Goal: Information Seeking & Learning: Learn about a topic

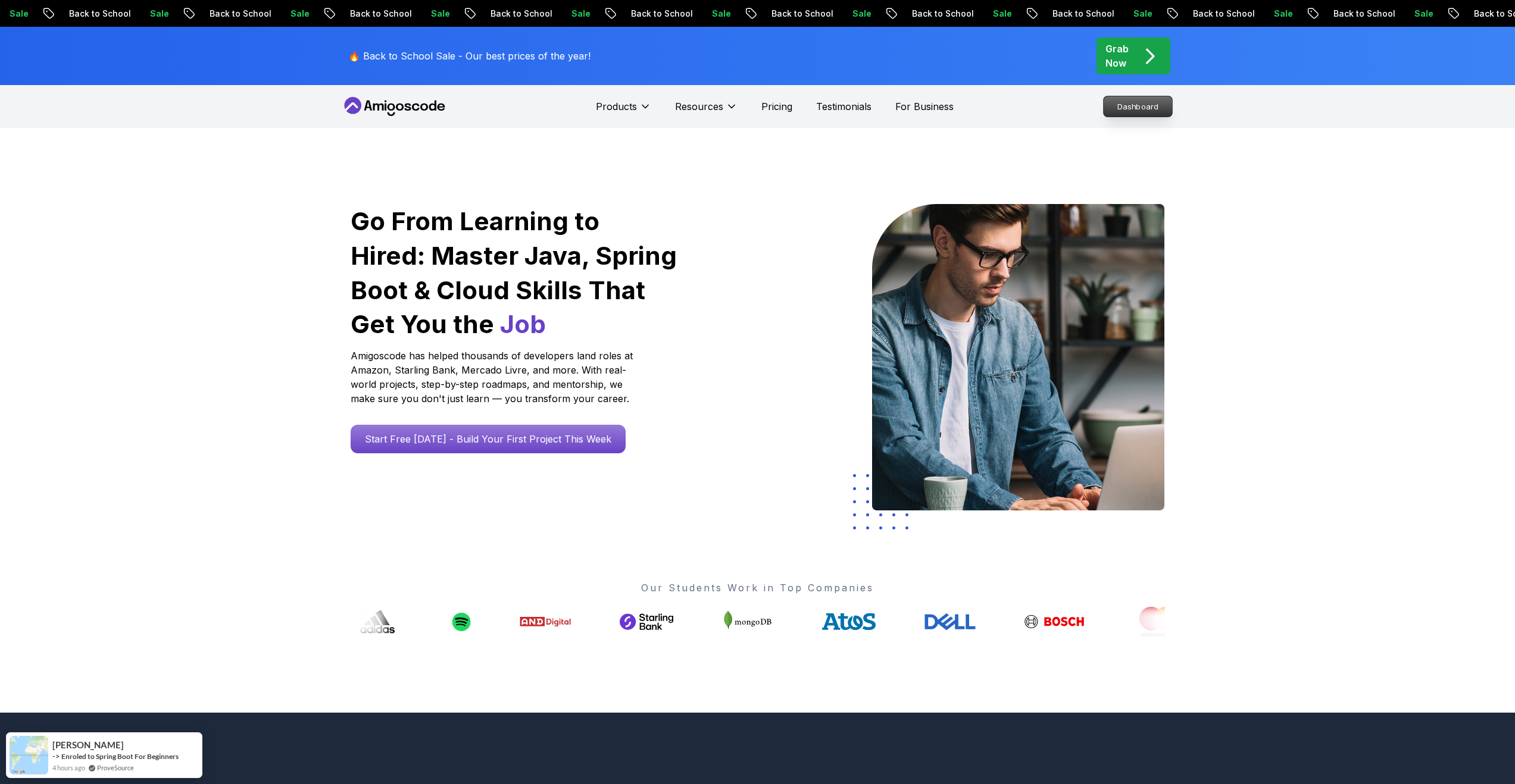
click at [1130, 108] on p "Dashboard" at bounding box center [1137, 106] width 69 height 21
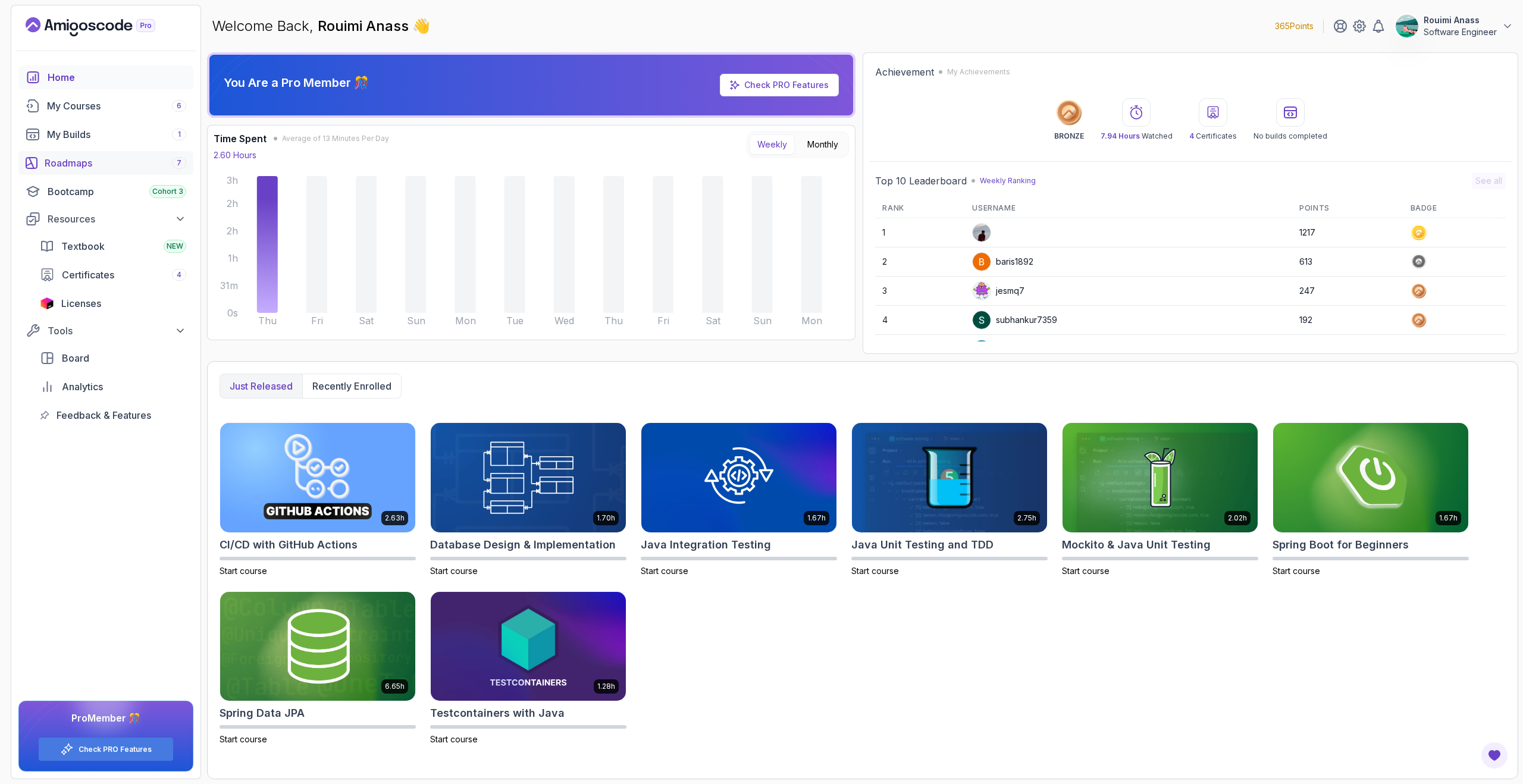
click at [103, 161] on div "Roadmaps 7" at bounding box center [115, 163] width 142 height 14
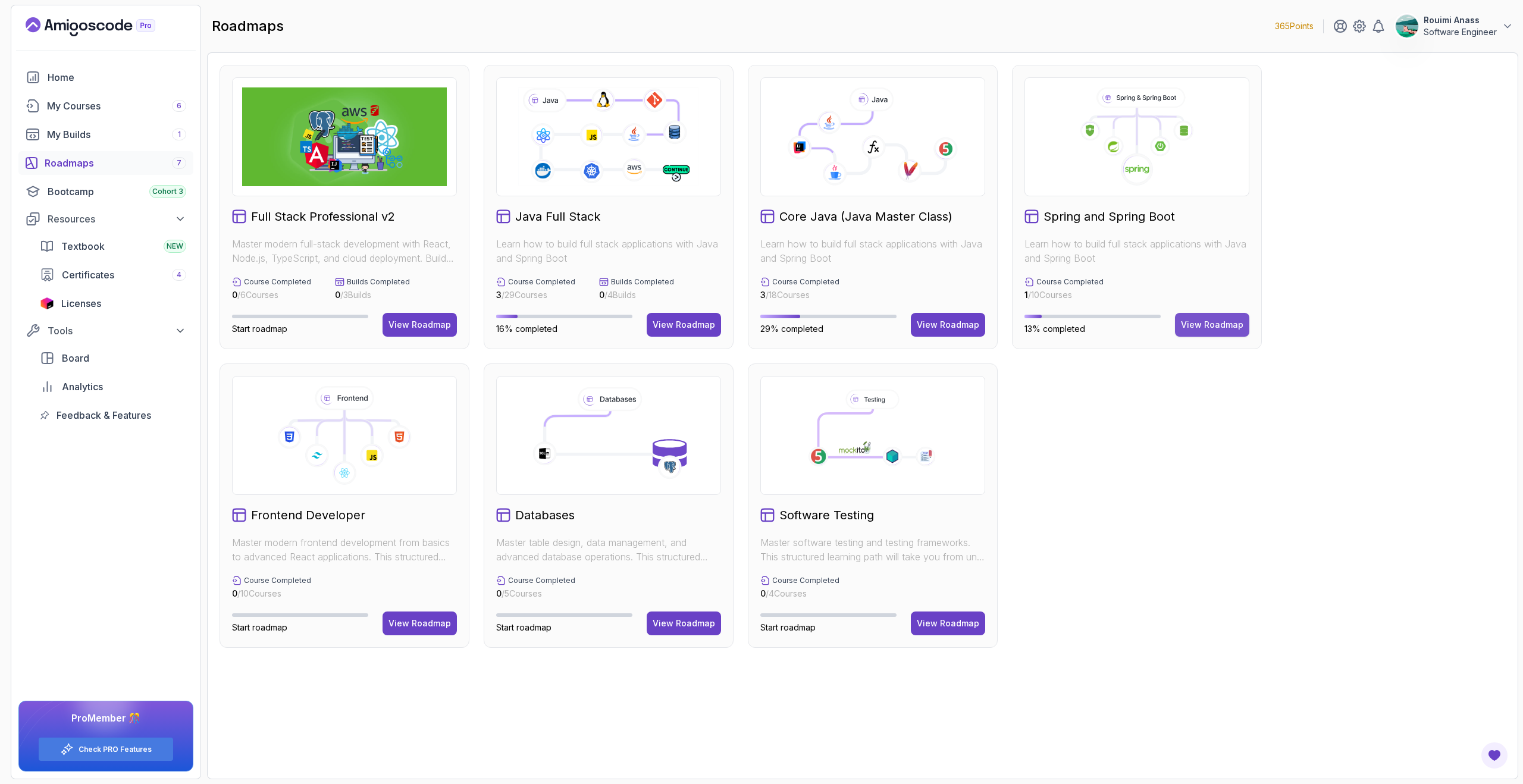
click at [1223, 326] on div "View Roadmap" at bounding box center [1212, 324] width 62 height 12
click at [673, 328] on div "View Roadmap" at bounding box center [684, 324] width 62 height 12
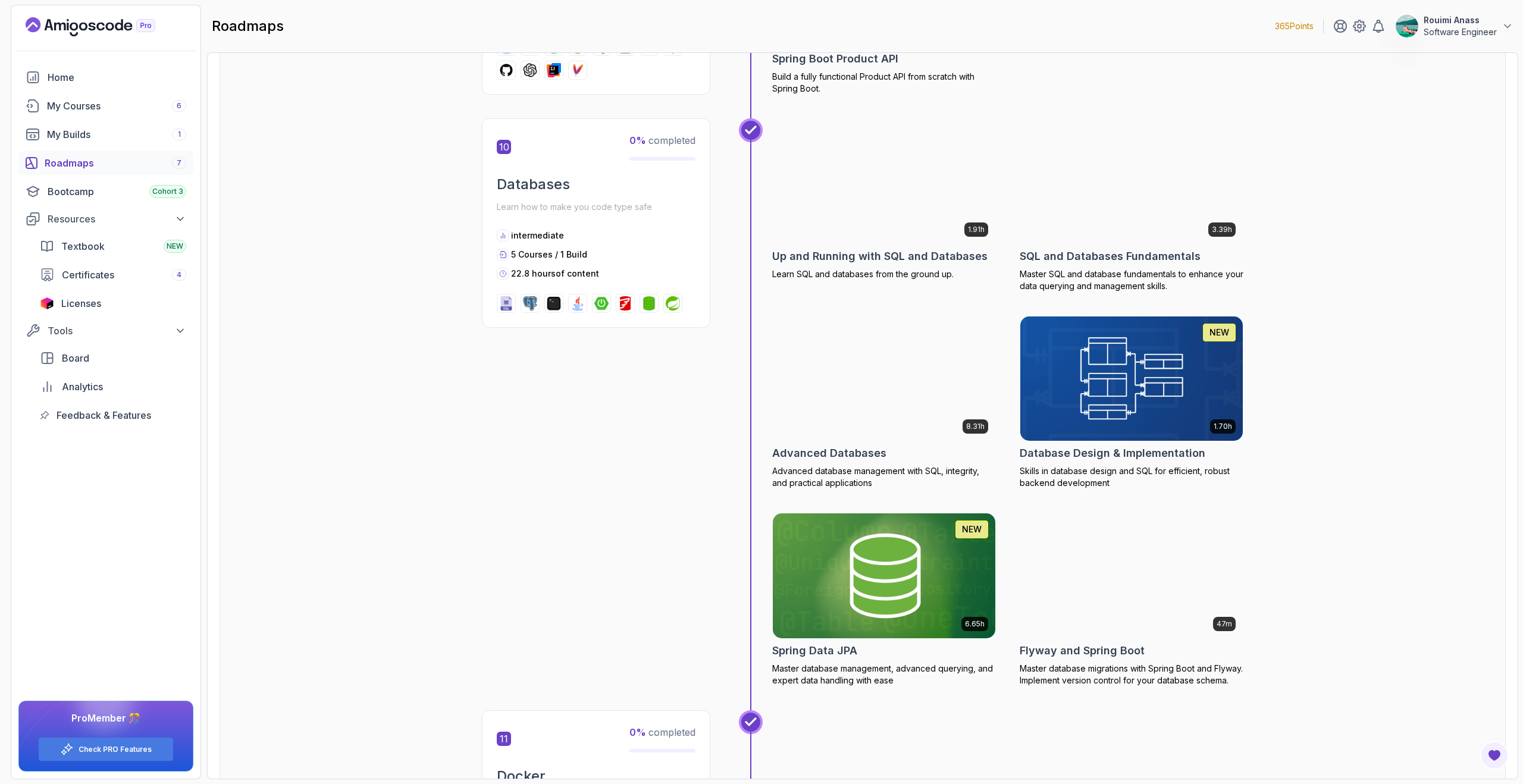
scroll to position [2635, 0]
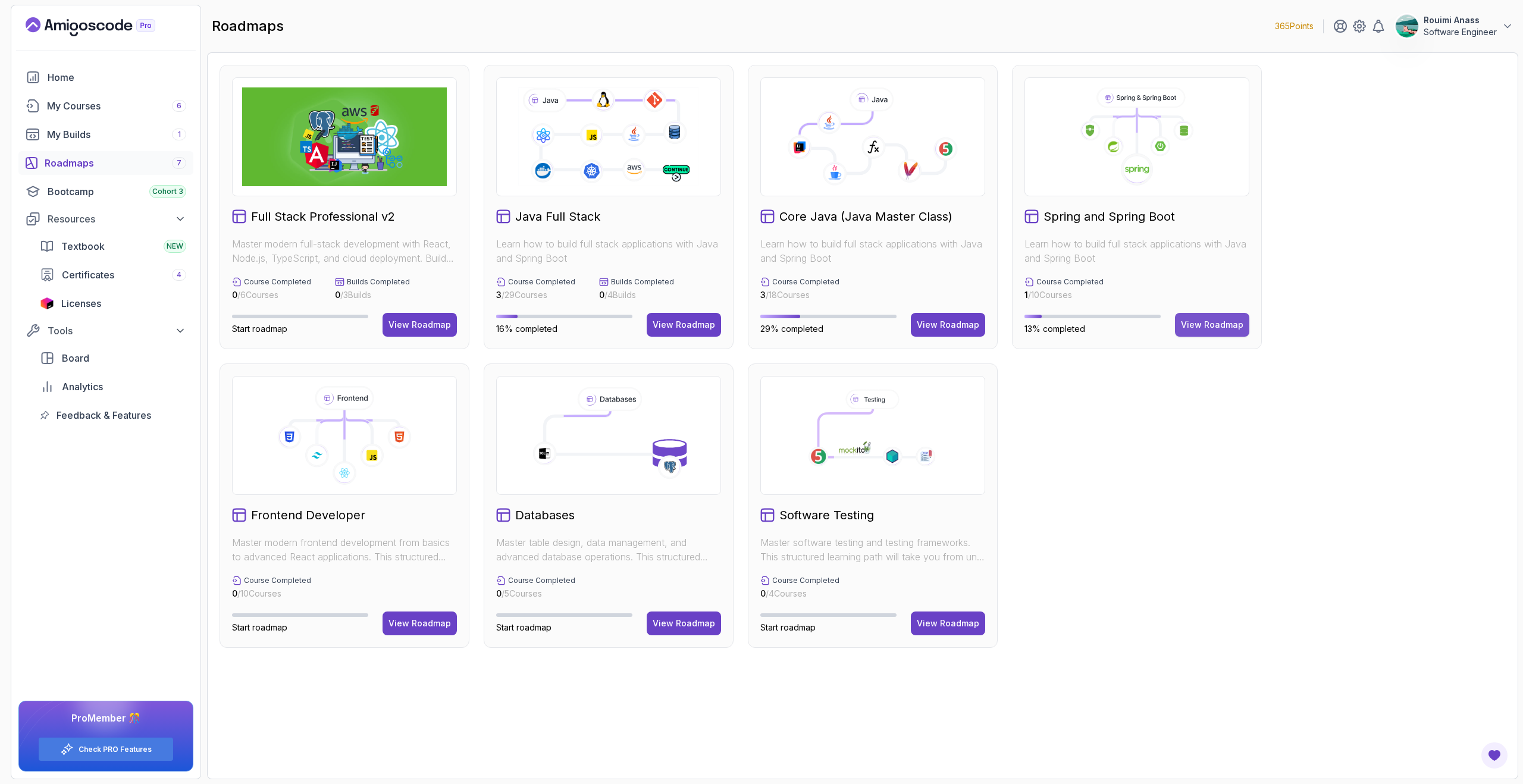
click at [1211, 326] on div "View Roadmap" at bounding box center [1212, 324] width 62 height 12
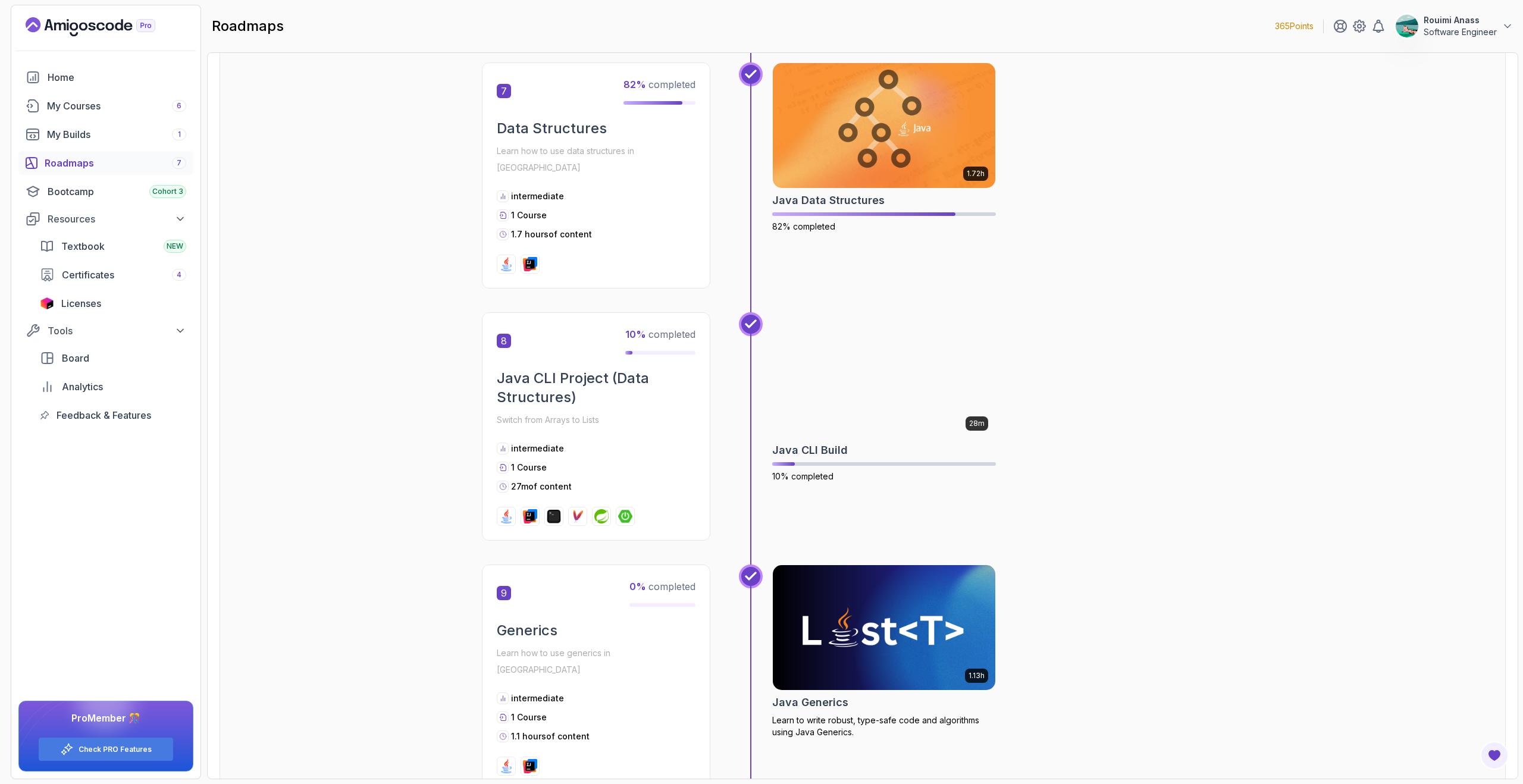
scroll to position [1701, 0]
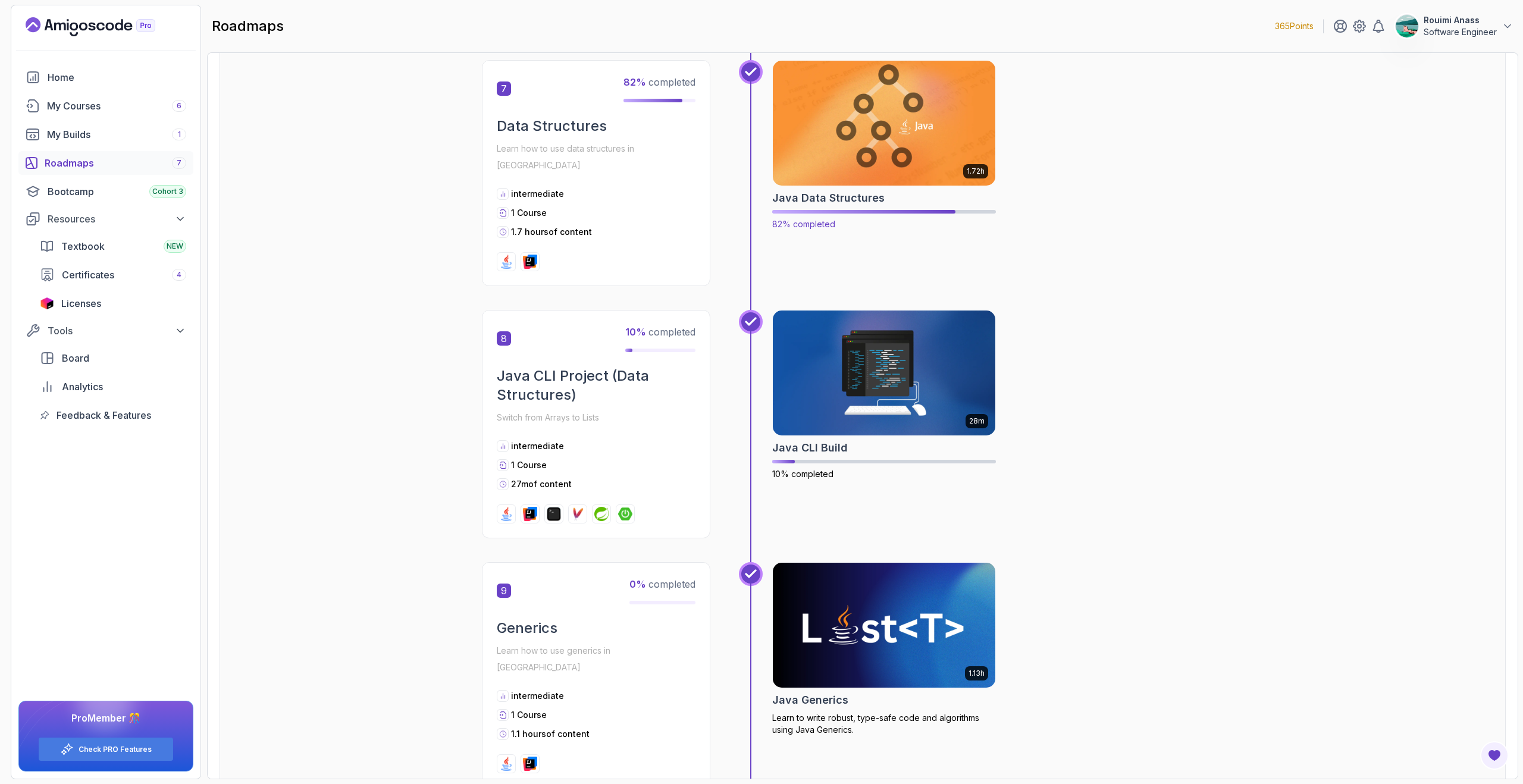
click at [888, 146] on img at bounding box center [884, 123] width 234 height 131
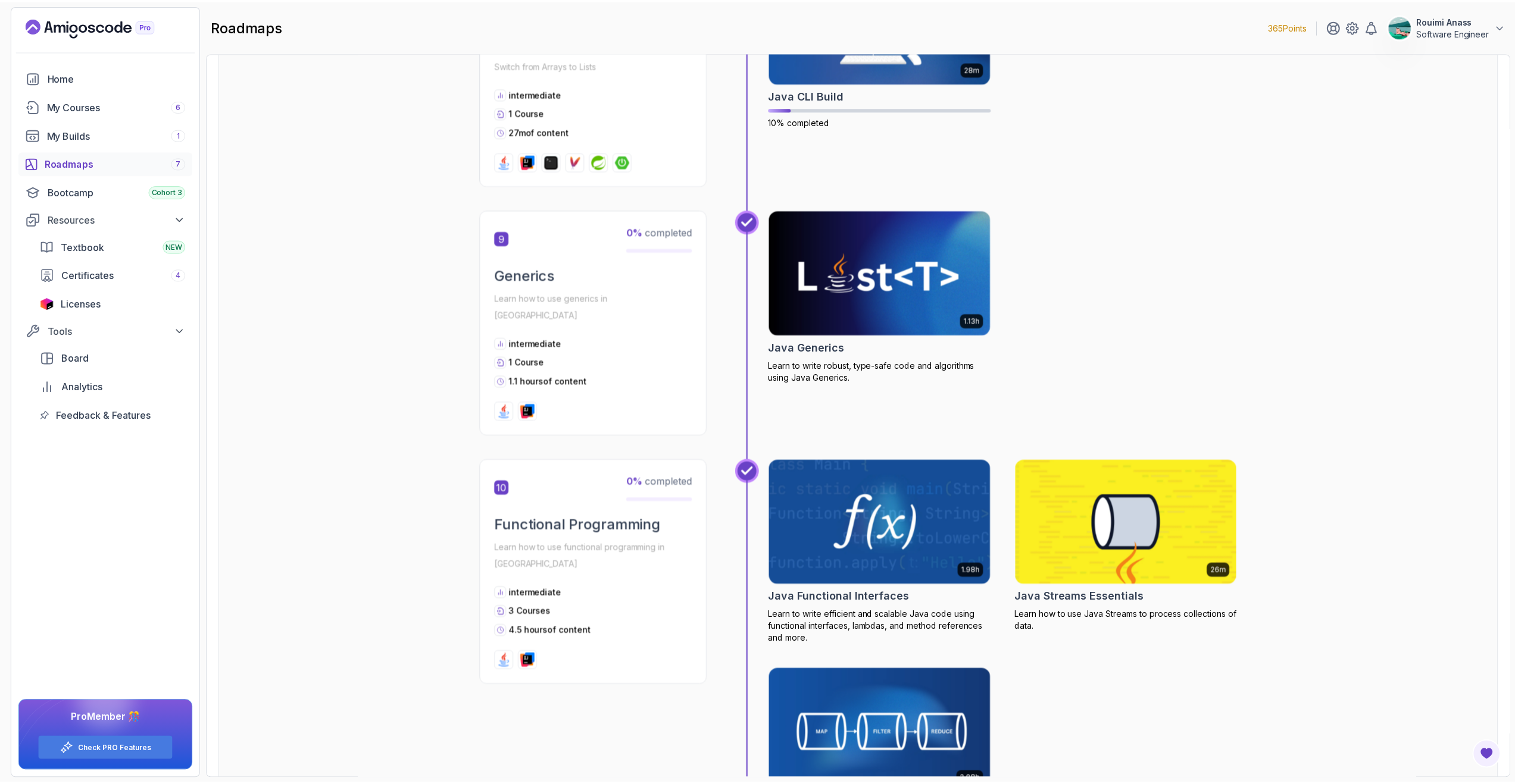
scroll to position [2123, 0]
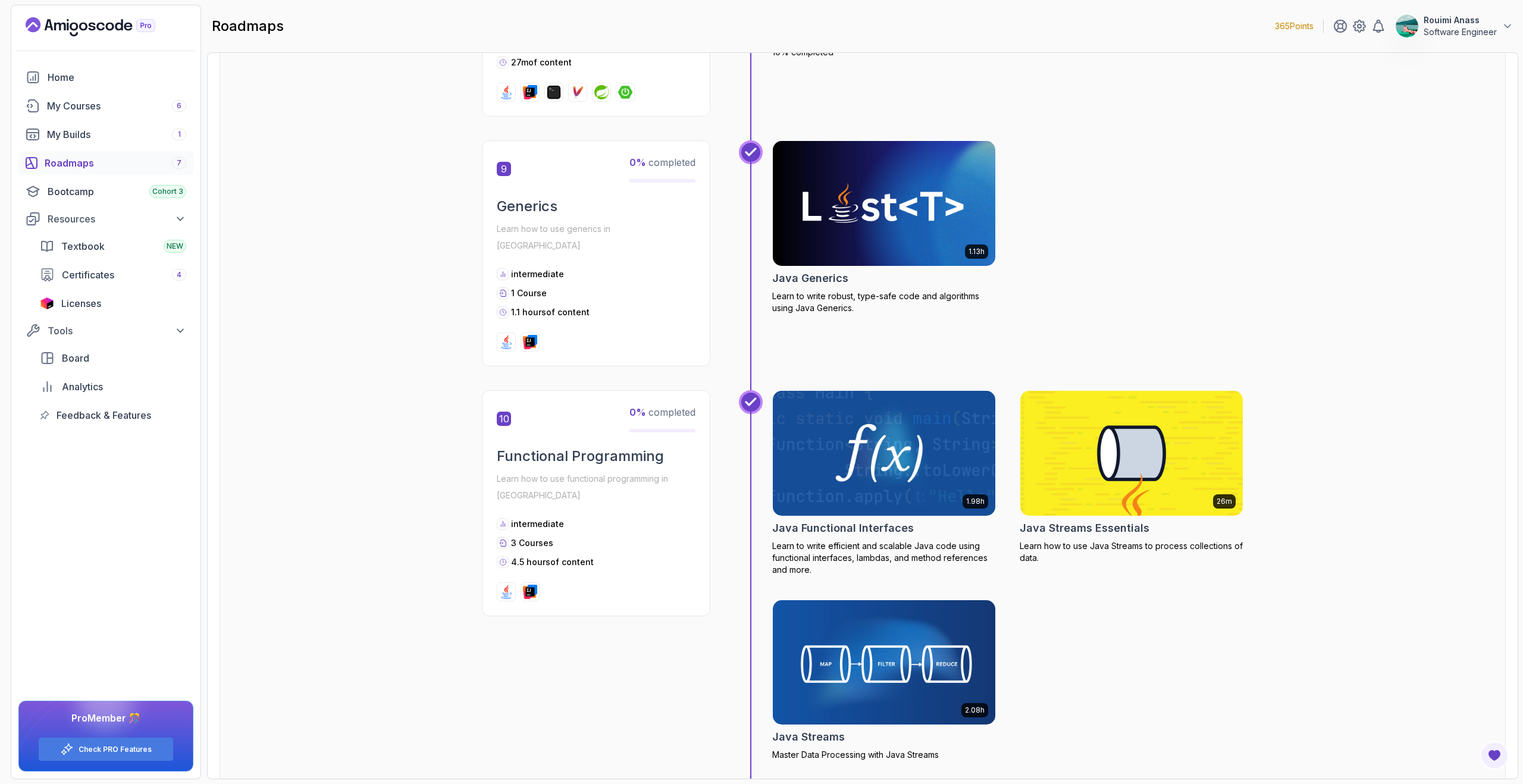
click at [840, 432] on img at bounding box center [884, 453] width 234 height 131
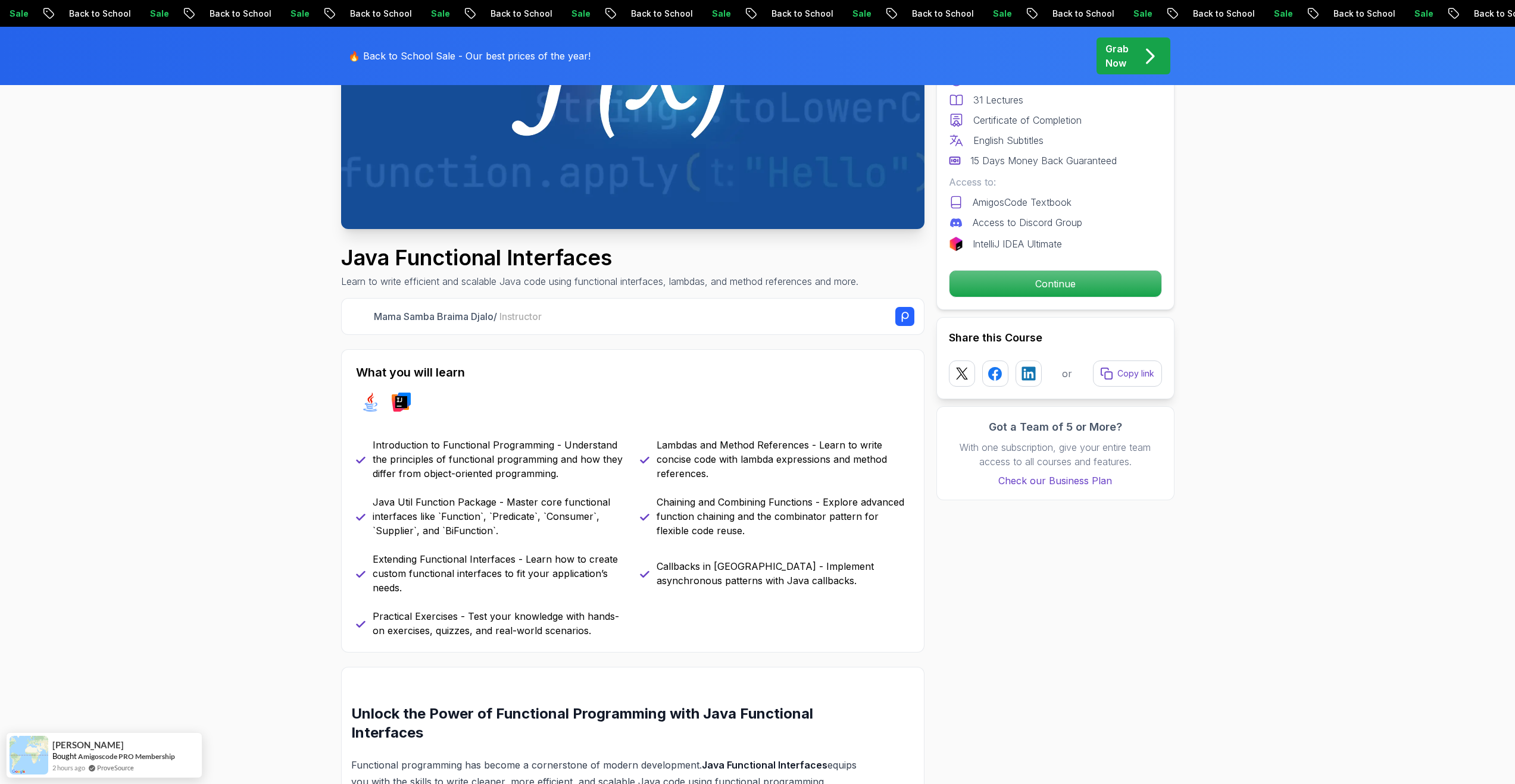
scroll to position [291, 0]
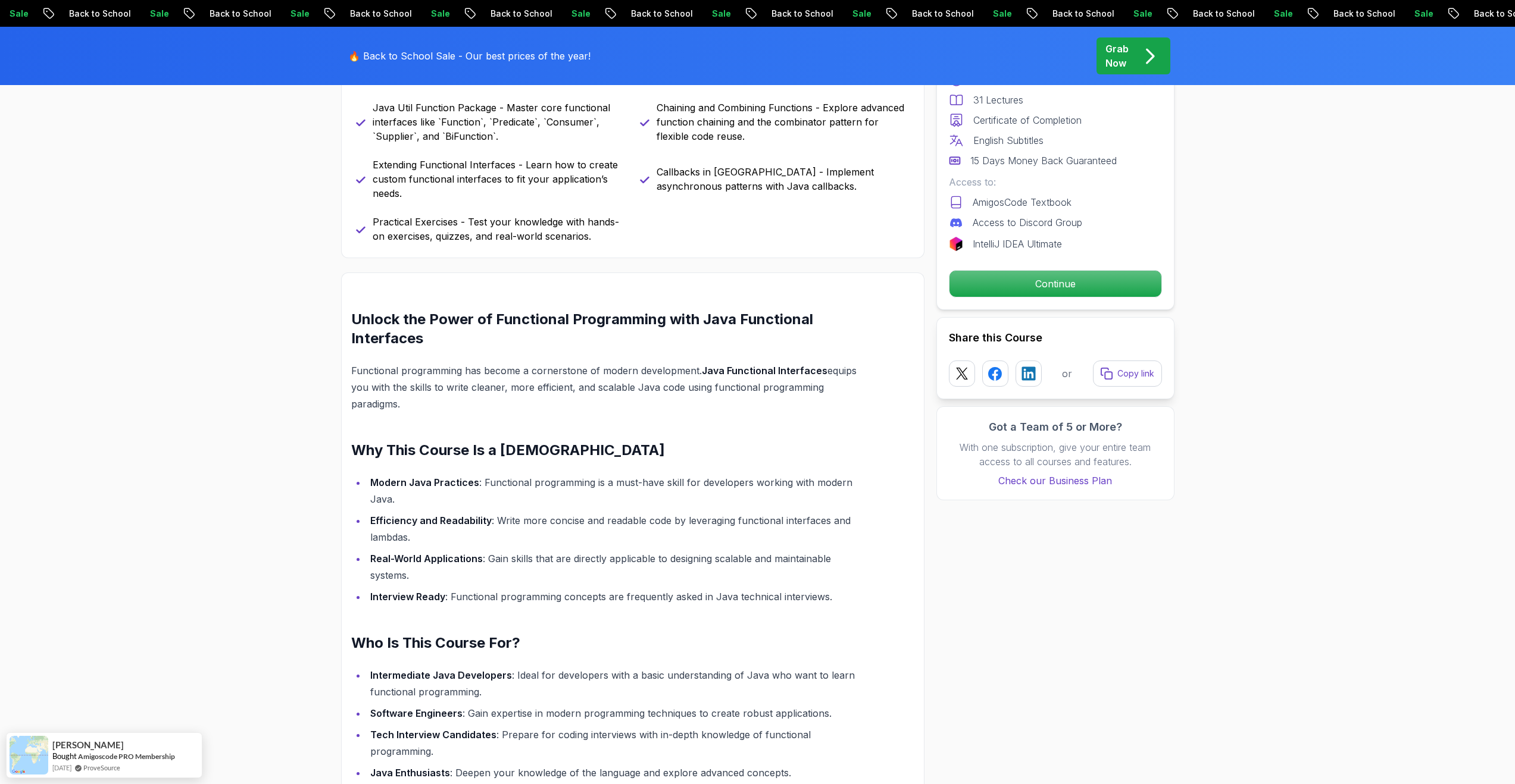
scroll to position [650, 0]
click at [1019, 274] on p "Continue" at bounding box center [1054, 283] width 201 height 25
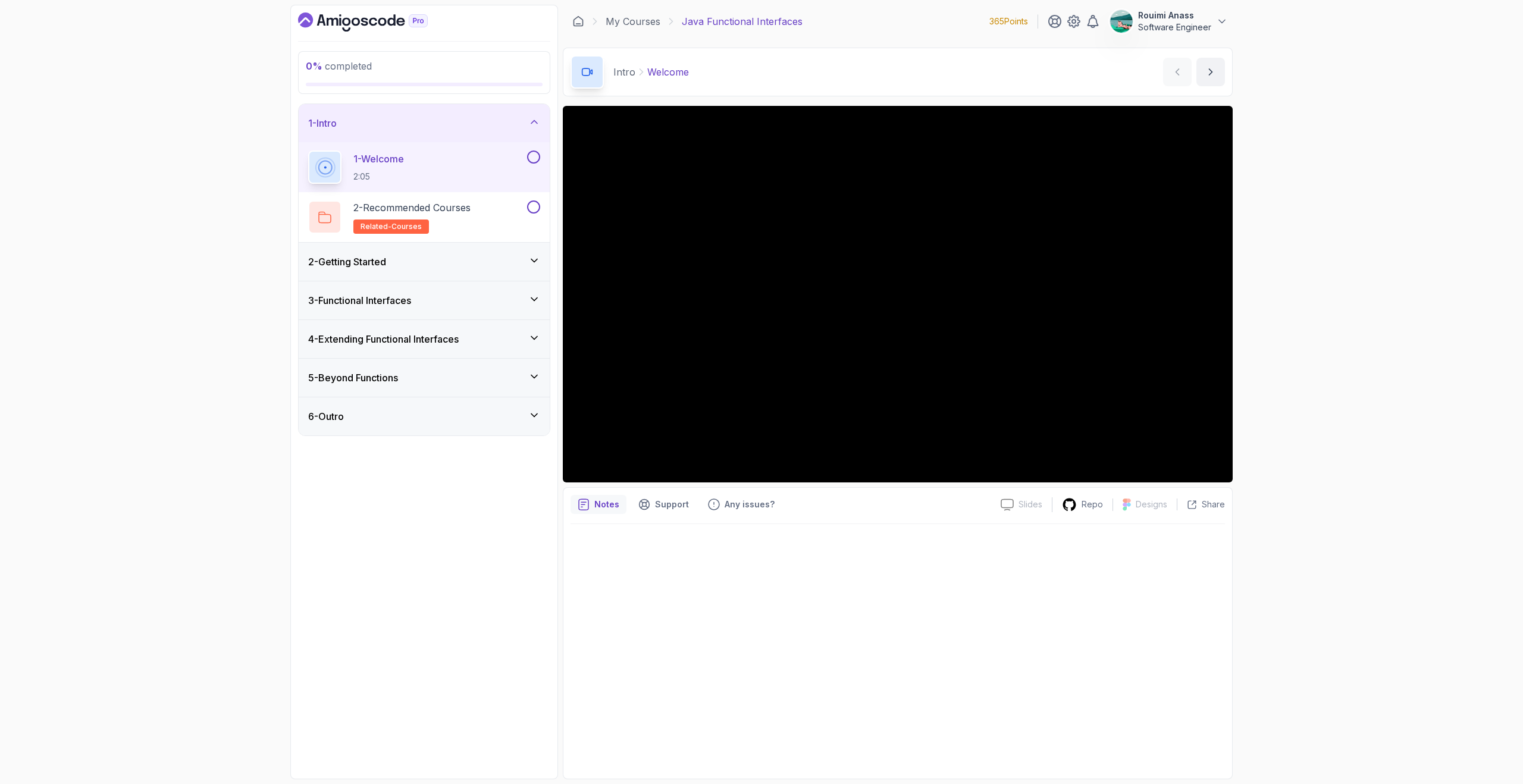
click at [457, 323] on div "4 - Extending Functional Interfaces" at bounding box center [425, 338] width 251 height 38
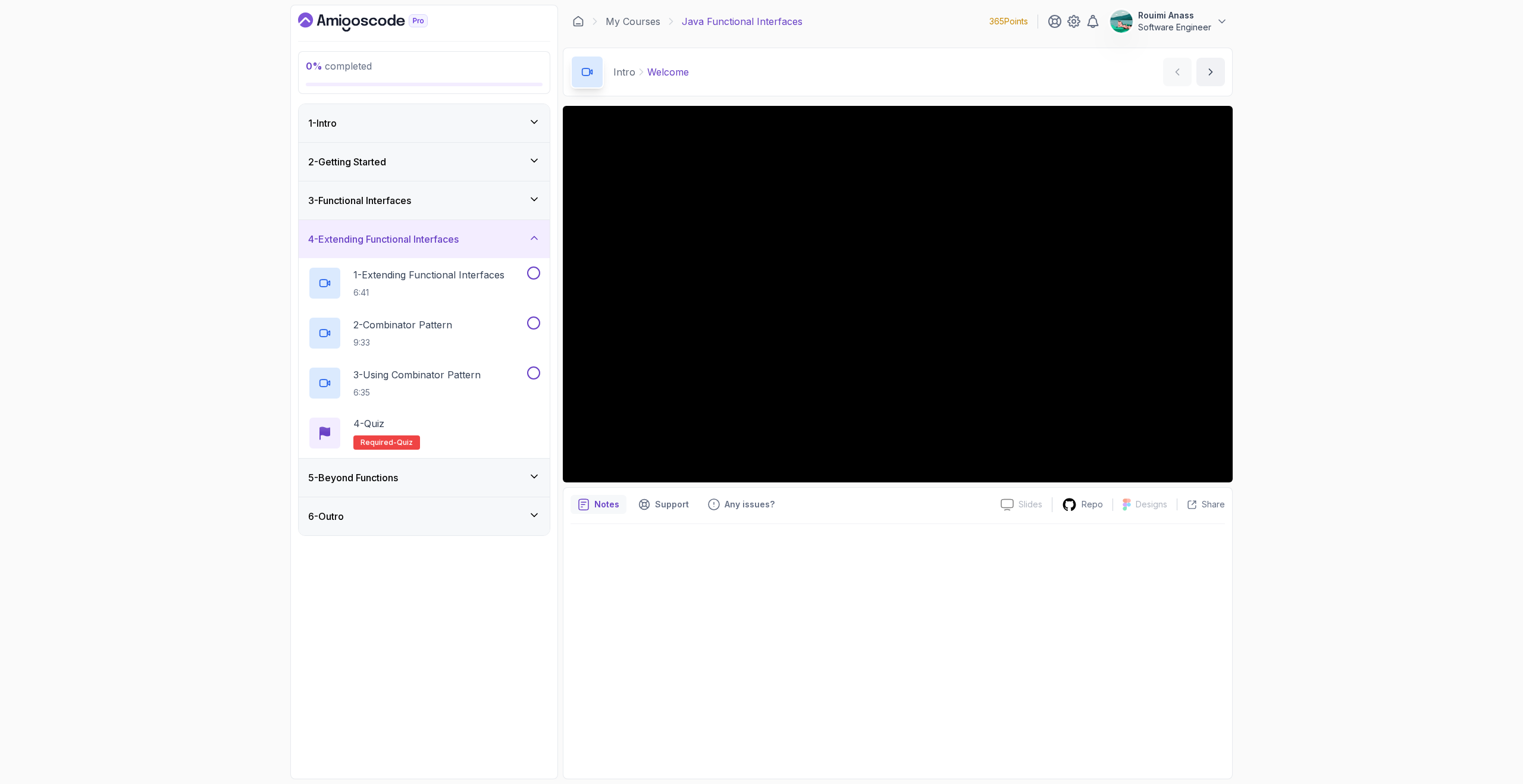
click at [499, 247] on div "4 - Extending Functional Interfaces" at bounding box center [425, 238] width 251 height 38
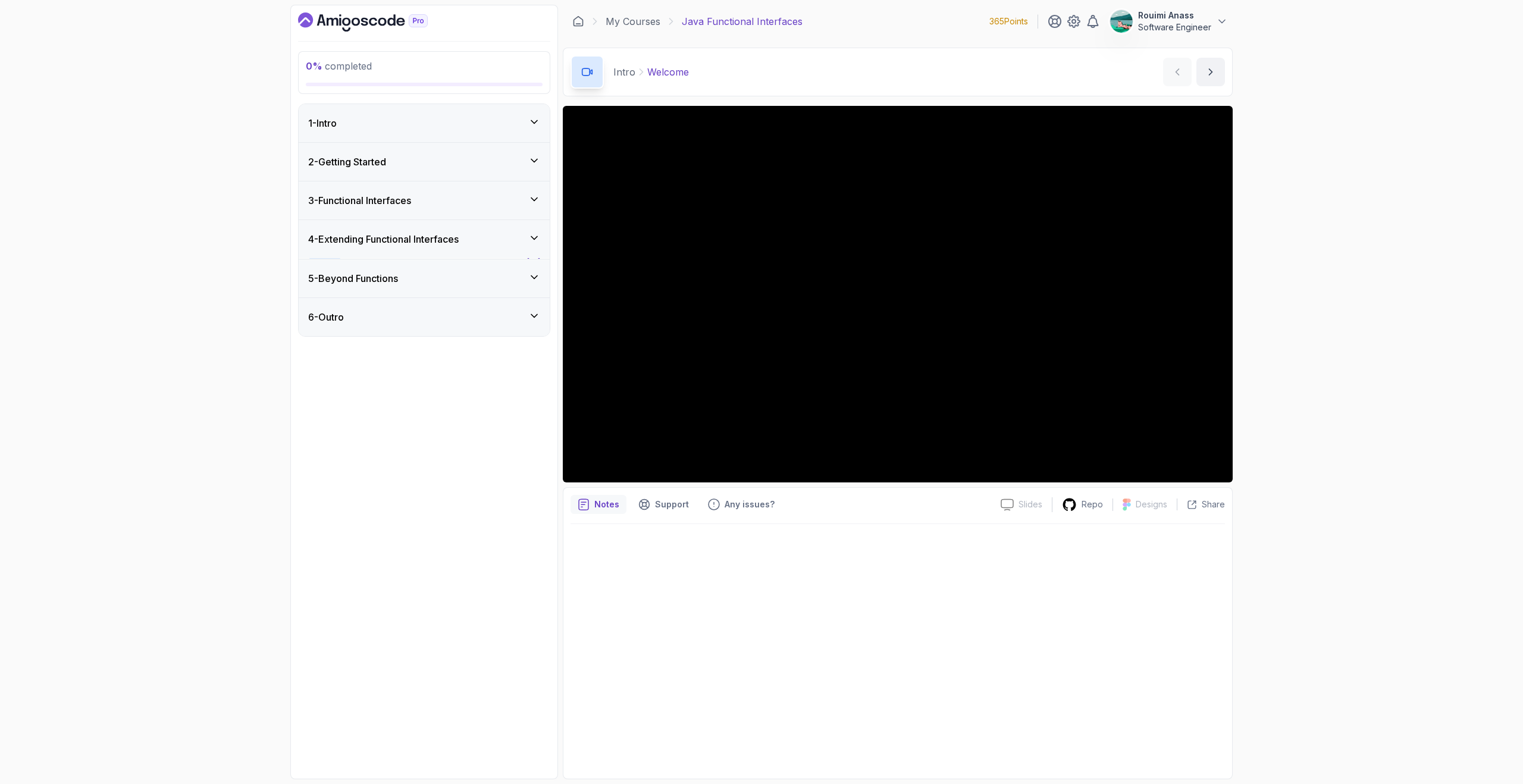
click at [475, 205] on div "3 - Functional Interfaces" at bounding box center [425, 201] width 232 height 14
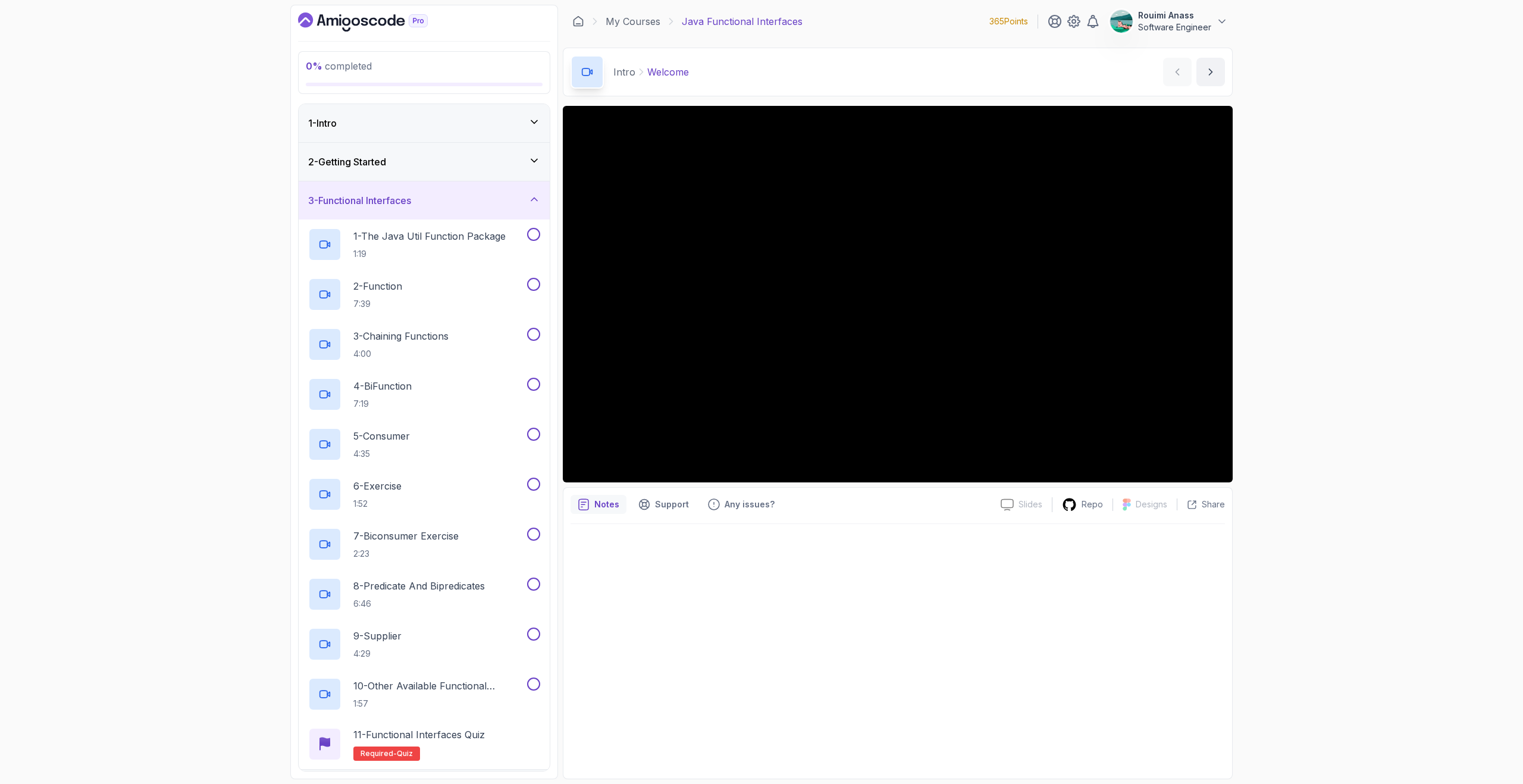
click at [475, 205] on div "3 - Functional Interfaces" at bounding box center [425, 201] width 232 height 14
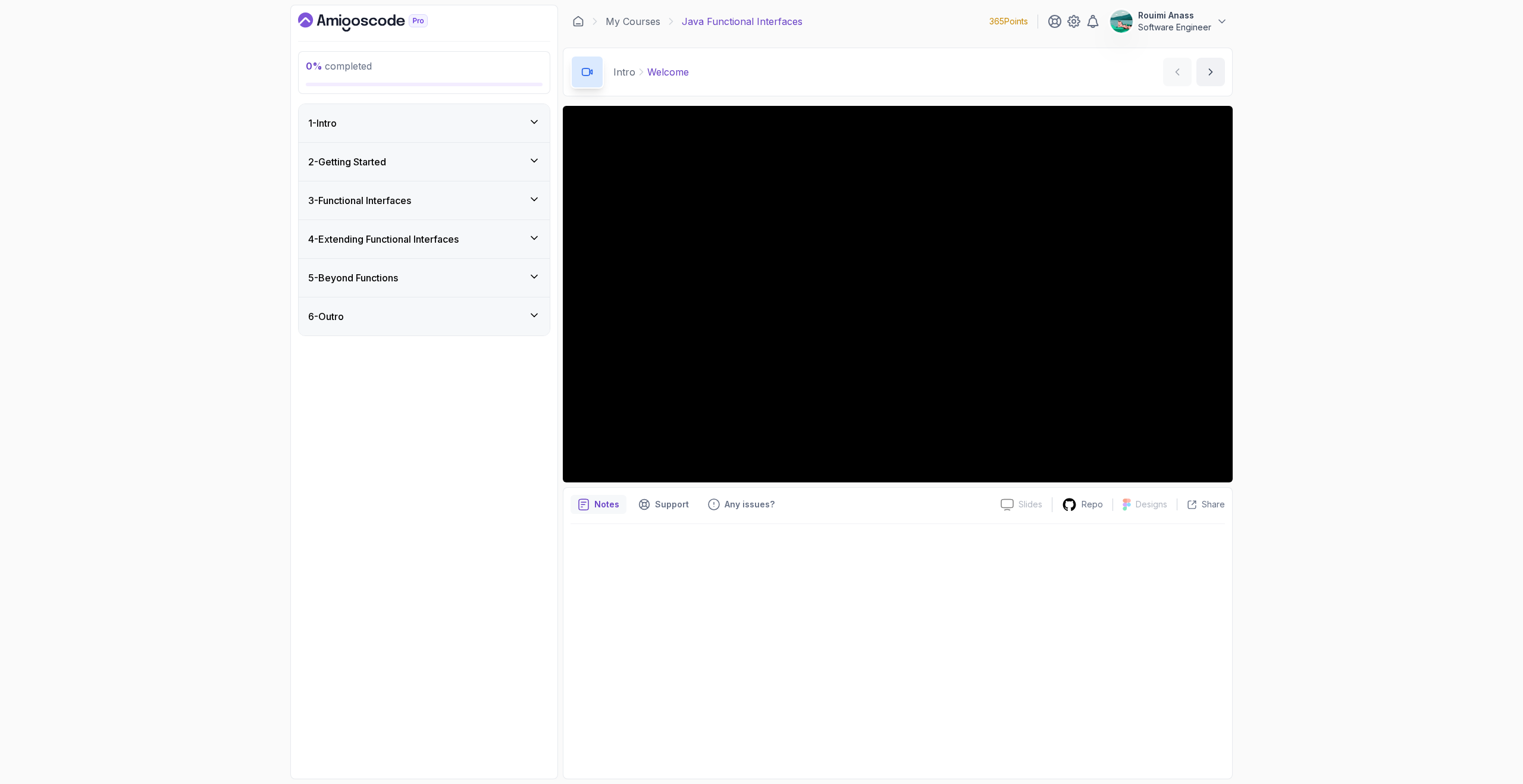
click at [462, 159] on div "2 - Getting Started" at bounding box center [425, 162] width 232 height 14
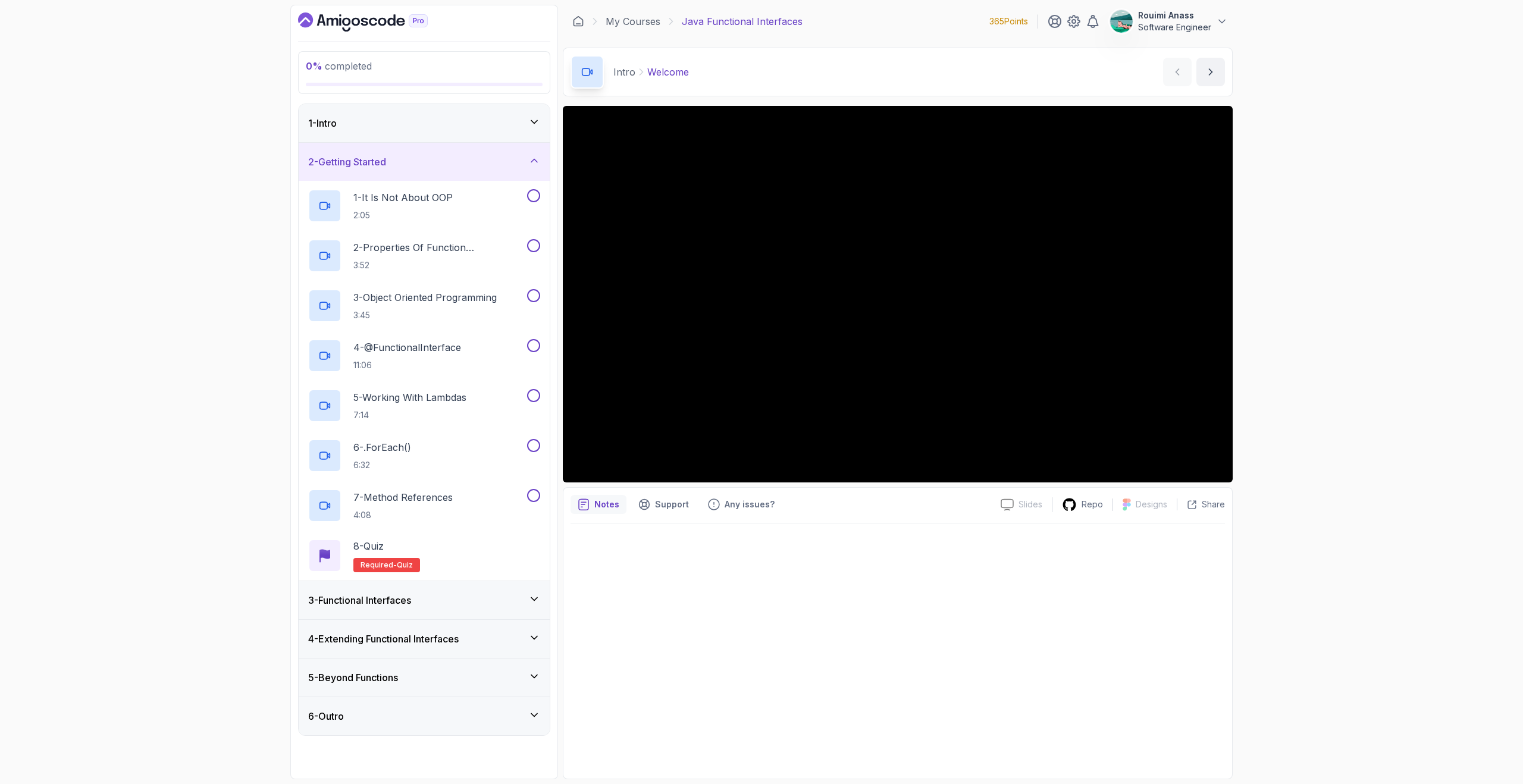
click at [462, 159] on div "2 - Getting Started" at bounding box center [425, 162] width 232 height 14
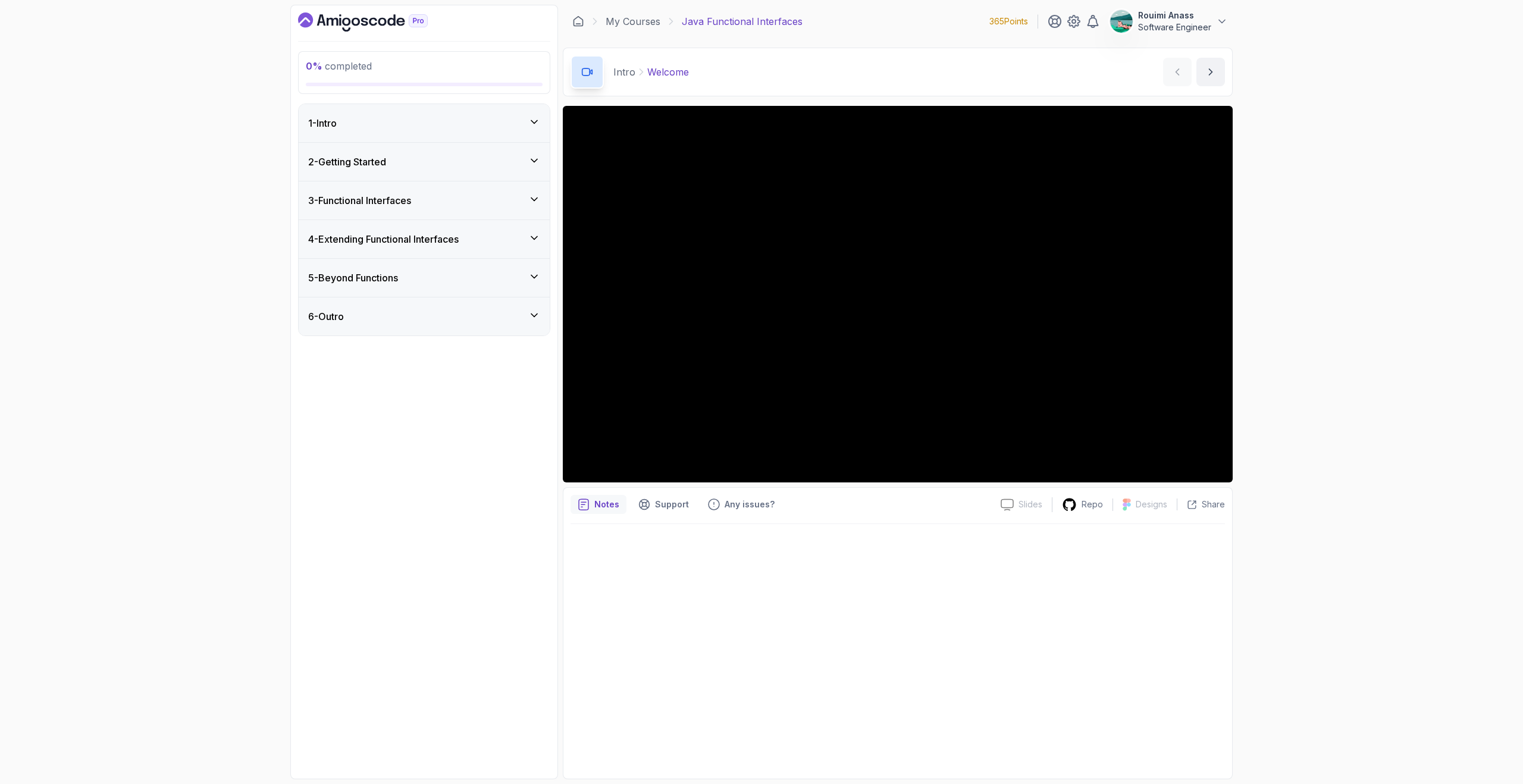
click at [486, 117] on div "1 - Intro" at bounding box center [425, 123] width 232 height 14
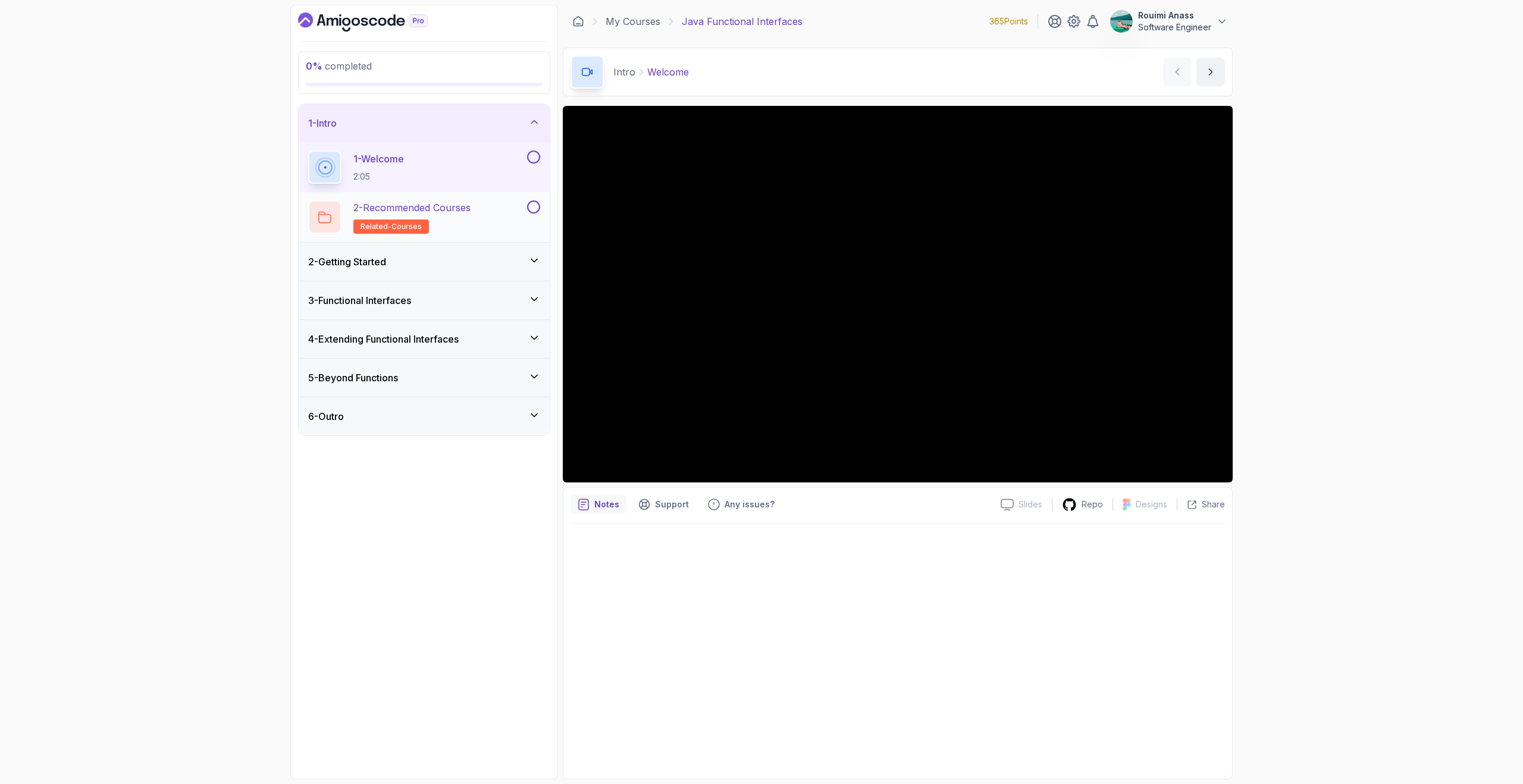
click at [452, 216] on h2 "2 - Recommended Courses related-courses" at bounding box center [412, 217] width 117 height 33
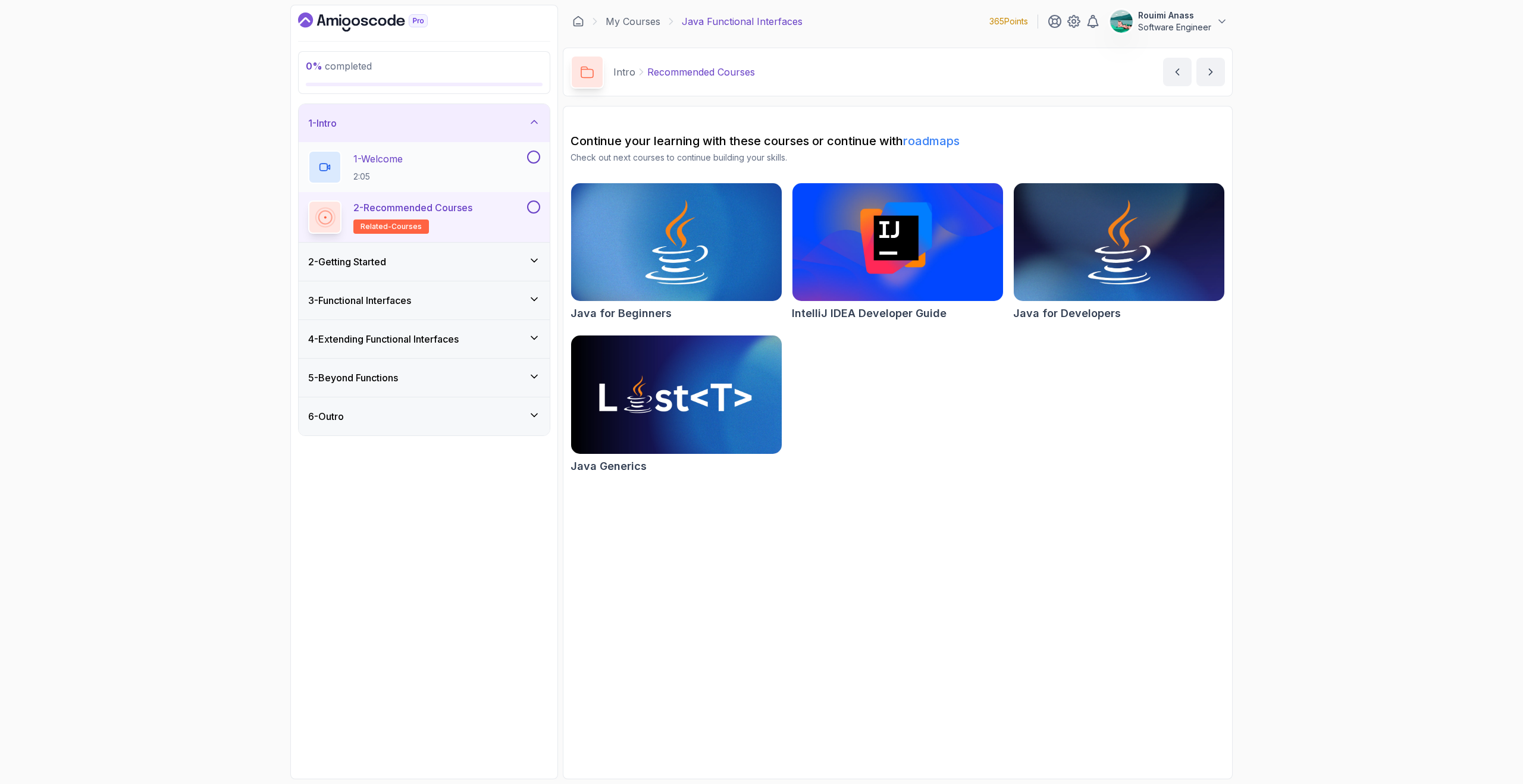
click at [535, 162] on button at bounding box center [534, 157] width 13 height 13
click at [682, 368] on img at bounding box center [676, 394] width 221 height 124
click at [535, 205] on button at bounding box center [534, 207] width 13 height 13
click at [537, 250] on div "2 - Getting Started" at bounding box center [425, 262] width 251 height 38
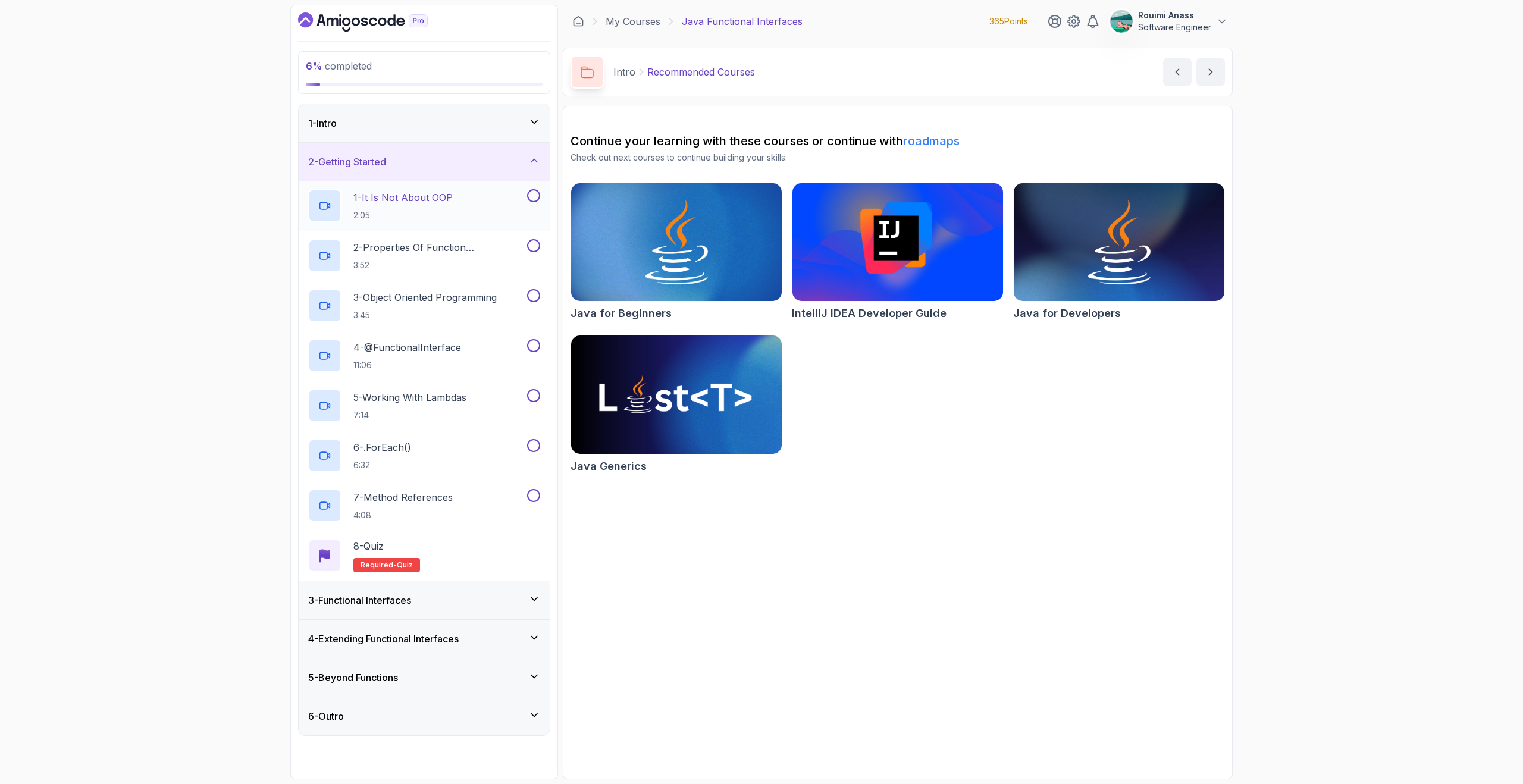
click at [407, 208] on h2 "1 - It Is Not About OOP 2:05" at bounding box center [403, 206] width 99 height 31
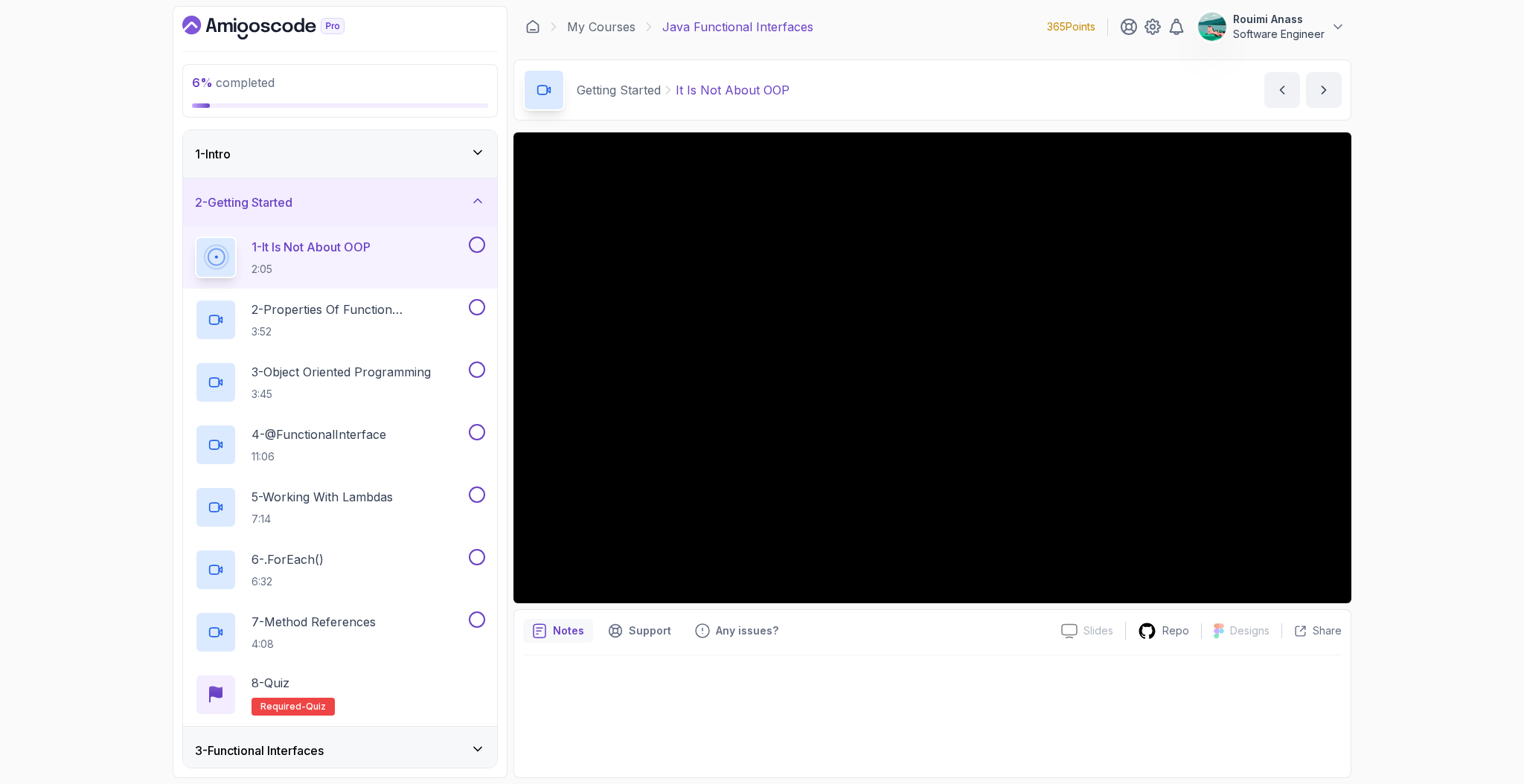
click at [1449, 366] on div "6 % completed 1 - Intro 2 - Getting Started 1 - It Is Not About OOP 2:05 2 - Pr…" at bounding box center [762, 392] width 1524 height 784
click at [274, 315] on p "2 - Properties Of Function Programming" at bounding box center [359, 309] width 214 height 18
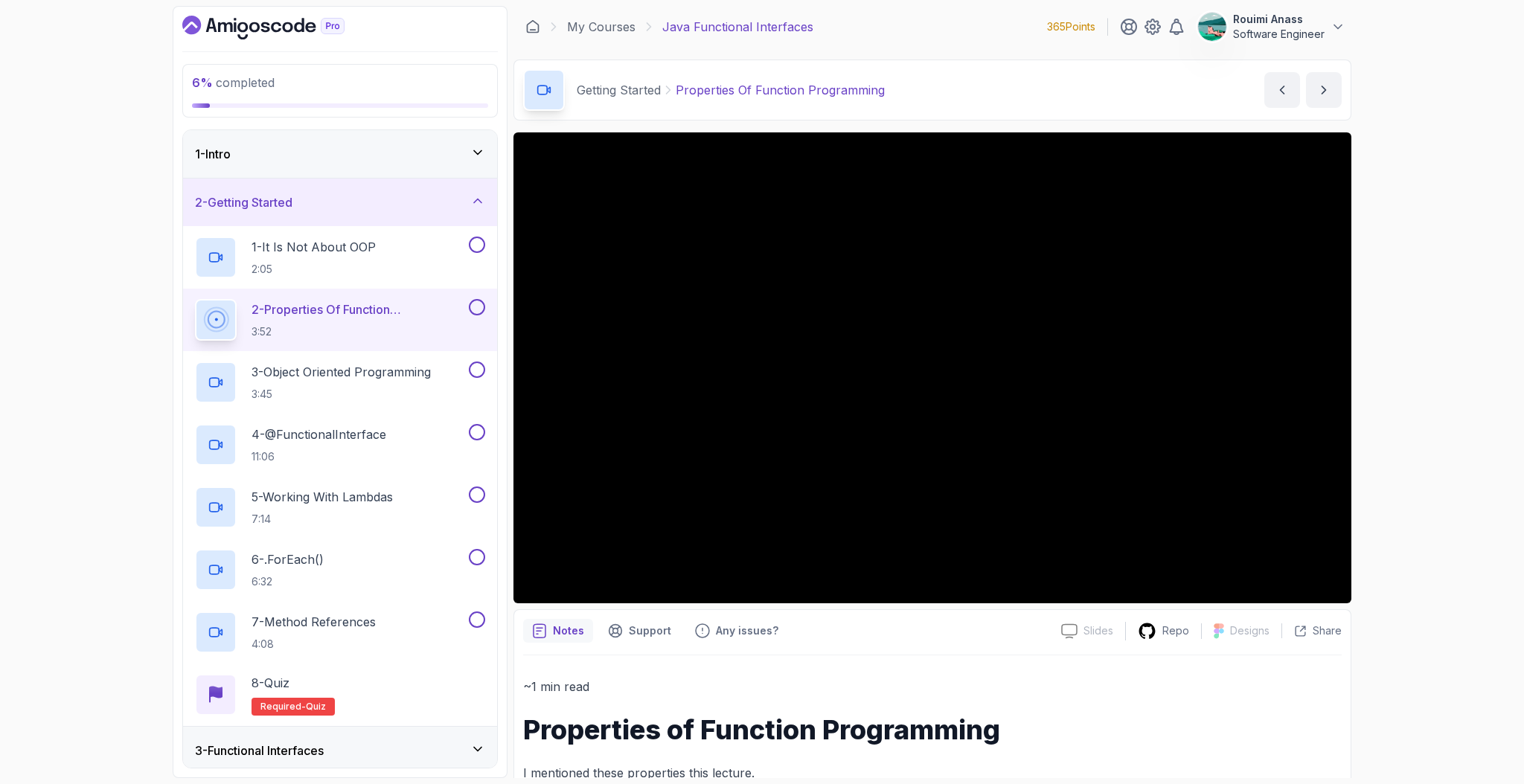
click at [107, 257] on div "6 % completed 1 - Intro 2 - Getting Started 1 - It Is Not About OOP 2:05 2 - Pr…" at bounding box center [762, 392] width 1524 height 784
click at [491, 251] on div "1 - It Is Not About OOP 2:05" at bounding box center [340, 257] width 314 height 63
click at [478, 241] on button at bounding box center [477, 244] width 16 height 16
click at [477, 305] on button at bounding box center [477, 307] width 16 height 16
click at [418, 362] on div "3 - Object Oriented Programming 3:45" at bounding box center [330, 382] width 271 height 42
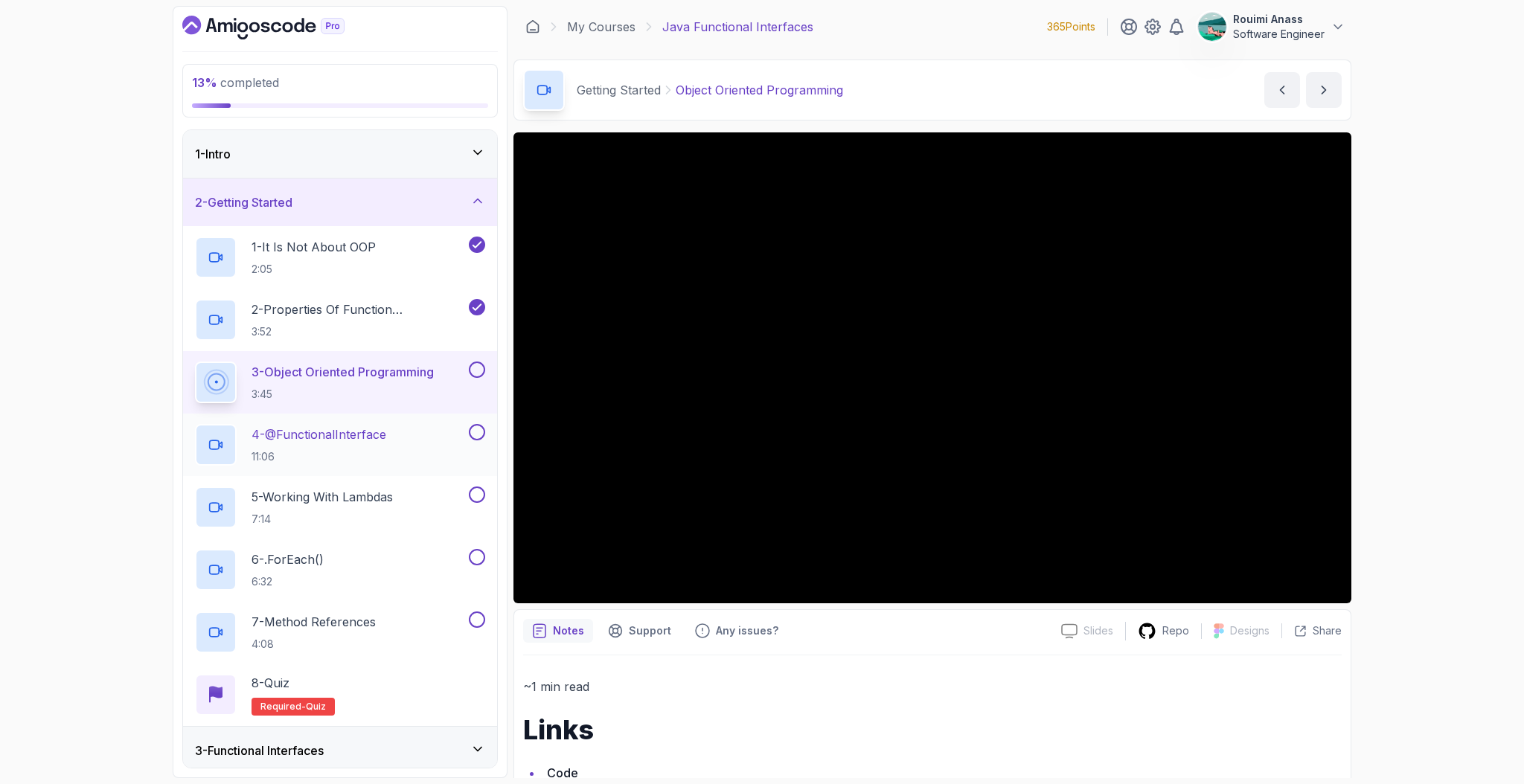
click at [335, 447] on h2 "4 - @FunctionalInterface 11:06" at bounding box center [319, 445] width 135 height 38
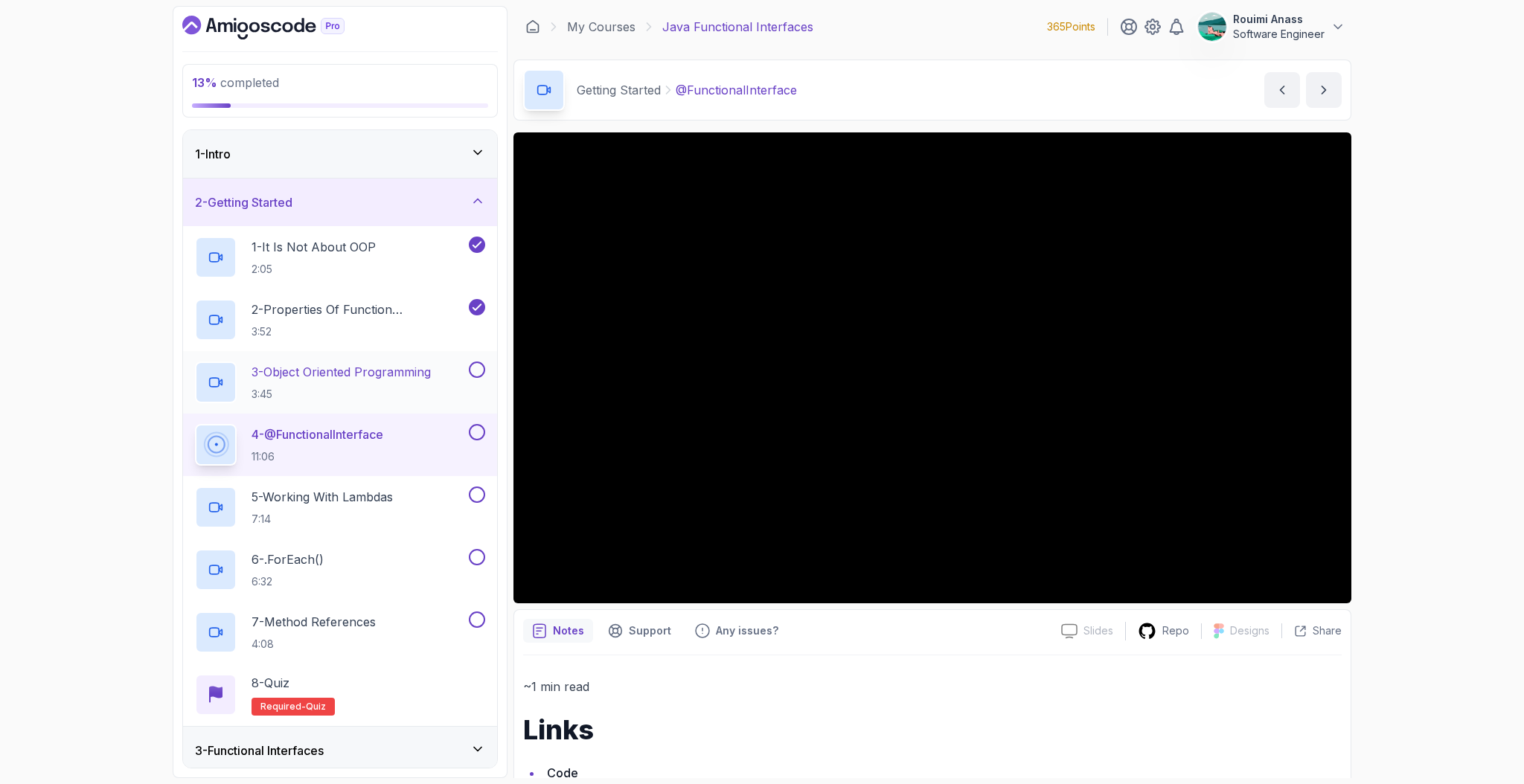
click at [479, 368] on button at bounding box center [477, 370] width 16 height 16
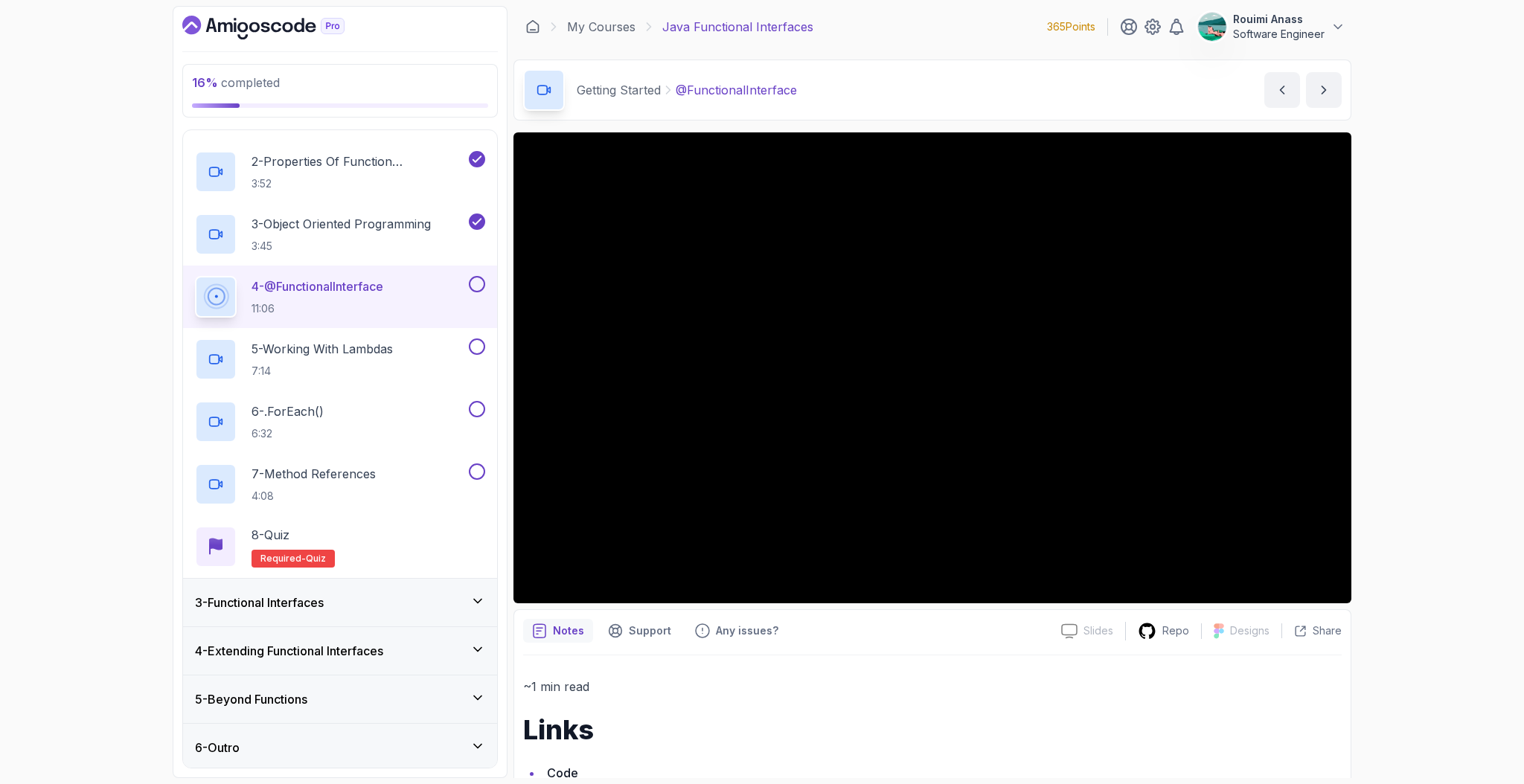
scroll to position [150, 0]
click at [475, 281] on button at bounding box center [477, 282] width 16 height 16
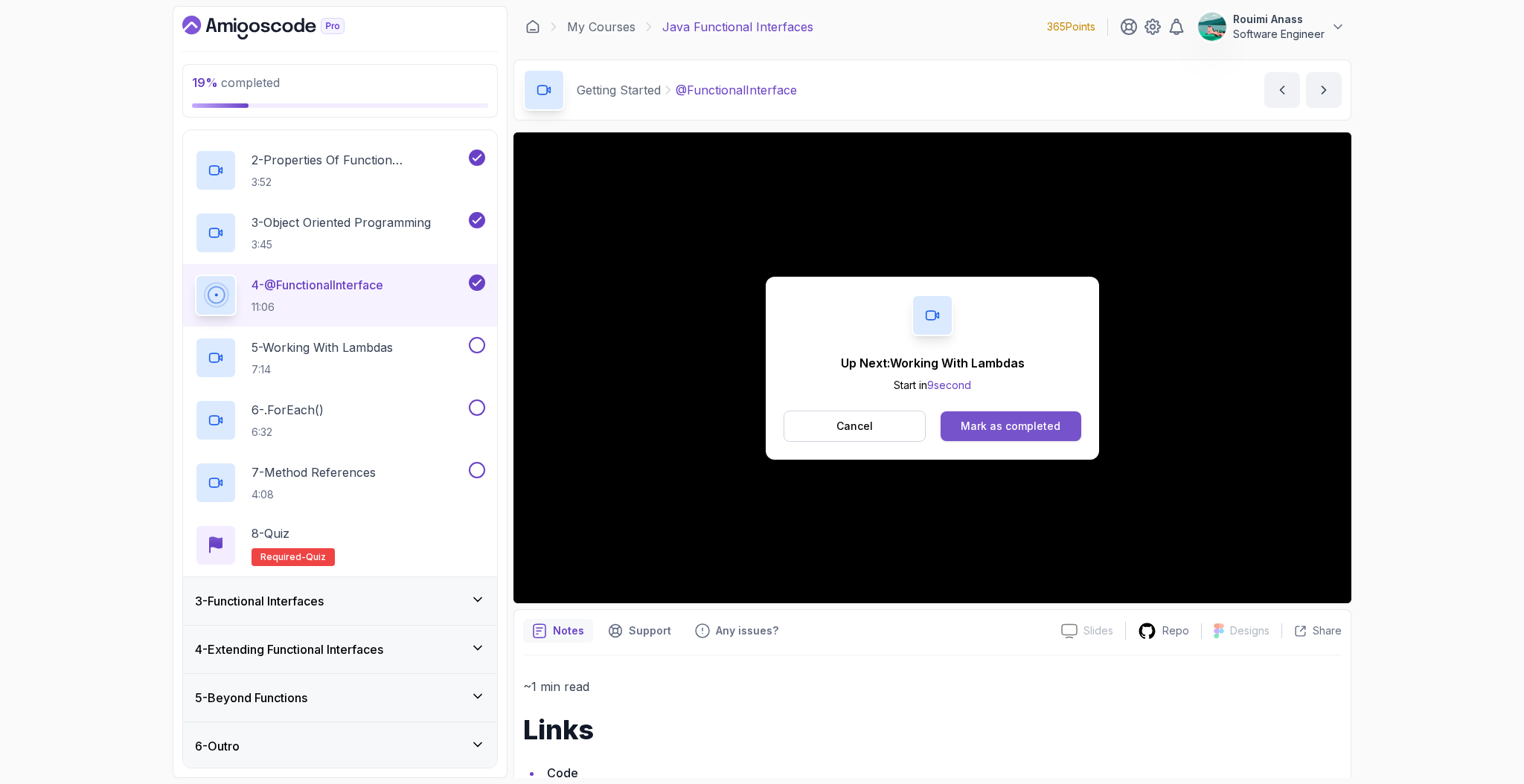
click at [1037, 417] on button "Mark as completed" at bounding box center [1011, 426] width 140 height 30
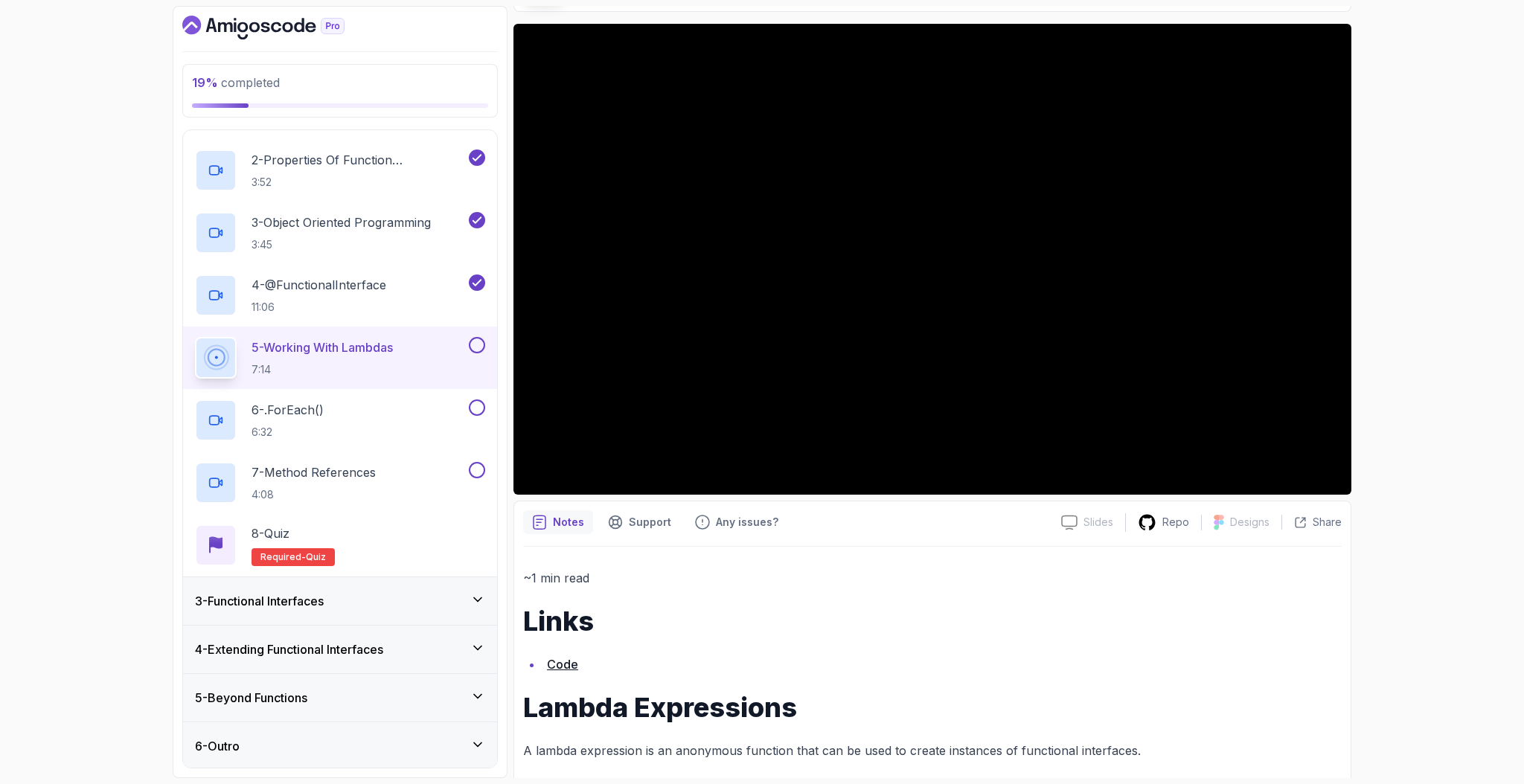
scroll to position [121, 0]
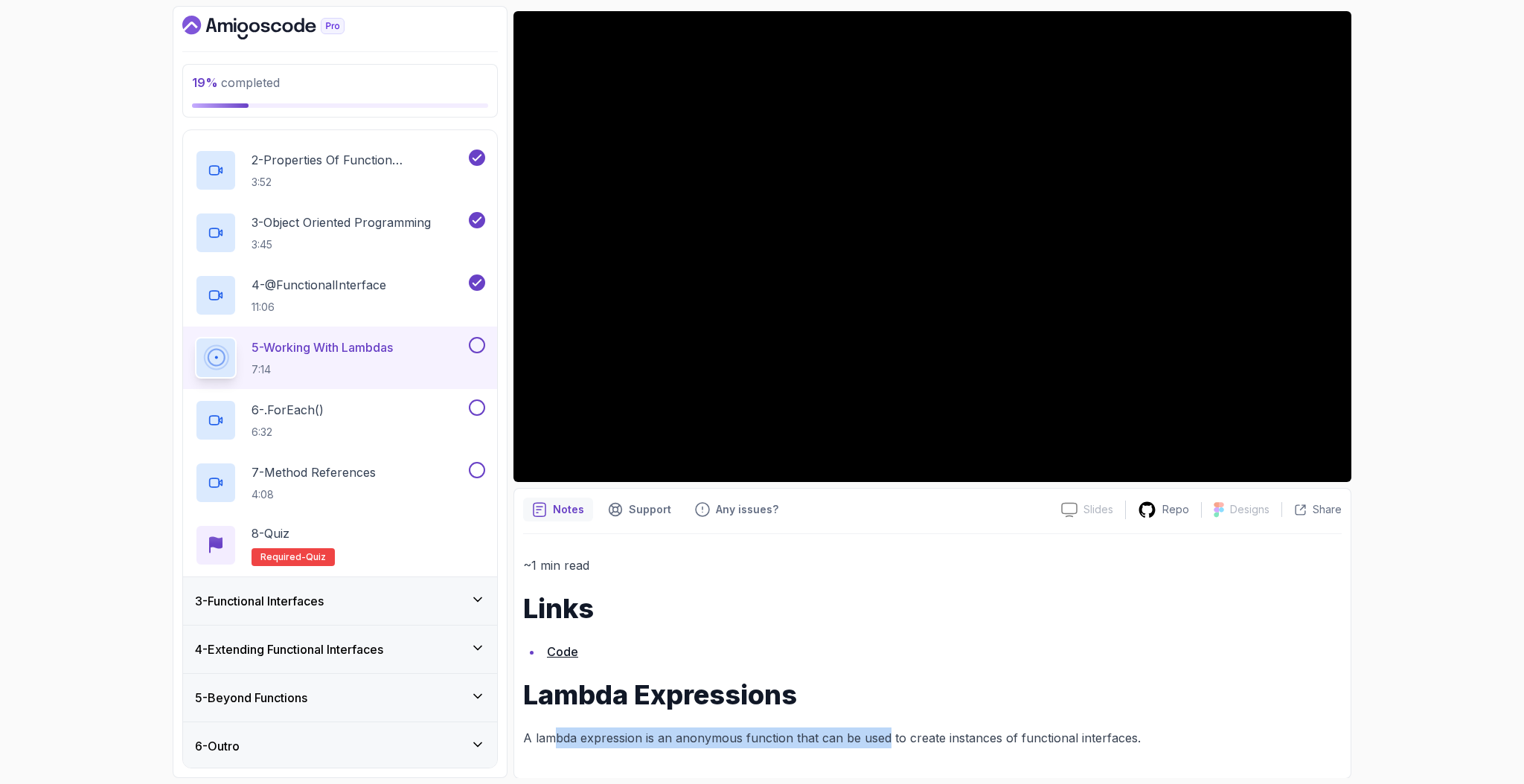
drag, startPoint x: 553, startPoint y: 739, endPoint x: 886, endPoint y: 740, distance: 333.0
click at [885, 741] on p "A lambda expression is an anonymous function that can be used to create instanc…" at bounding box center [932, 738] width 819 height 21
drag, startPoint x: 914, startPoint y: 739, endPoint x: 1068, endPoint y: 739, distance: 154.0
click at [1068, 739] on p "A lambda expression is an anonymous function that can be used to create instanc…" at bounding box center [932, 738] width 819 height 21
click at [1053, 738] on p "A lambda expression is an anonymous function that can be used to create instanc…" at bounding box center [932, 738] width 819 height 21
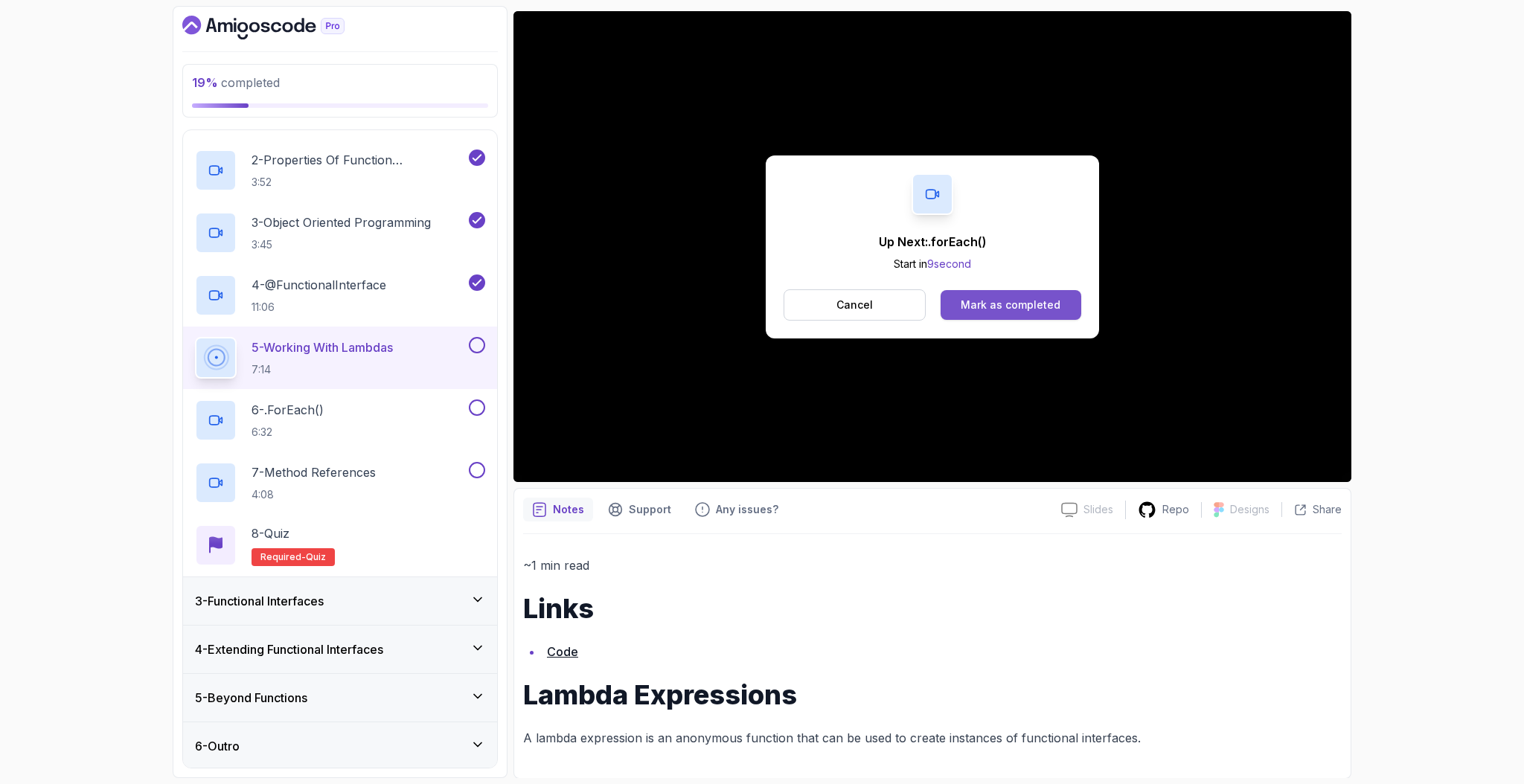
click at [1011, 300] on div "Mark as completed" at bounding box center [1011, 305] width 99 height 15
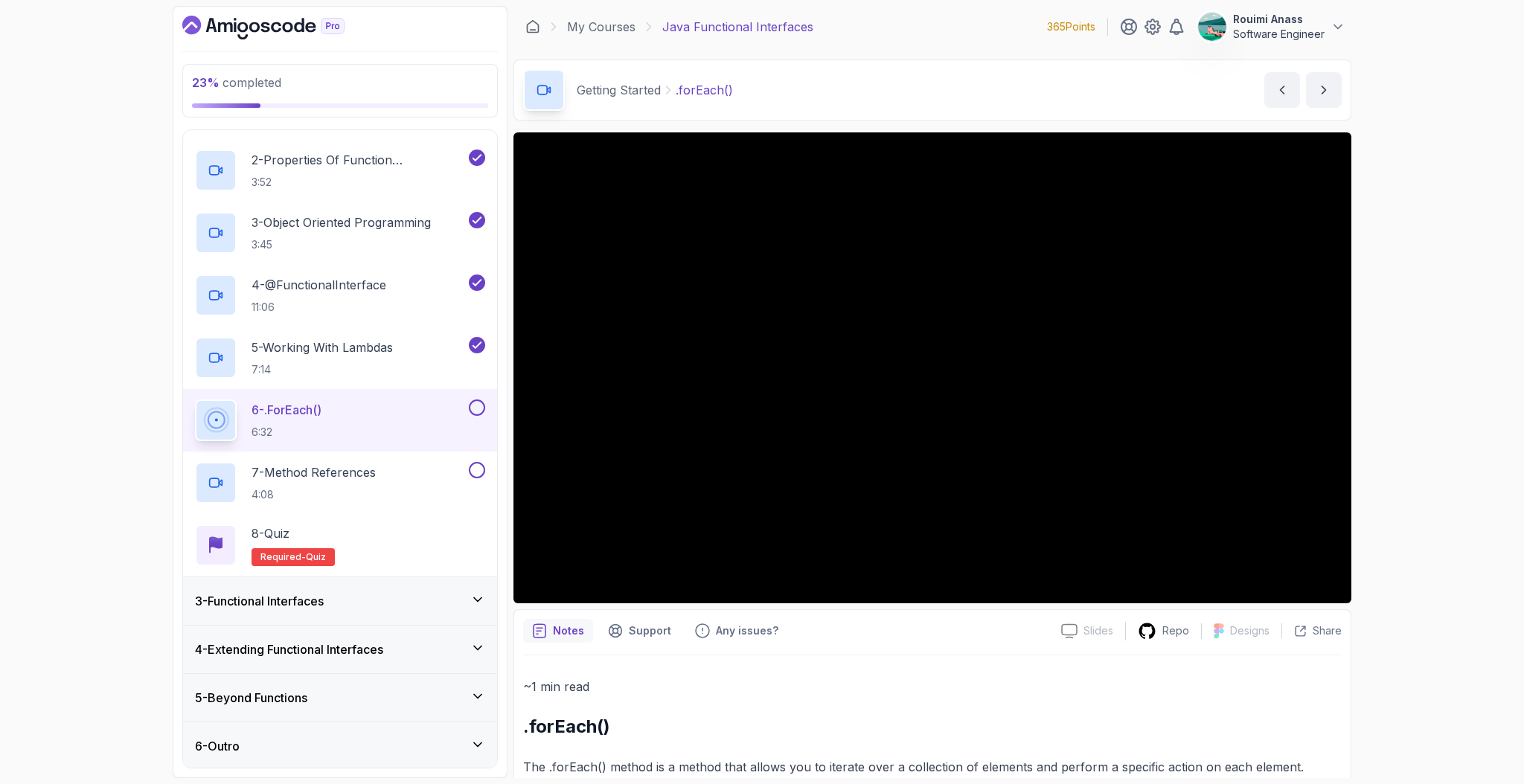
click at [1429, 316] on div "23 % completed 1 - Intro 2 - Getting Started 1 - It Is Not About OOP 2:05 2 - P…" at bounding box center [762, 392] width 1524 height 784
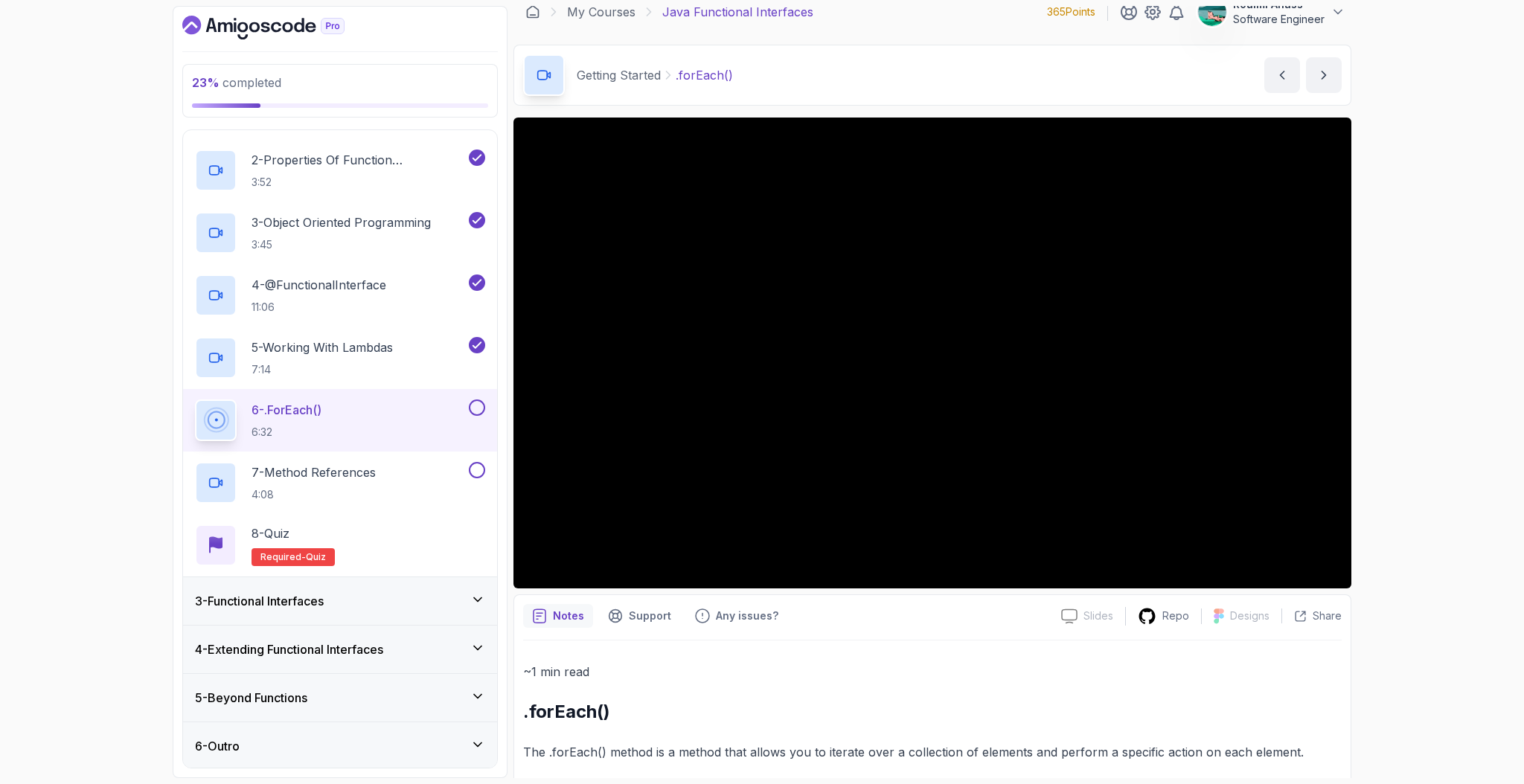
scroll to position [29, 0]
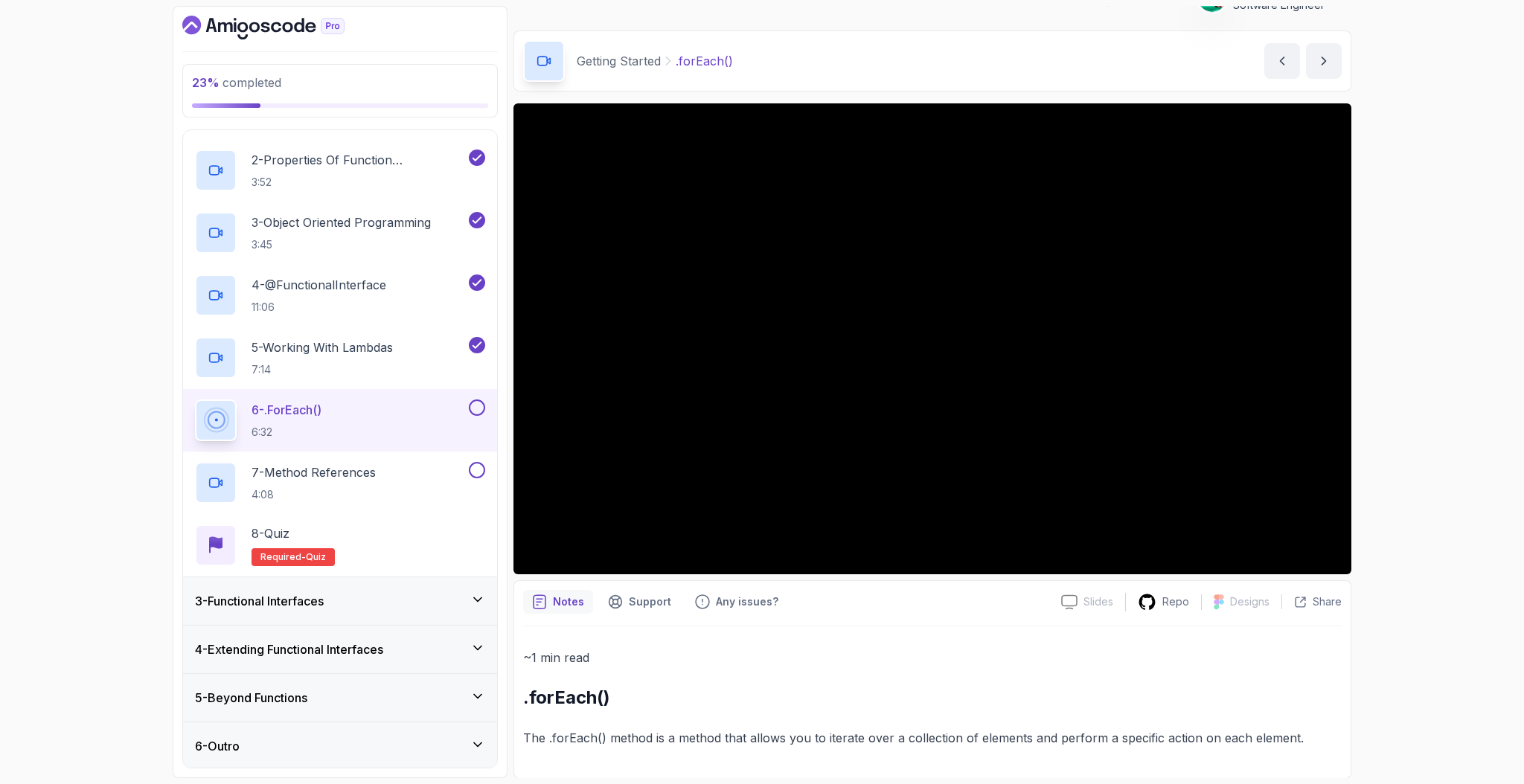
click at [536, 741] on p "The .forEach() method is a method that allows you to iterate over a collection …" at bounding box center [932, 738] width 819 height 21
drag, startPoint x: 680, startPoint y: 738, endPoint x: 1173, endPoint y: 742, distance: 493.0
click at [1173, 742] on p "The .forEach() method is a method that allows you to iterate over a collection …" at bounding box center [932, 738] width 819 height 21
click at [1172, 741] on p "The .forEach() method is a method that allows you to iterate over a collection …" at bounding box center [932, 738] width 819 height 21
click at [1218, 744] on p "The .forEach() method is a method that allows you to iterate over a collection …" at bounding box center [932, 738] width 819 height 21
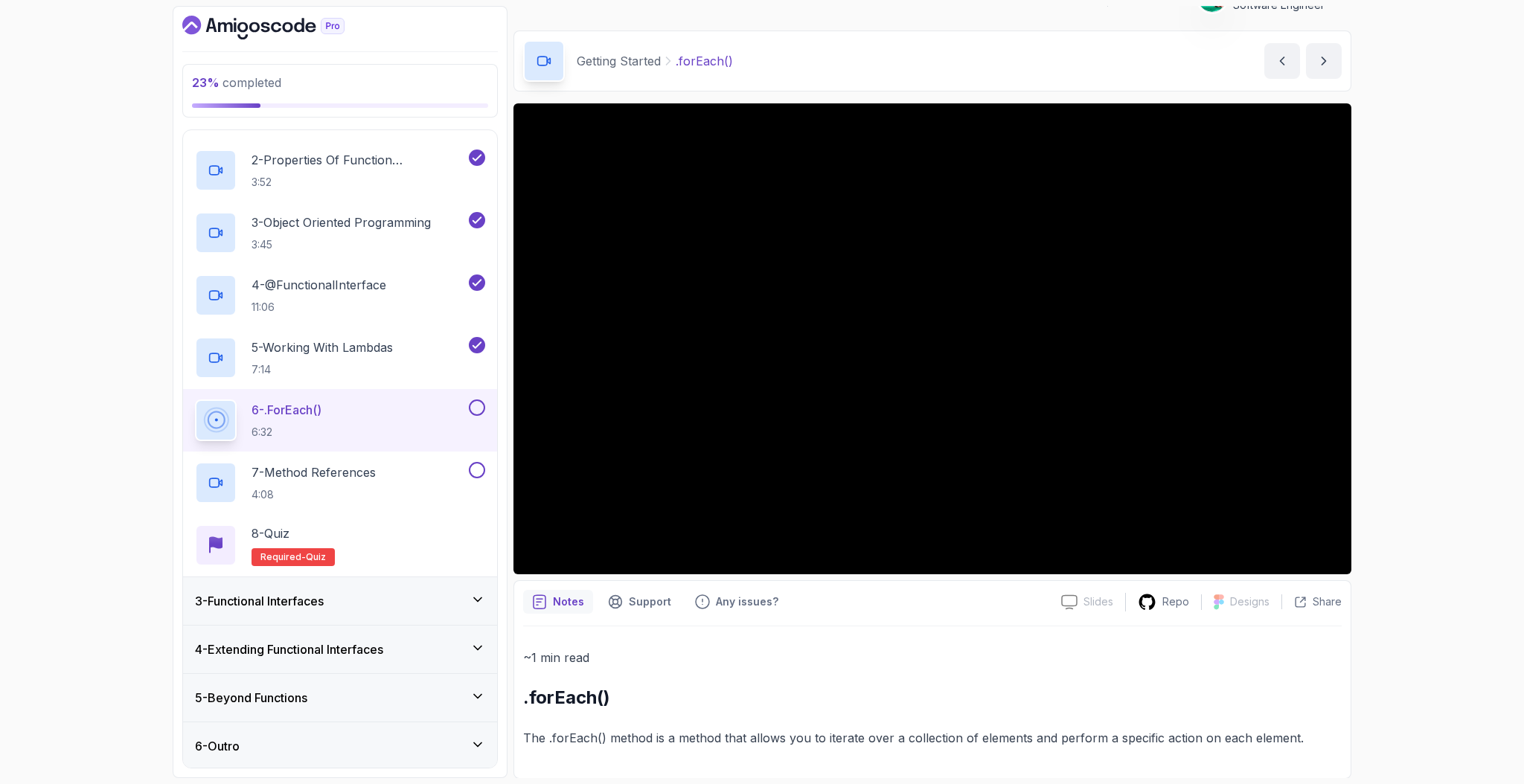
click at [1088, 740] on p "The .forEach() method is a method that allows you to iterate over a collection …" at bounding box center [932, 738] width 819 height 21
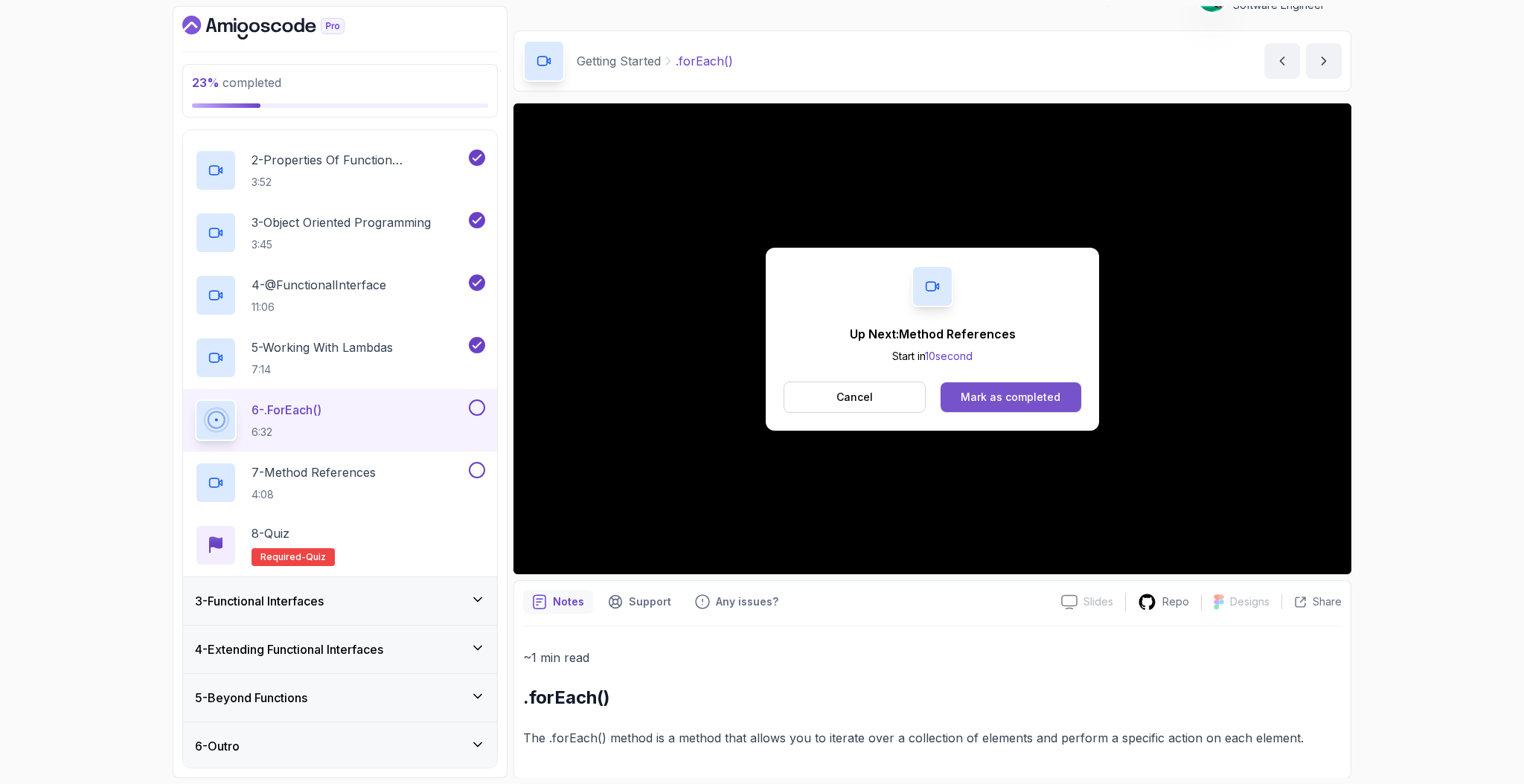
click at [1018, 394] on div "Mark as completed" at bounding box center [1011, 397] width 99 height 15
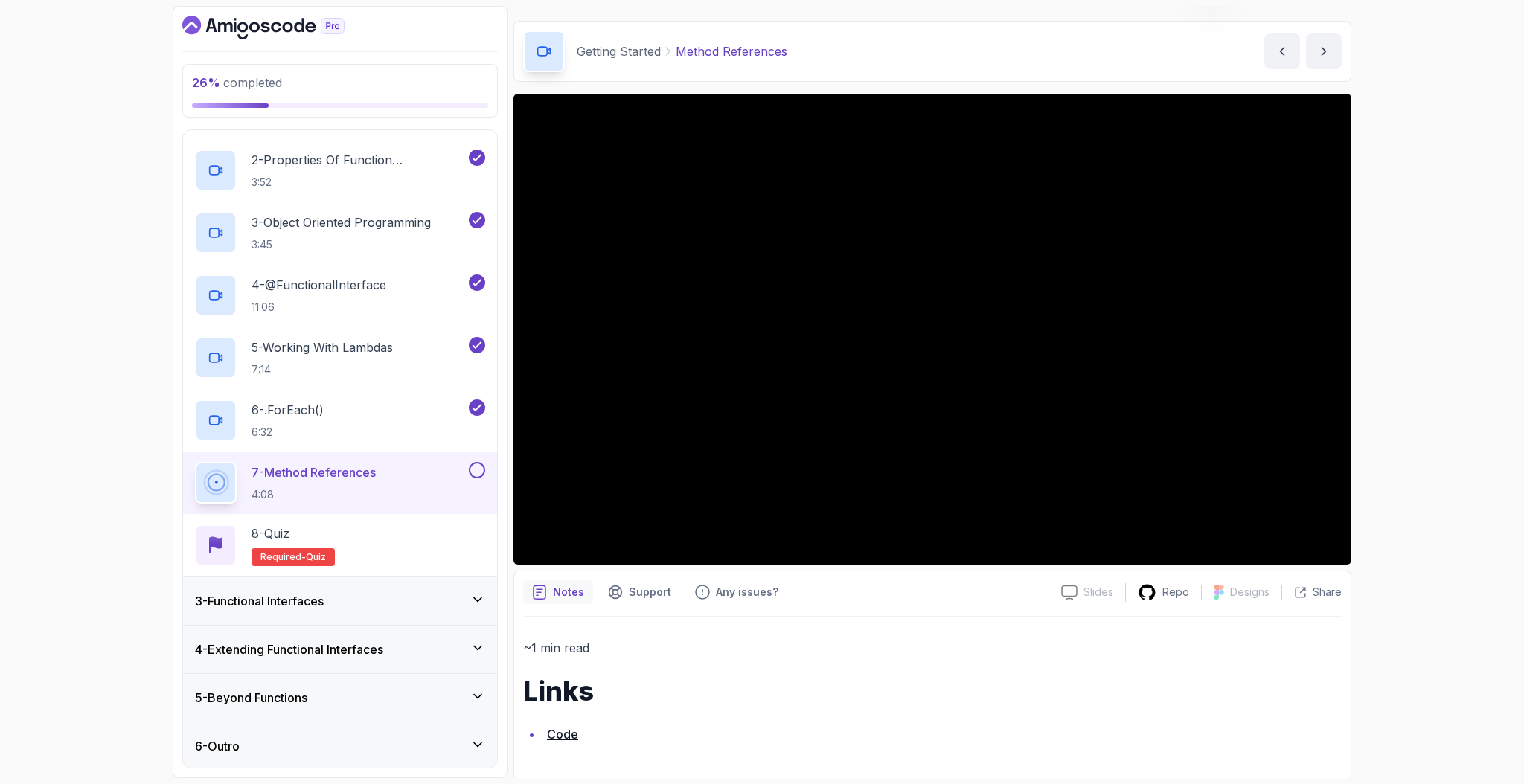
scroll to position [41, 0]
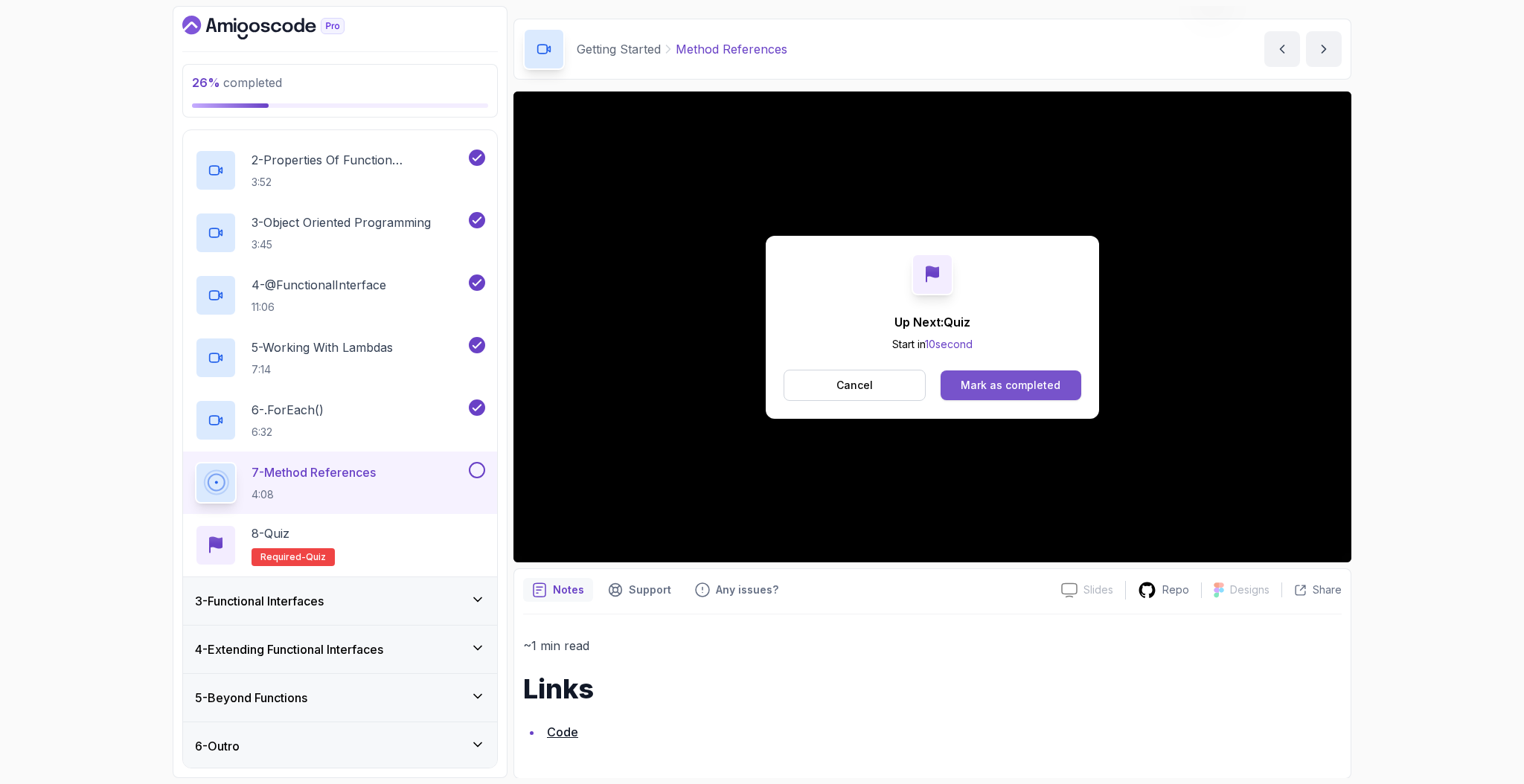
click at [989, 388] on div "Mark as completed" at bounding box center [1011, 385] width 99 height 15
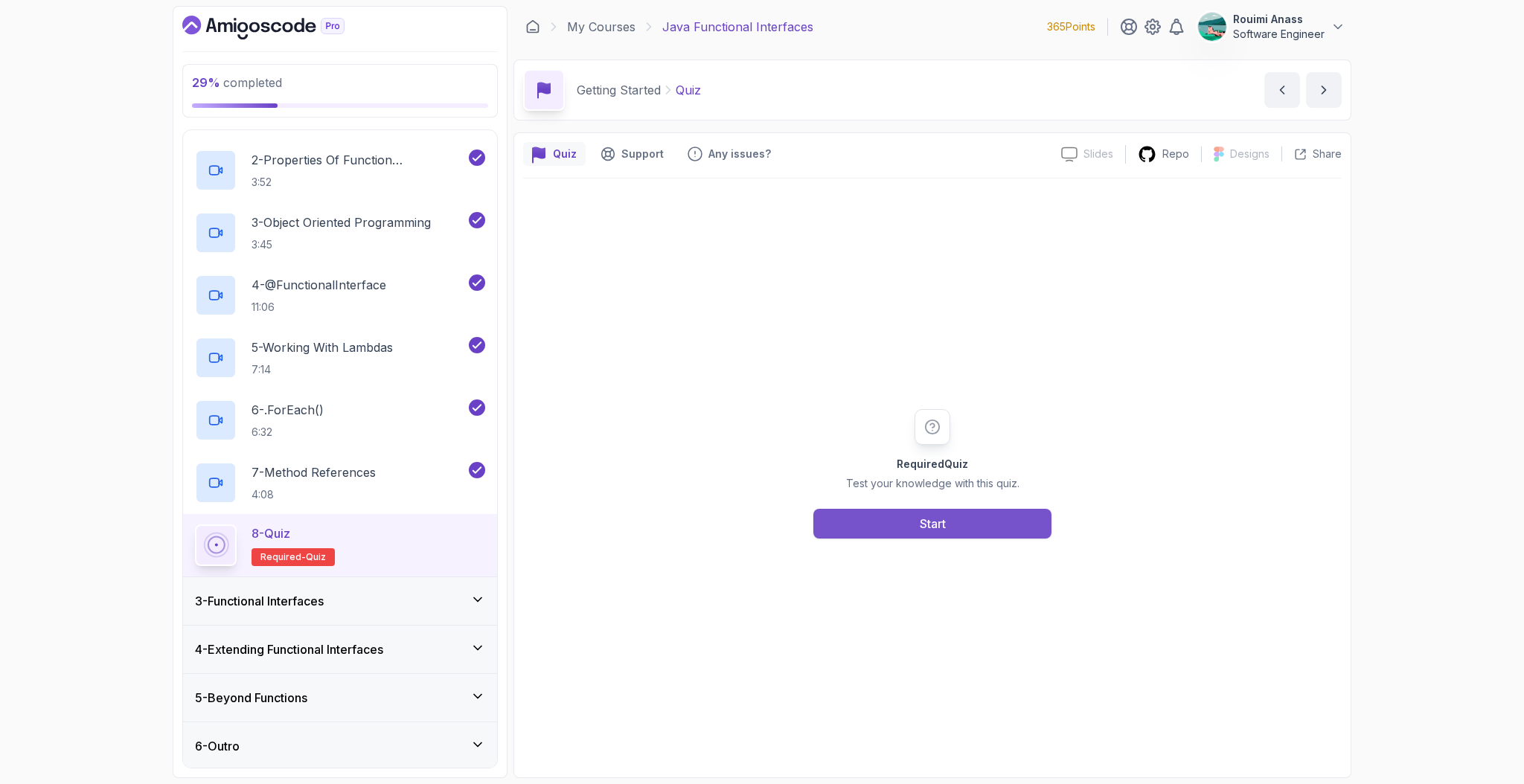
click at [953, 516] on button "Start" at bounding box center [932, 523] width 238 height 30
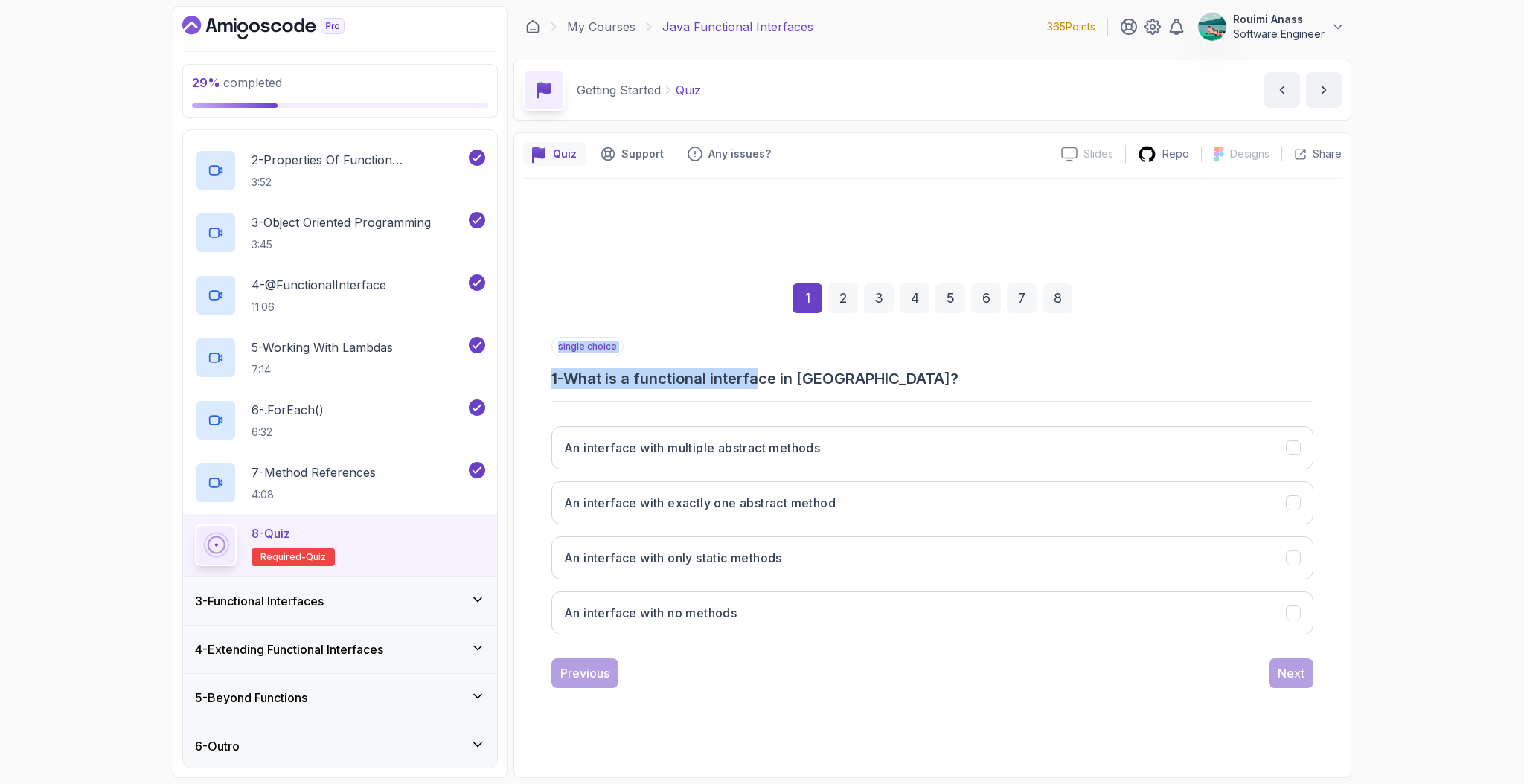
drag, startPoint x: 619, startPoint y: 390, endPoint x: 764, endPoint y: 387, distance: 145.0
click at [764, 387] on div "single choice 1 - What is a functional interface in Java? An interface with mul…" at bounding box center [933, 491] width 762 height 309
click at [766, 386] on h3 "1 - What is a functional interface in Java?" at bounding box center [933, 378] width 762 height 21
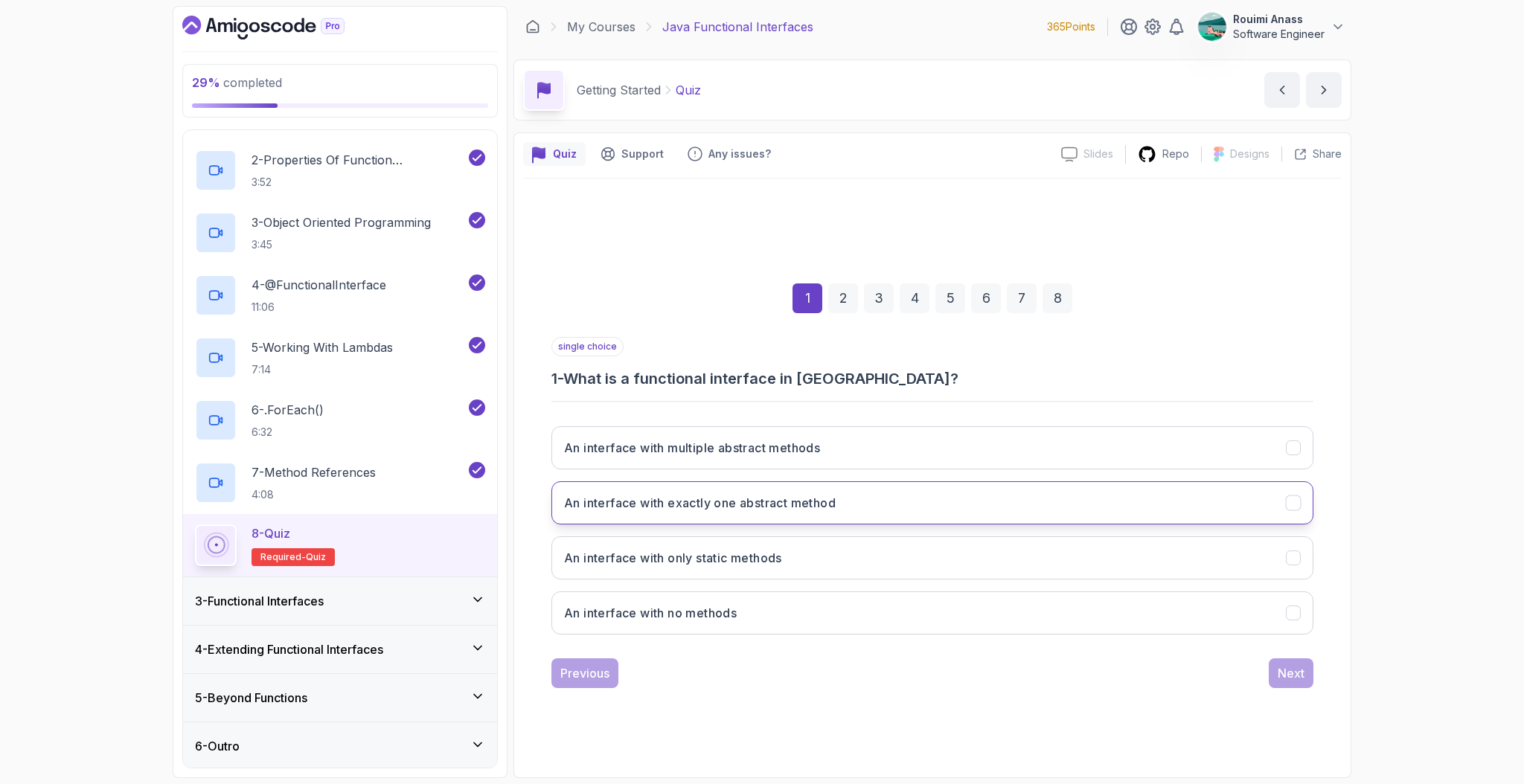
click at [810, 506] on h3 "An interface with exactly one abstract method" at bounding box center [699, 503] width 272 height 18
click at [1295, 682] on button "Next" at bounding box center [1291, 673] width 45 height 30
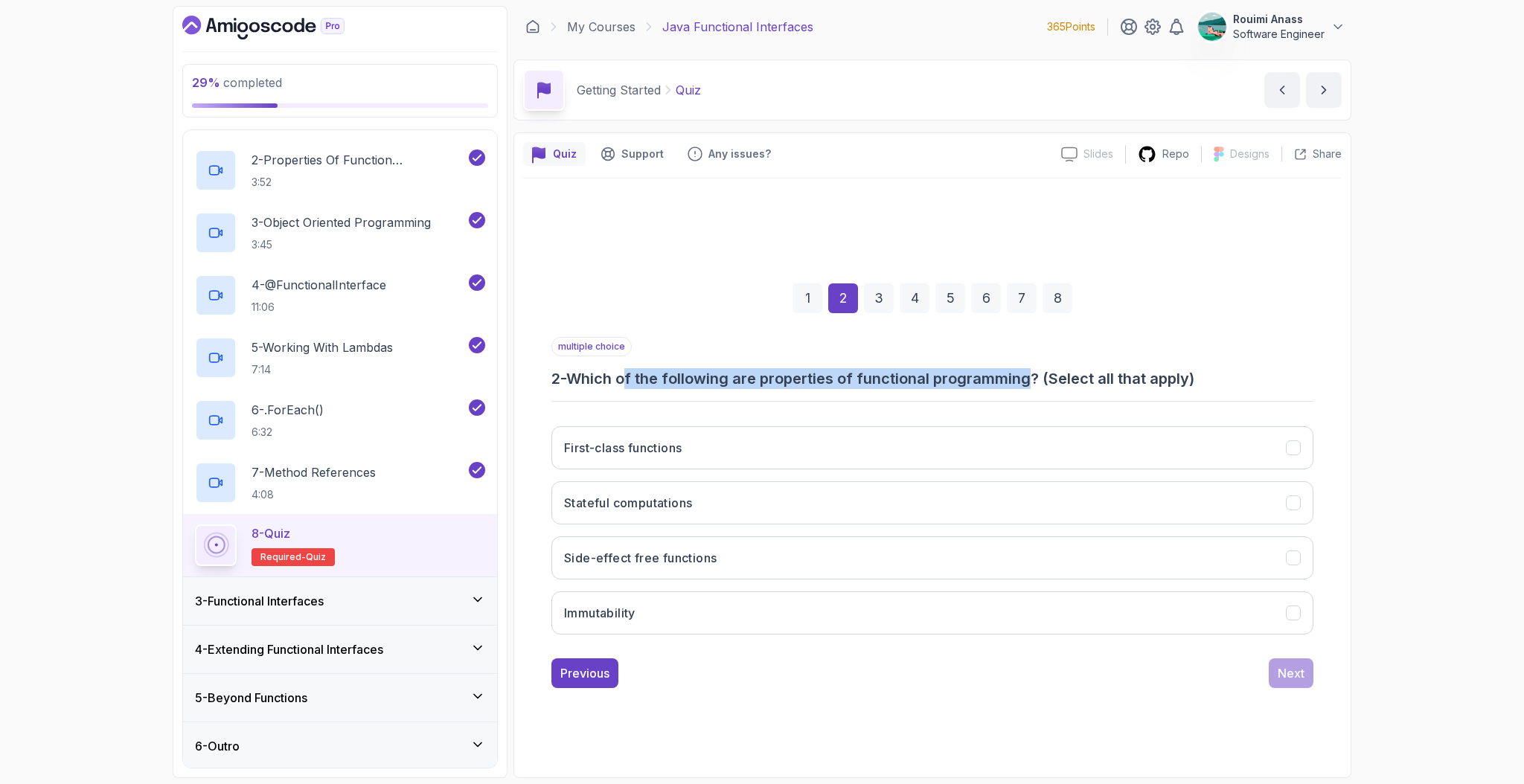
drag, startPoint x: 666, startPoint y: 380, endPoint x: 1038, endPoint y: 376, distance: 372.0
click at [1036, 376] on h3 "2 - Which of the following are properties of functional programming? (Select al…" at bounding box center [933, 378] width 762 height 21
click at [597, 382] on h3 "2 - Which of the following are properties of functional programming? (Select al…" at bounding box center [933, 378] width 762 height 21
drag, startPoint x: 651, startPoint y: 377, endPoint x: 1017, endPoint y: 377, distance: 366.0
click at [1017, 377] on h3 "2 - Which of the following are properties of functional programming? (Select al…" at bounding box center [933, 378] width 762 height 21
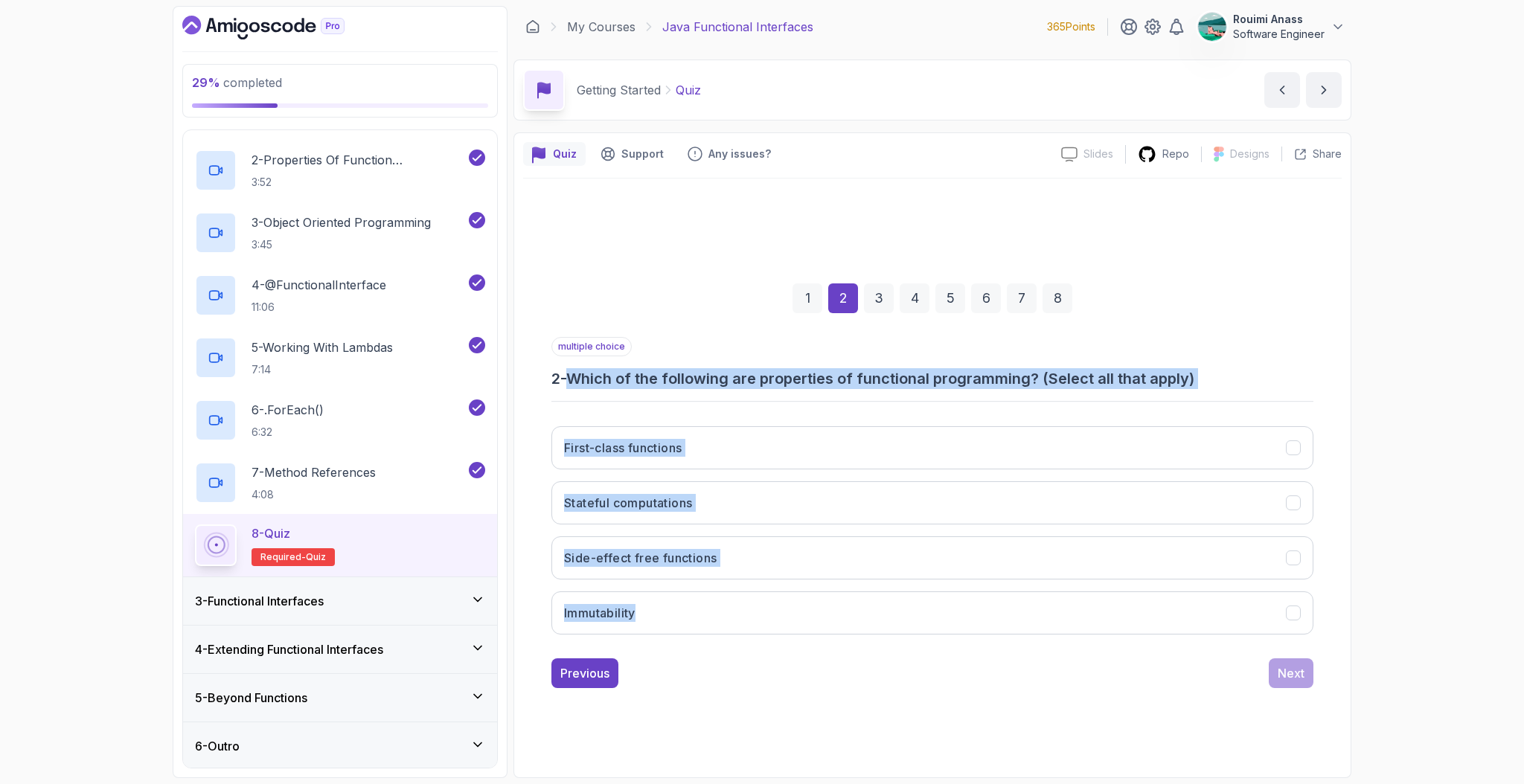
drag, startPoint x: 580, startPoint y: 382, endPoint x: 622, endPoint y: 645, distance: 266.3
click at [621, 645] on div "multiple choice 2 - Which of the following are properties of functional program…" at bounding box center [933, 491] width 762 height 309
copy div "Which of the following are properties of functional programming? (Select all th…"
click at [614, 382] on h3 "2 - Which of the following are properties of functional programming? (Select al…" at bounding box center [933, 378] width 762 height 21
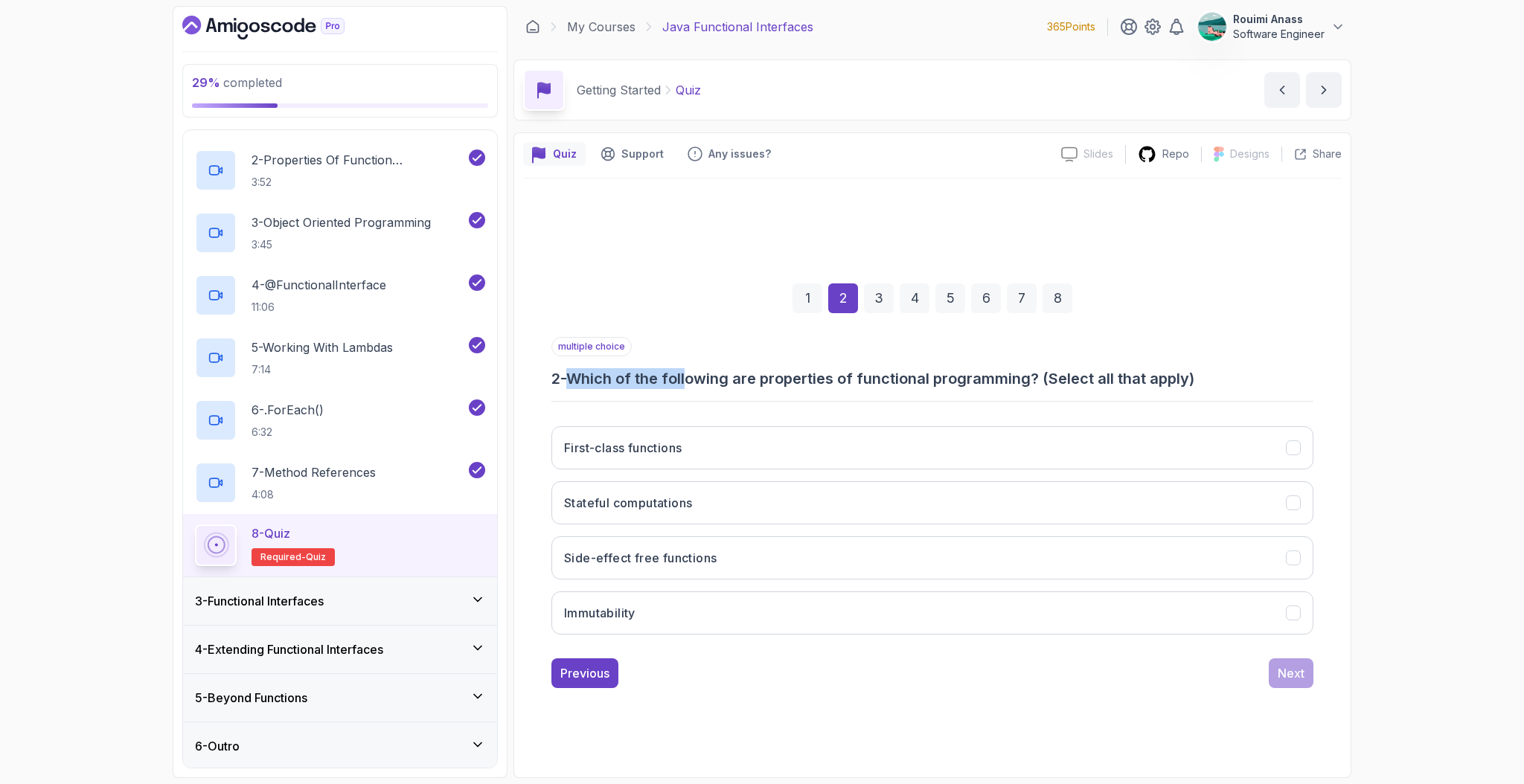
drag, startPoint x: 578, startPoint y: 377, endPoint x: 691, endPoint y: 378, distance: 113.0
click at [691, 378] on h3 "2 - Which of the following are properties of functional programming? (Select al…" at bounding box center [933, 378] width 762 height 21
click at [703, 444] on button "First-class functions" at bounding box center [933, 448] width 762 height 43
click at [674, 539] on button "Side-effect free functions" at bounding box center [933, 558] width 762 height 43
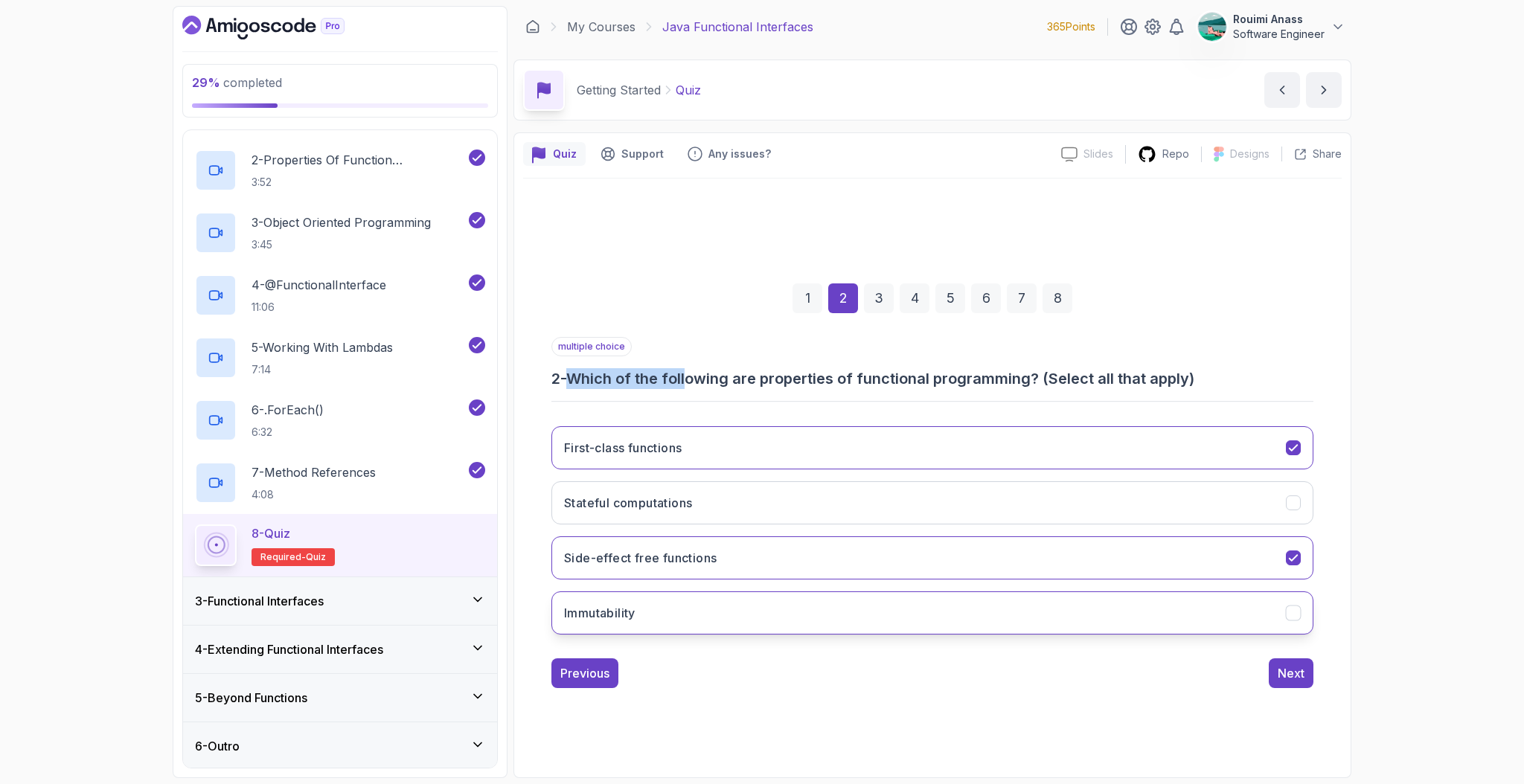
click at [676, 610] on button "Immutability" at bounding box center [933, 613] width 762 height 43
click at [1291, 676] on div "Next" at bounding box center [1291, 673] width 26 height 18
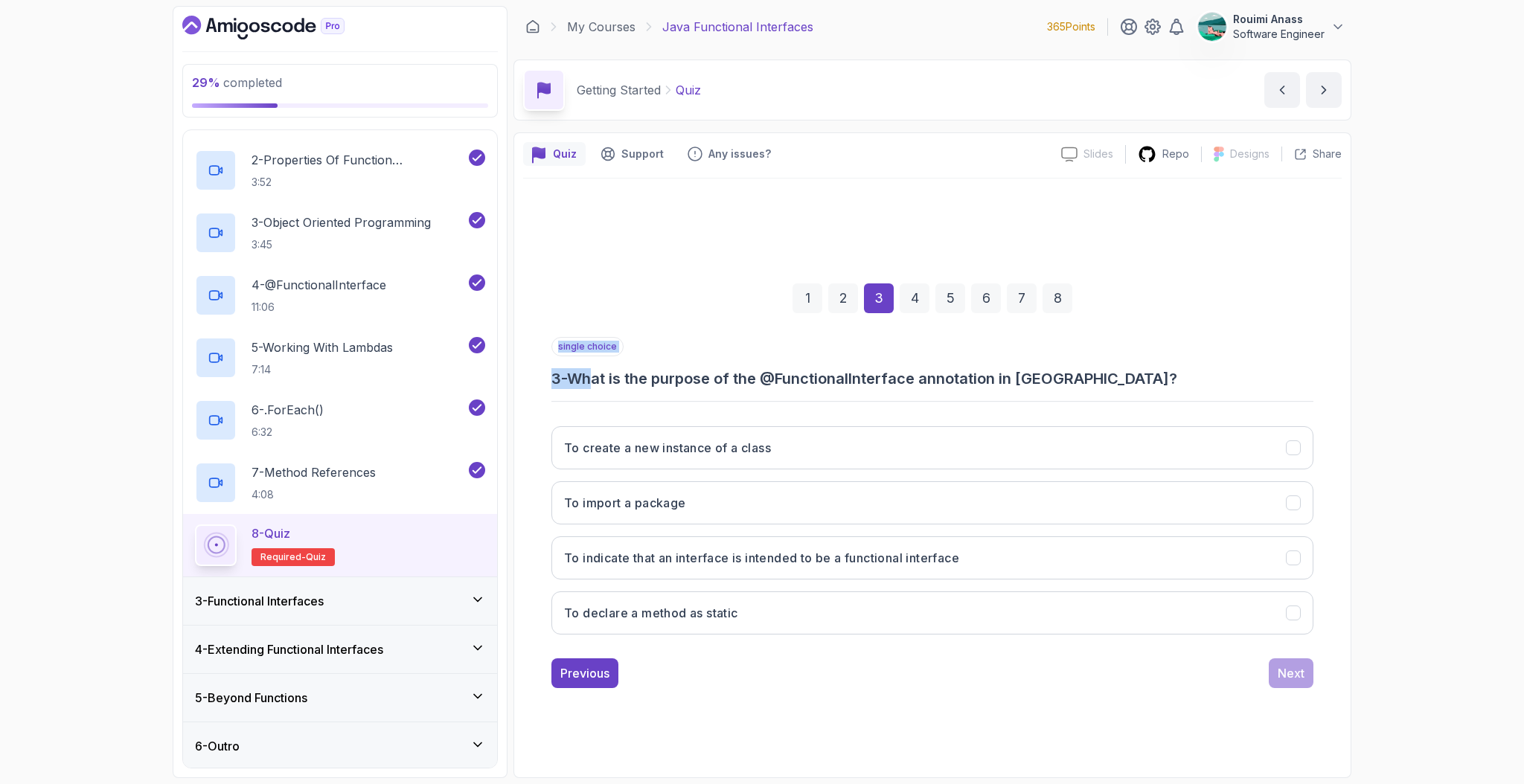
drag, startPoint x: 597, startPoint y: 377, endPoint x: 745, endPoint y: 390, distance: 148.6
click at [745, 390] on div "single choice 3 - What is the purpose of the @FunctionalInterface annotation in…" at bounding box center [933, 491] width 762 height 309
click at [800, 375] on h3 "3 - What is the purpose of the @FunctionalInterface annotation in Java?" at bounding box center [933, 378] width 762 height 21
drag, startPoint x: 947, startPoint y: 377, endPoint x: 995, endPoint y: 378, distance: 48.0
click at [995, 378] on h3 "3 - What is the purpose of the @FunctionalInterface annotation in Java?" at bounding box center [933, 378] width 762 height 21
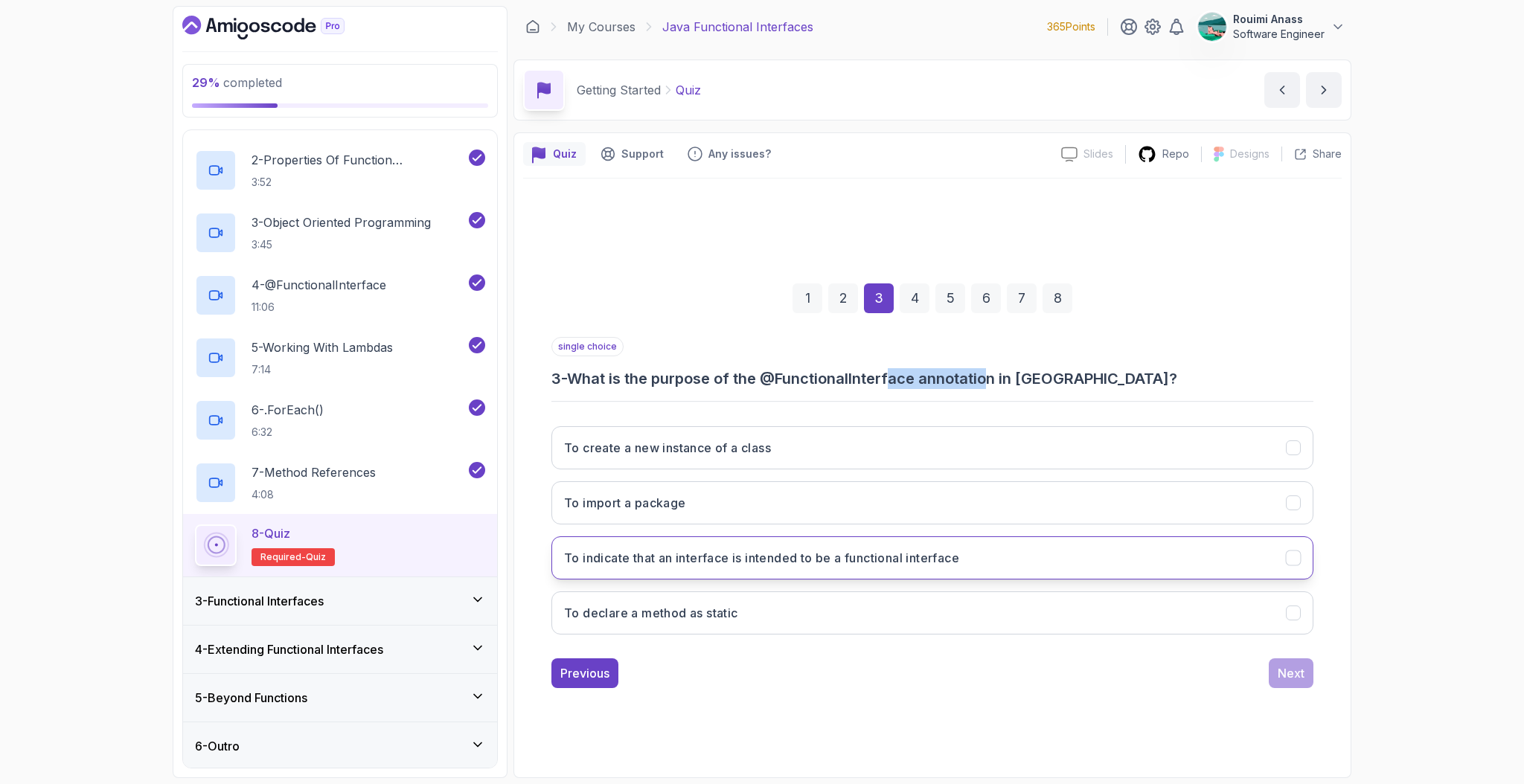
click at [888, 556] on h3 "To indicate that an interface is intended to be a functional interface" at bounding box center [761, 558] width 395 height 18
click at [1307, 676] on button "Next" at bounding box center [1291, 673] width 45 height 30
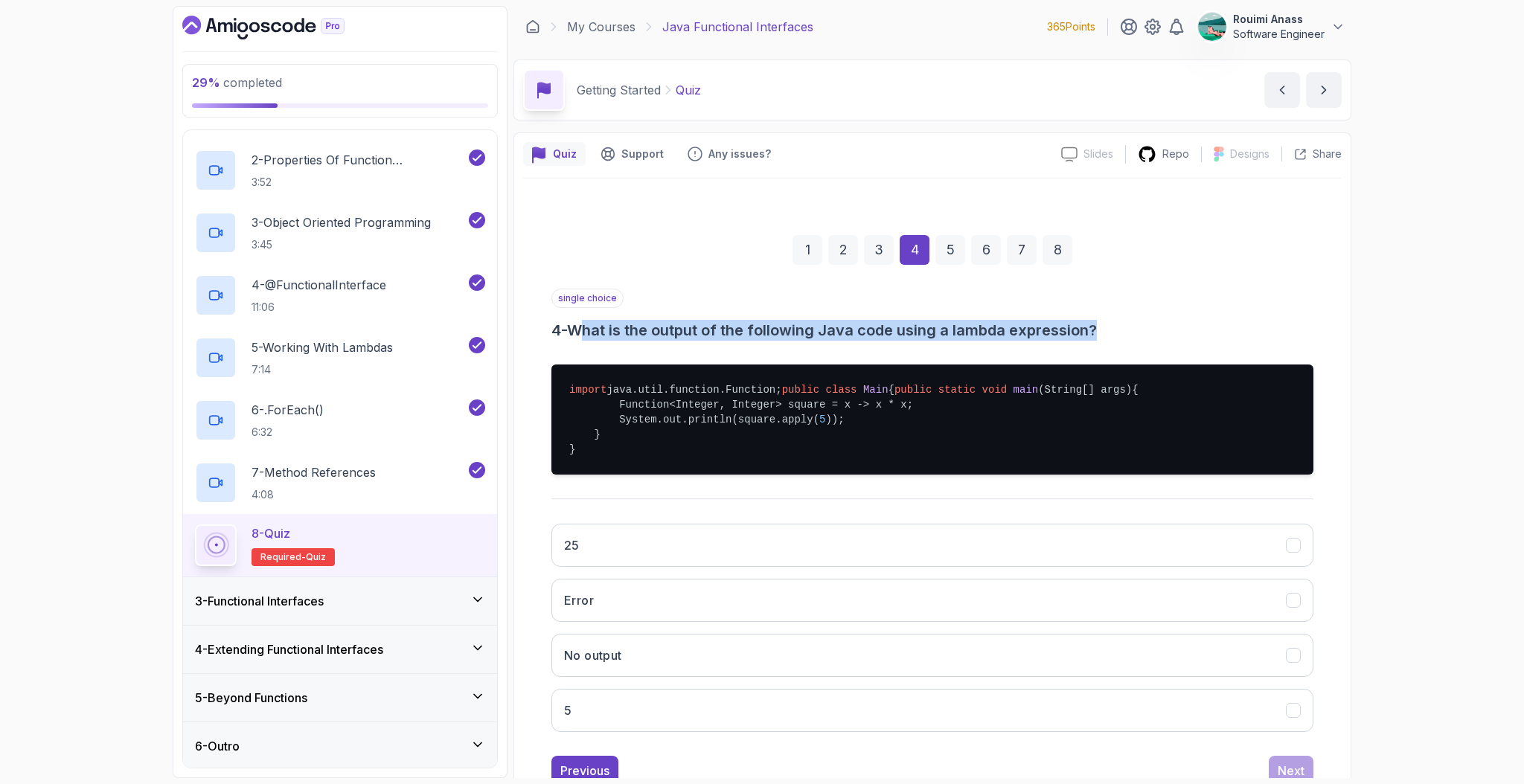
drag, startPoint x: 630, startPoint y: 331, endPoint x: 1101, endPoint y: 333, distance: 471.0
click at [1101, 333] on h3 "4 - What is the output of the following Java code using a lambda expression?" at bounding box center [933, 330] width 762 height 21
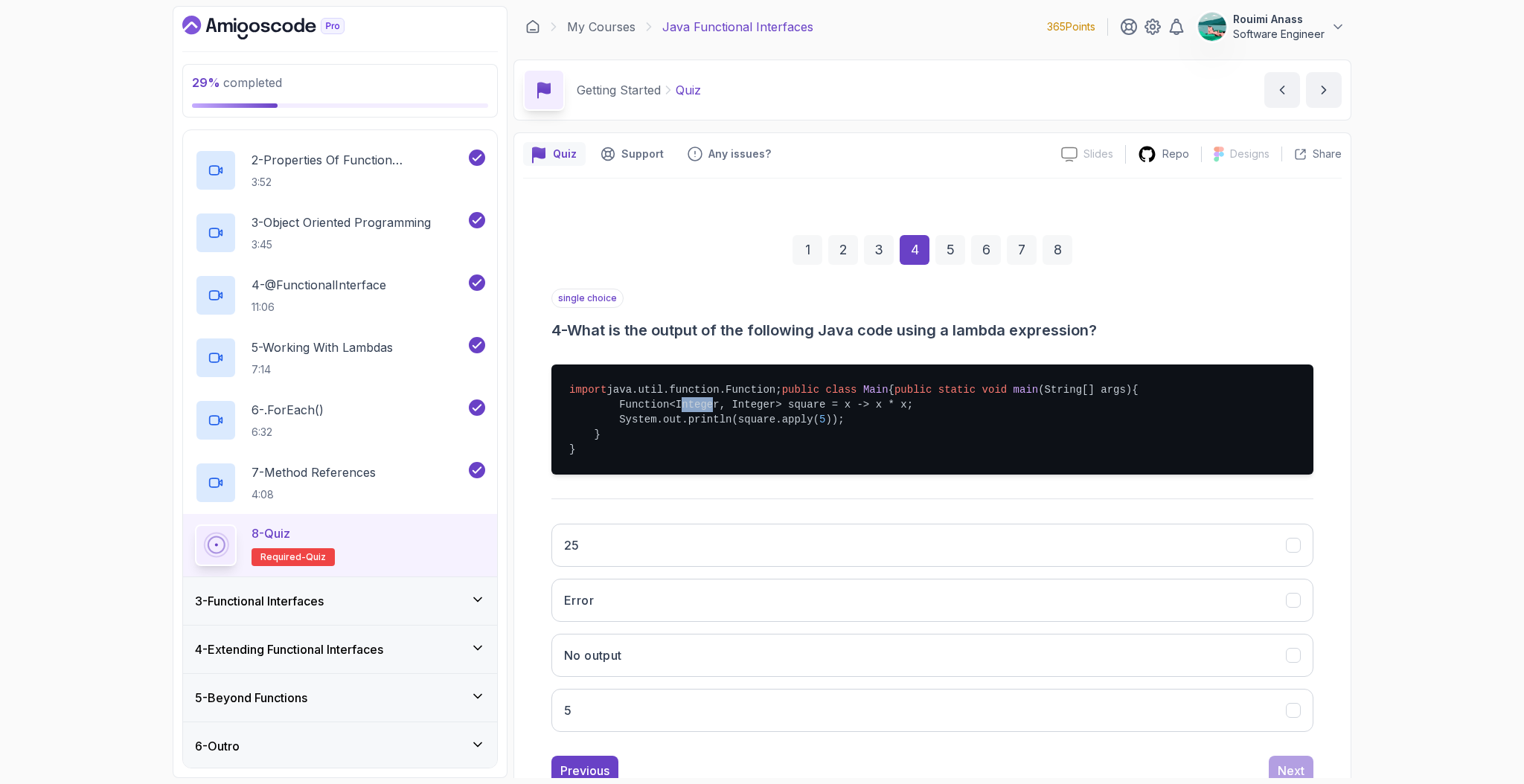
drag, startPoint x: 696, startPoint y: 452, endPoint x: 706, endPoint y: 452, distance: 10.0
click at [706, 452] on pre "import java.util.function.Function; public class Main { public static void main…" at bounding box center [933, 419] width 762 height 110
drag, startPoint x: 742, startPoint y: 449, endPoint x: 762, endPoint y: 449, distance: 20.0
click at [762, 449] on pre "import java.util.function.Function; public class Main { public static void main…" at bounding box center [933, 419] width 762 height 110
drag, startPoint x: 810, startPoint y: 449, endPoint x: 832, endPoint y: 449, distance: 22.0
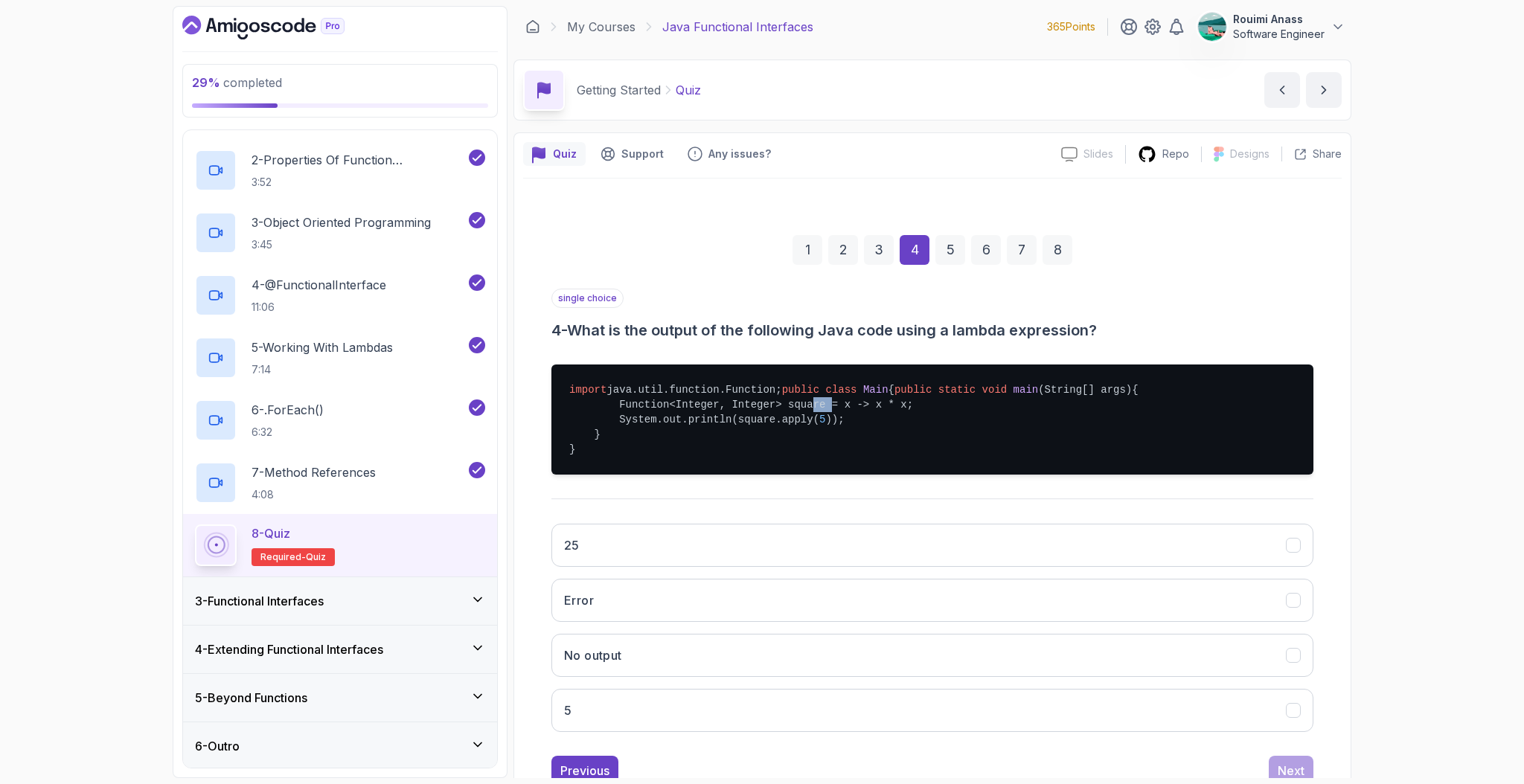
click at [831, 449] on pre "import java.util.function.Function; public class Main { public static void main…" at bounding box center [933, 419] width 762 height 110
drag, startPoint x: 841, startPoint y: 449, endPoint x: 853, endPoint y: 449, distance: 12.0
click at [853, 449] on pre "import java.util.function.Function; public class Main { public static void main…" at bounding box center [933, 419] width 762 height 110
click at [755, 464] on pre "import java.util.function.Function; public class Main { public static void main…" at bounding box center [933, 419] width 762 height 110
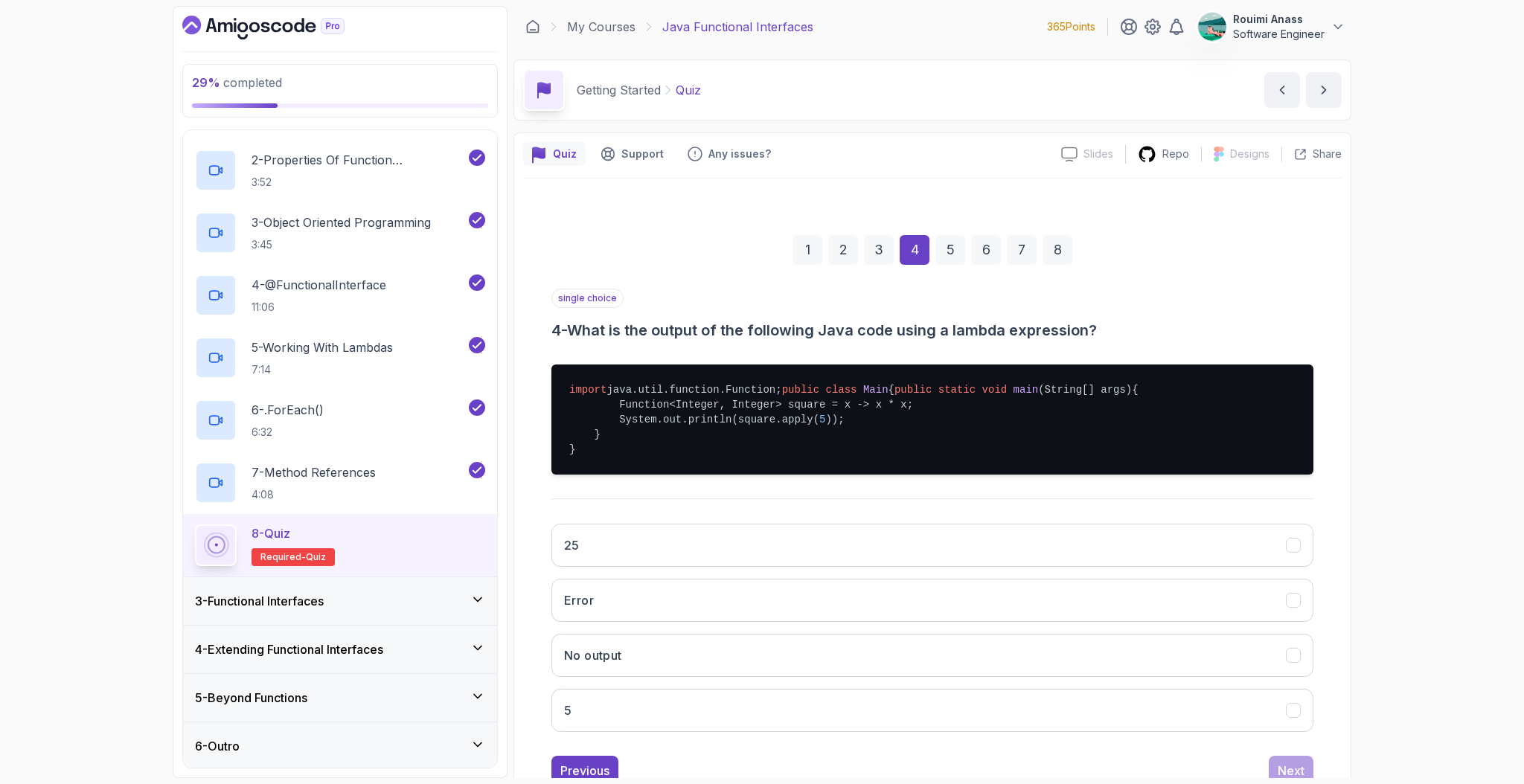
click at [1038, 396] on span "(String[] args)" at bounding box center [1084, 390] width 94 height 12
click at [805, 446] on pre "import java.util.function.Function; public class Main { public static void main…" at bounding box center [933, 419] width 762 height 110
click at [791, 459] on pre "import java.util.function.Function; public class Main { public static void main…" at bounding box center [933, 419] width 762 height 110
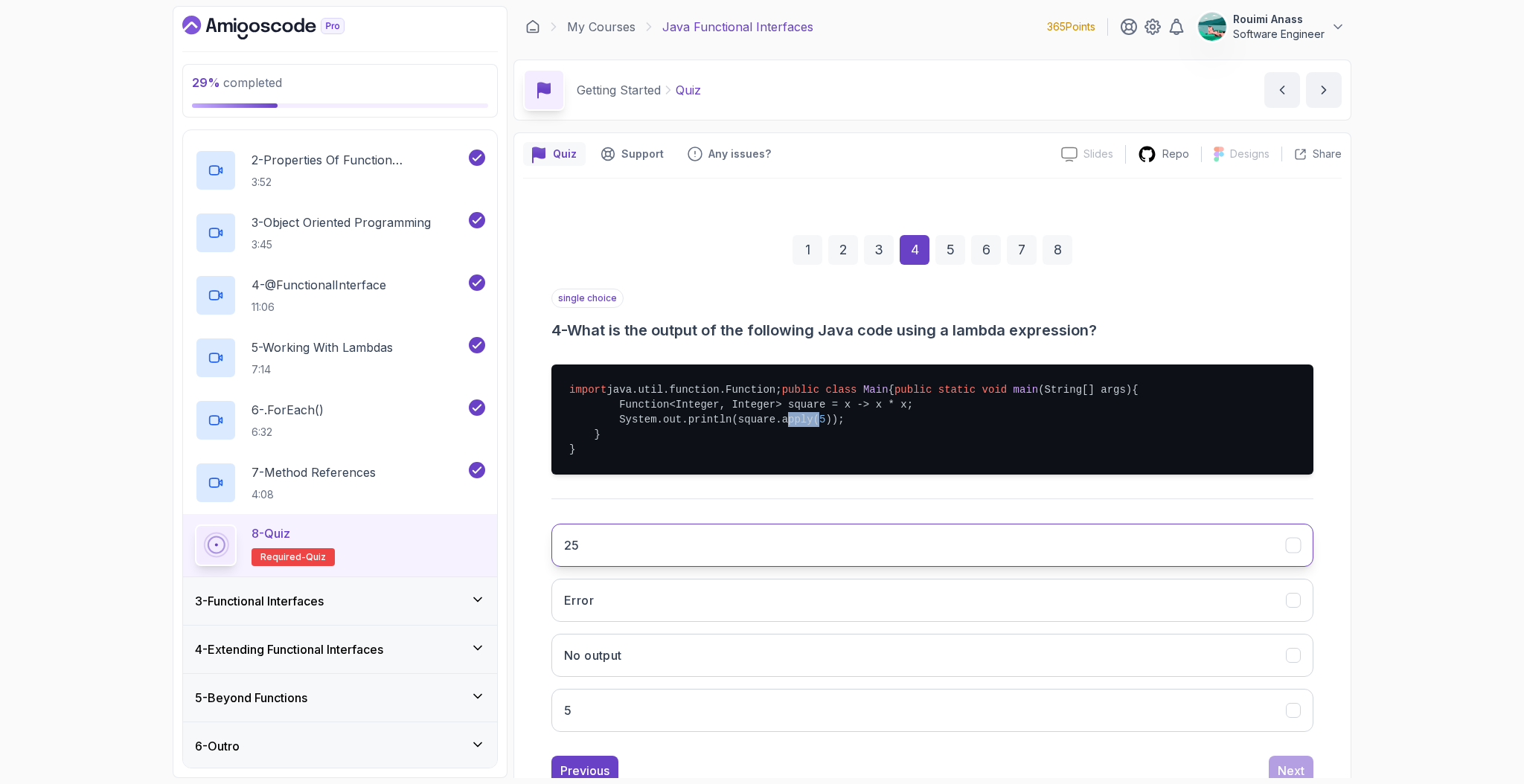
click at [594, 567] on button "25" at bounding box center [933, 545] width 762 height 43
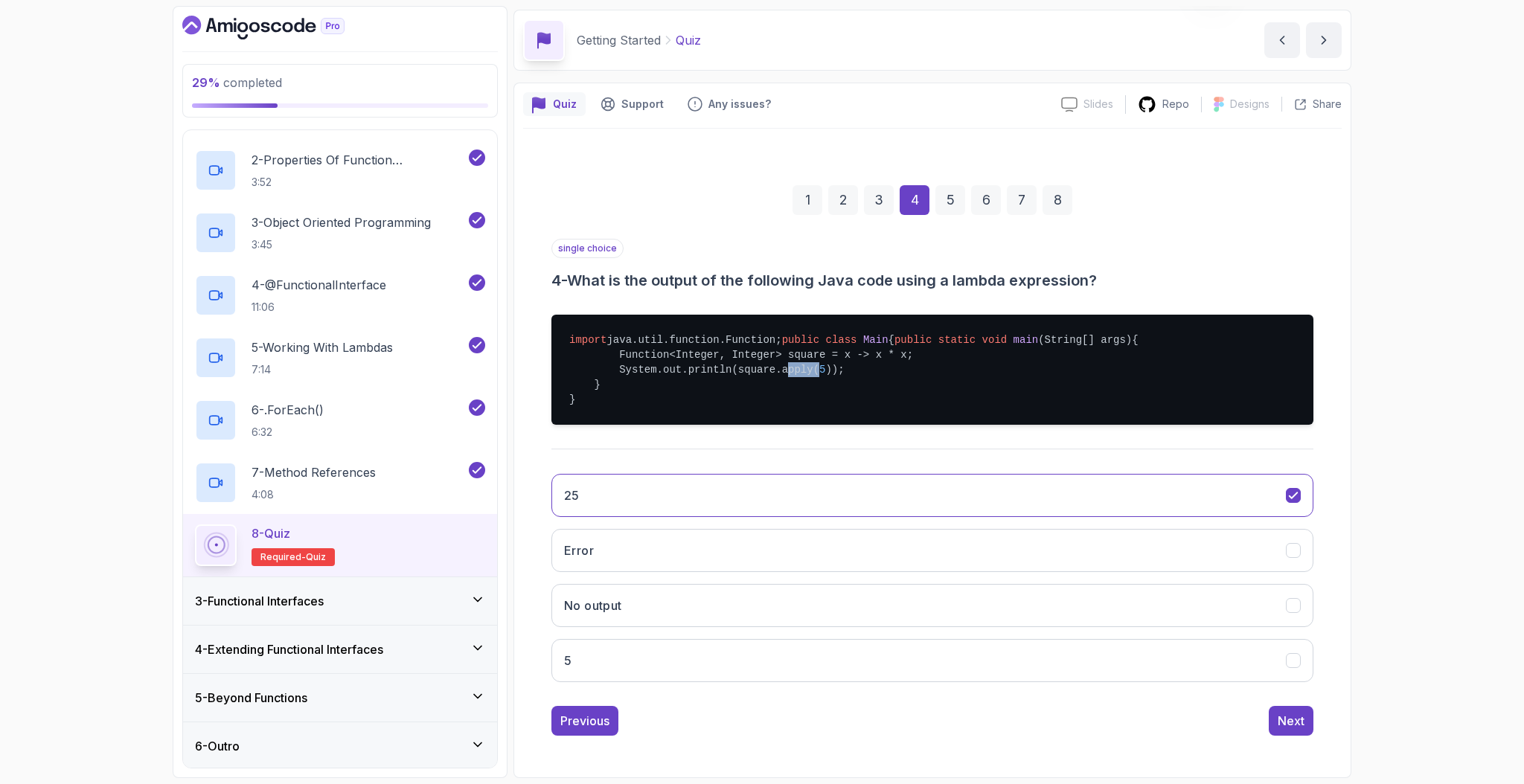
scroll to position [92, 0]
click at [1284, 737] on div "1 2 3 4 5 6 7 8 single choice 4 - What is the output of the following Java code…" at bounding box center [932, 449] width 819 height 598
click at [1290, 728] on div "Next" at bounding box center [1291, 721] width 26 height 18
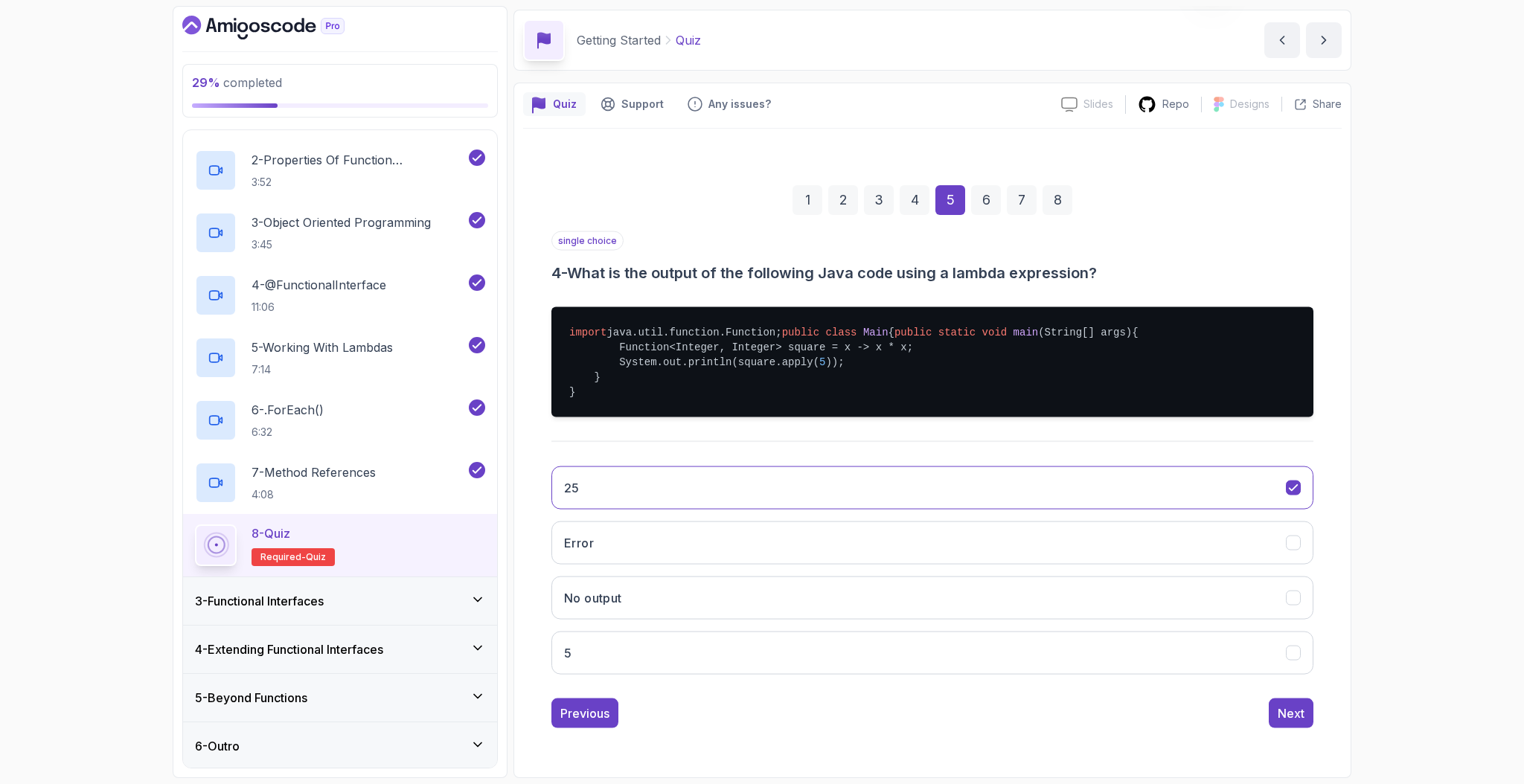
scroll to position [0, 0]
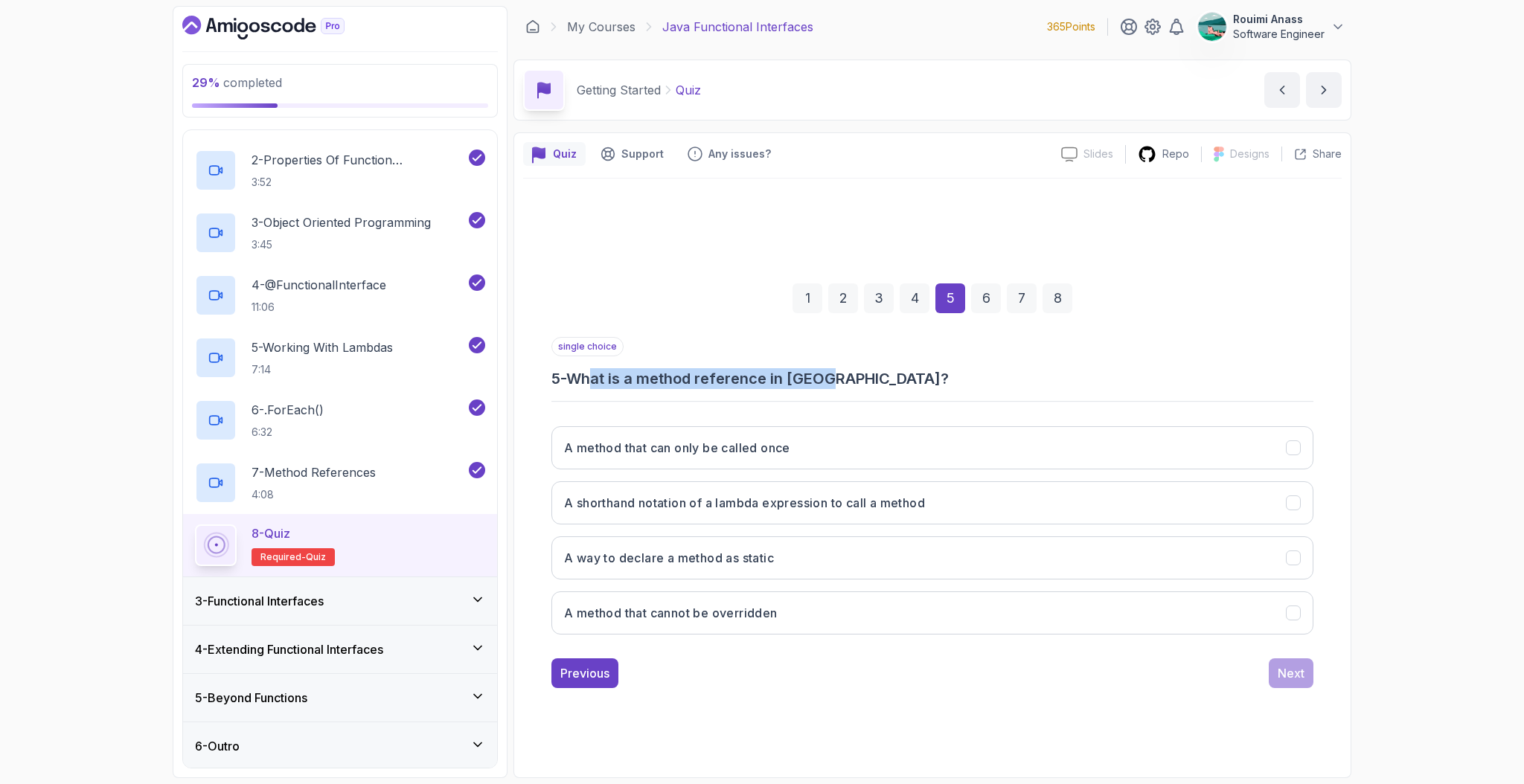
drag, startPoint x: 598, startPoint y: 378, endPoint x: 857, endPoint y: 380, distance: 259.0
click at [857, 380] on h3 "5 - What is a method reference in Java?" at bounding box center [933, 378] width 762 height 21
click at [925, 501] on h3 "A shorthand notation of a lambda expression to call a method" at bounding box center [744, 503] width 361 height 18
click at [1293, 679] on div "Next" at bounding box center [1291, 673] width 26 height 18
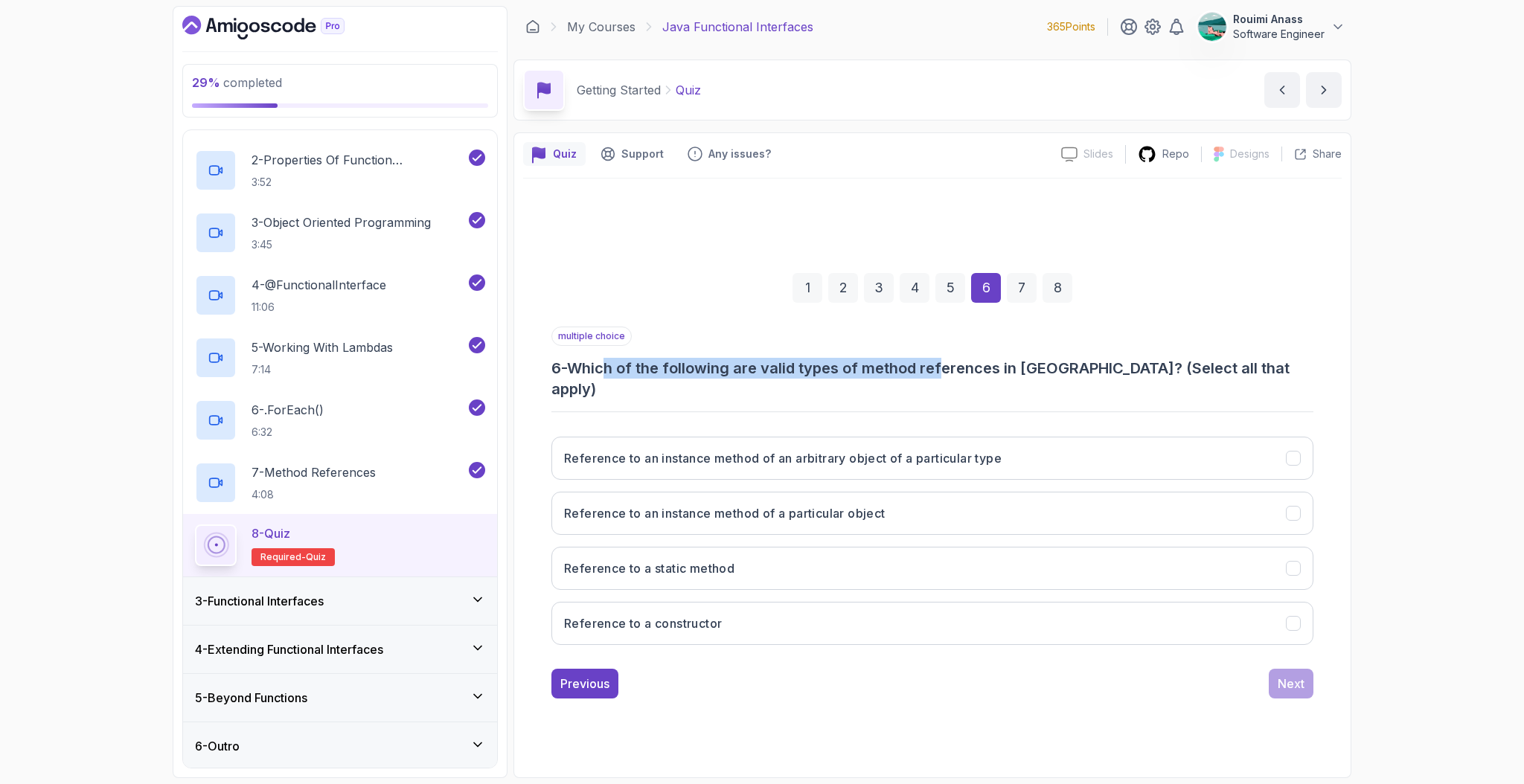
drag, startPoint x: 616, startPoint y: 377, endPoint x: 946, endPoint y: 376, distance: 330.0
click at [946, 376] on h3 "6 - Which of the following are valid types of method references in Java? (Selec…" at bounding box center [933, 378] width 762 height 42
drag, startPoint x: 997, startPoint y: 377, endPoint x: 1065, endPoint y: 380, distance: 68.1
click at [1045, 377] on h3 "6 - Which of the following are valid types of method references in Java? (Selec…" at bounding box center [933, 378] width 762 height 42
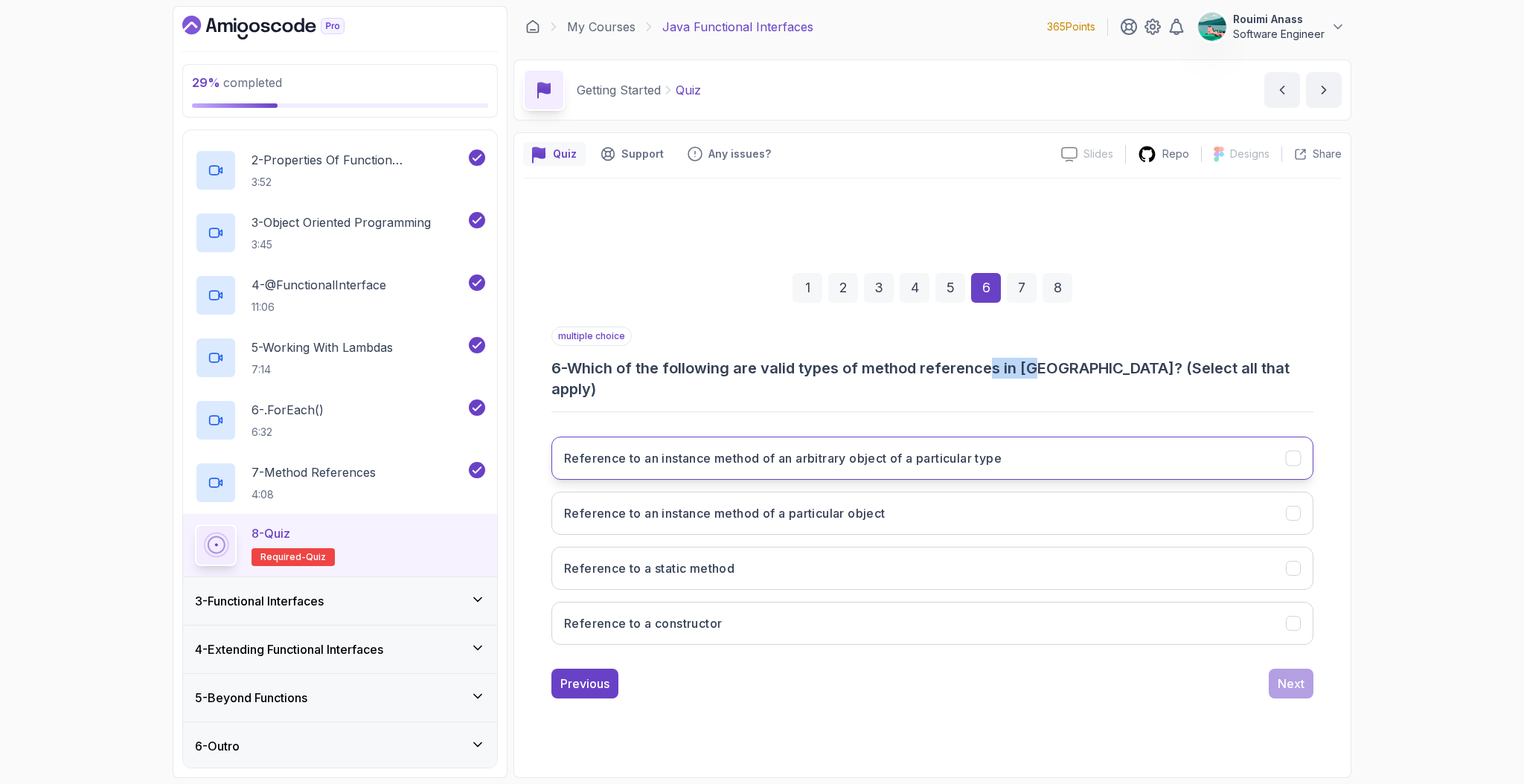
click at [983, 449] on h3 "Reference to an instance method of an arbitrary object of a particular type" at bounding box center [783, 458] width 438 height 18
click at [878, 505] on h3 "Reference to an instance method of a particular object" at bounding box center [724, 513] width 322 height 18
click at [941, 449] on h3 "Reference to an instance method of an arbitrary object of a particular type" at bounding box center [783, 458] width 438 height 18
click at [740, 562] on button "Reference to a static method" at bounding box center [933, 568] width 762 height 43
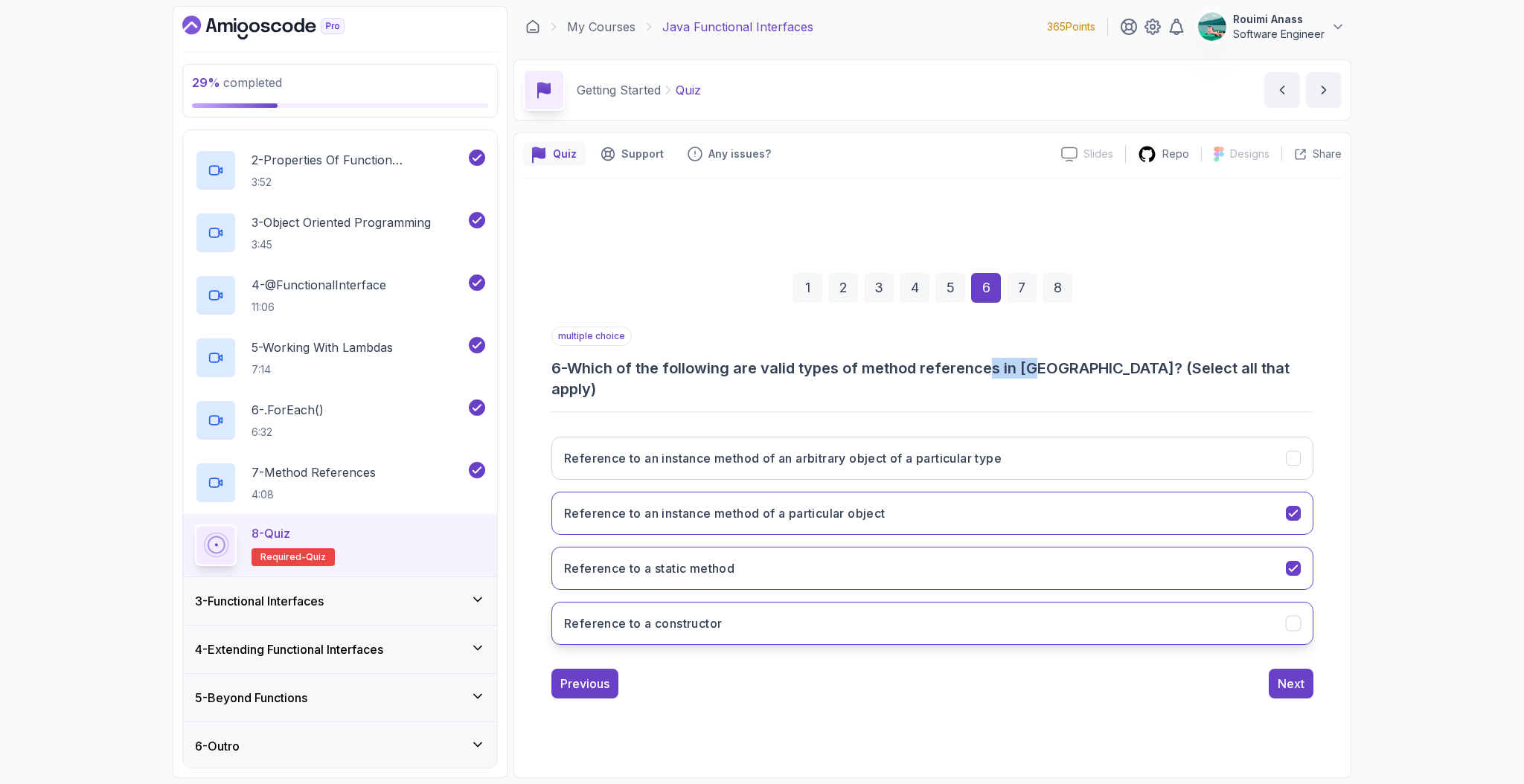
click at [712, 616] on h3 "Reference to a constructor" at bounding box center [642, 623] width 158 height 18
click at [1288, 679] on div "Next" at bounding box center [1291, 684] width 26 height 18
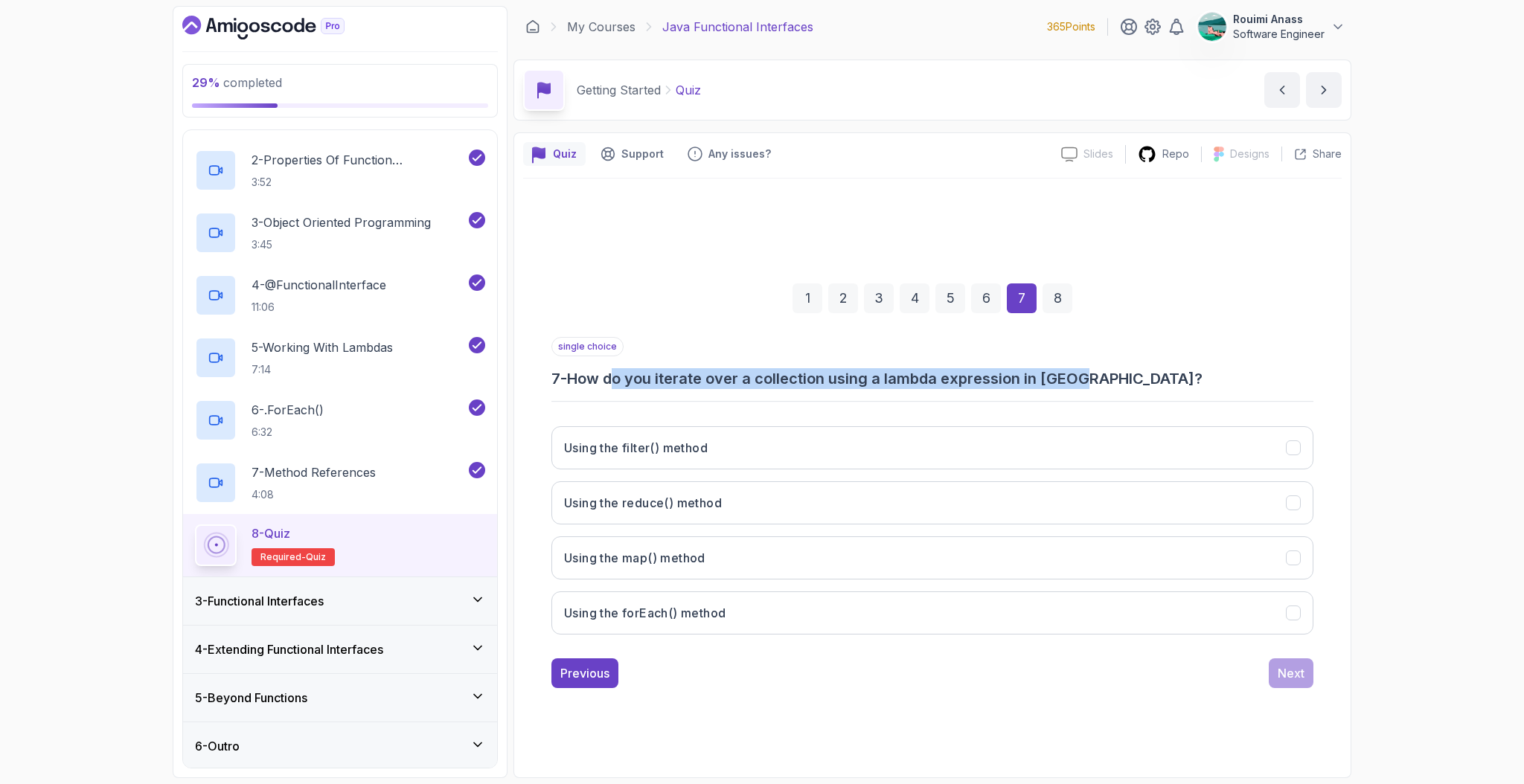
drag, startPoint x: 623, startPoint y: 384, endPoint x: 1109, endPoint y: 382, distance: 486.0
click at [1109, 382] on h3 "7 - How do you iterate over a collection using a lambda expression in Java?" at bounding box center [933, 378] width 762 height 21
click at [706, 630] on button "Using the forEach() method" at bounding box center [933, 613] width 762 height 43
click at [1293, 669] on div "Next" at bounding box center [1291, 673] width 26 height 18
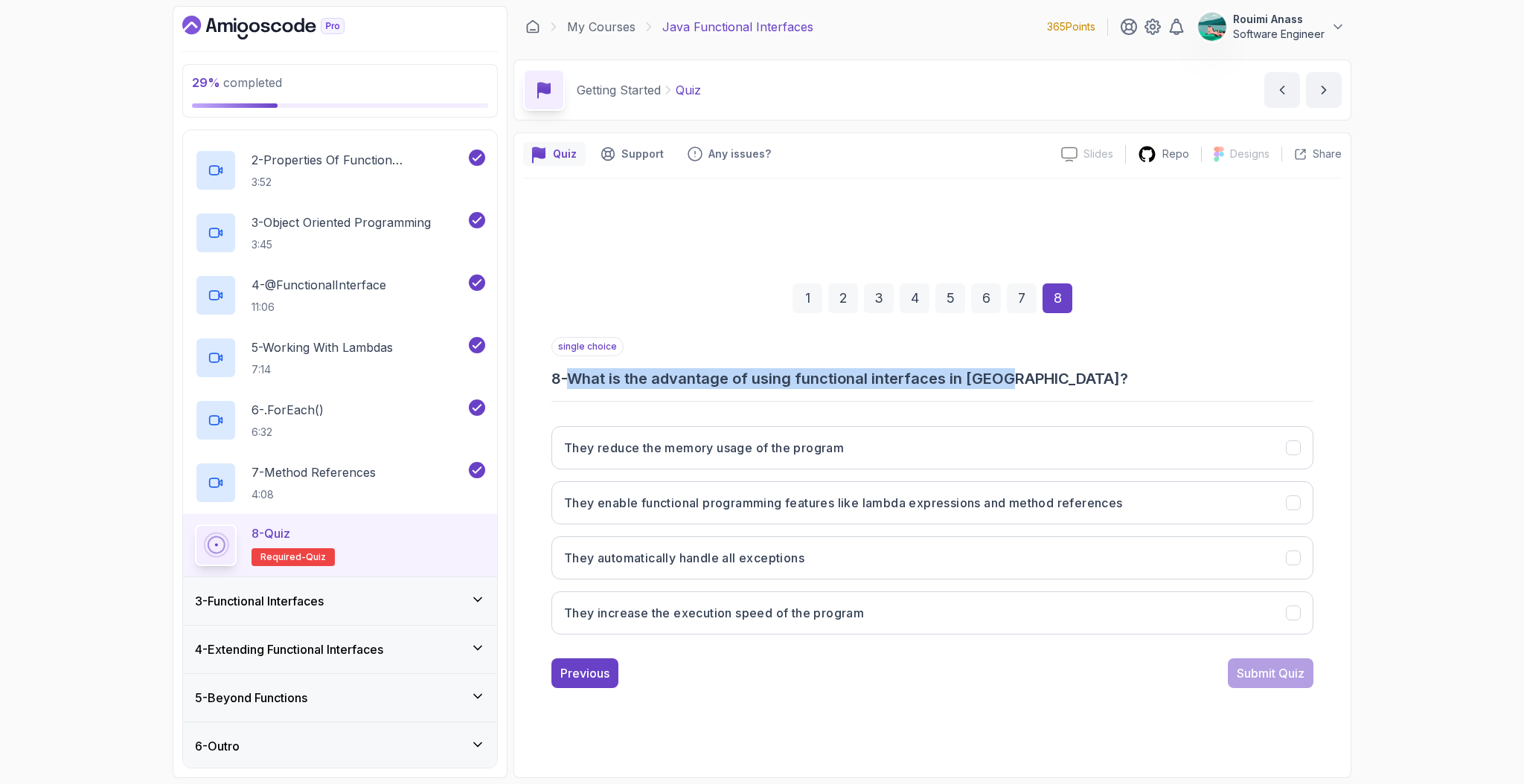
drag, startPoint x: 580, startPoint y: 380, endPoint x: 1011, endPoint y: 378, distance: 431.0
click at [1011, 378] on h3 "8 - What is the advantage of using functional interfaces in Java?" at bounding box center [933, 378] width 762 height 21
click at [993, 503] on h3 "They enable functional programming features like lambda expressions and method …" at bounding box center [843, 503] width 559 height 18
click at [1283, 665] on div "Submit Quiz" at bounding box center [1271, 673] width 67 height 18
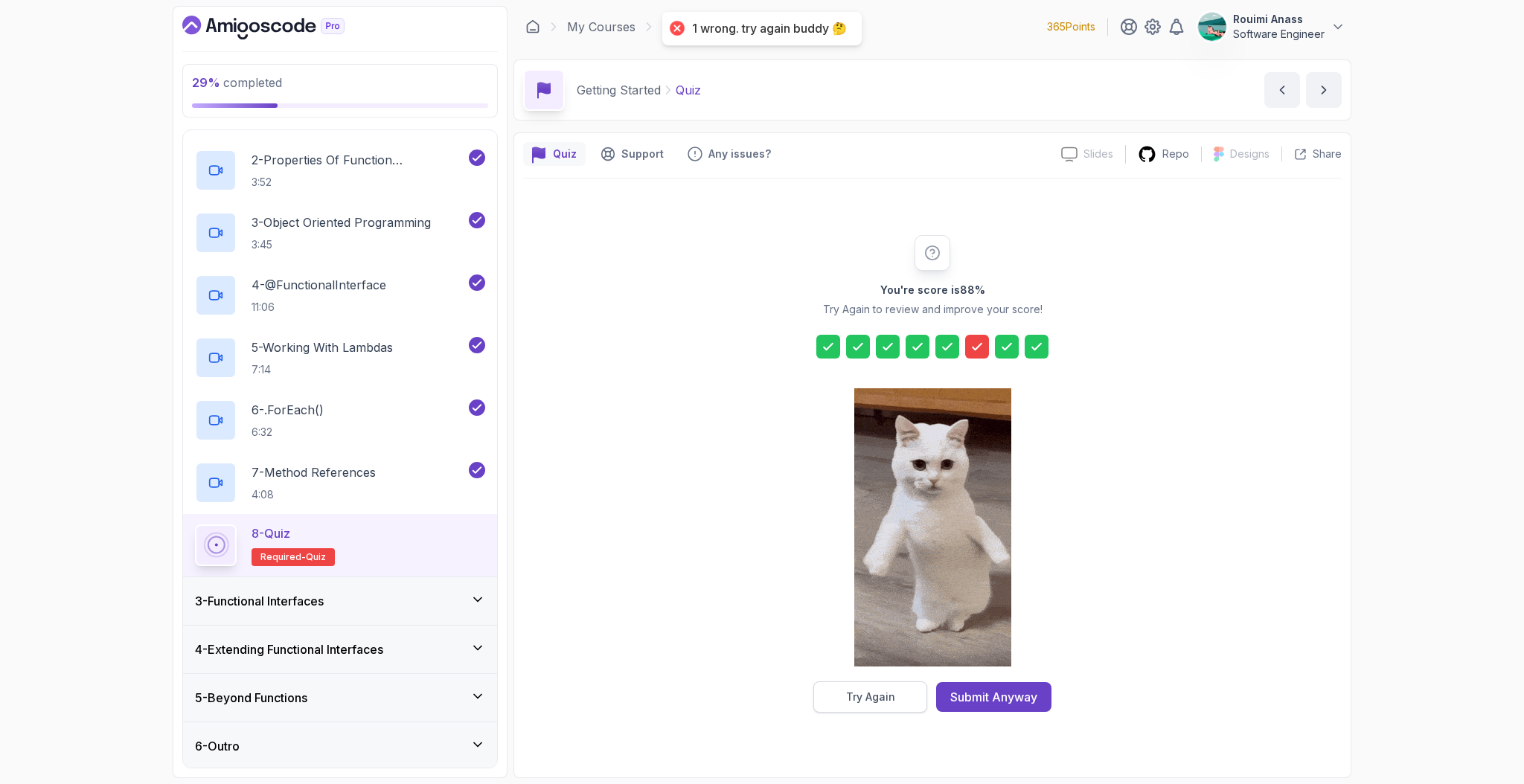
click at [849, 709] on button "Try Again" at bounding box center [870, 697] width 114 height 31
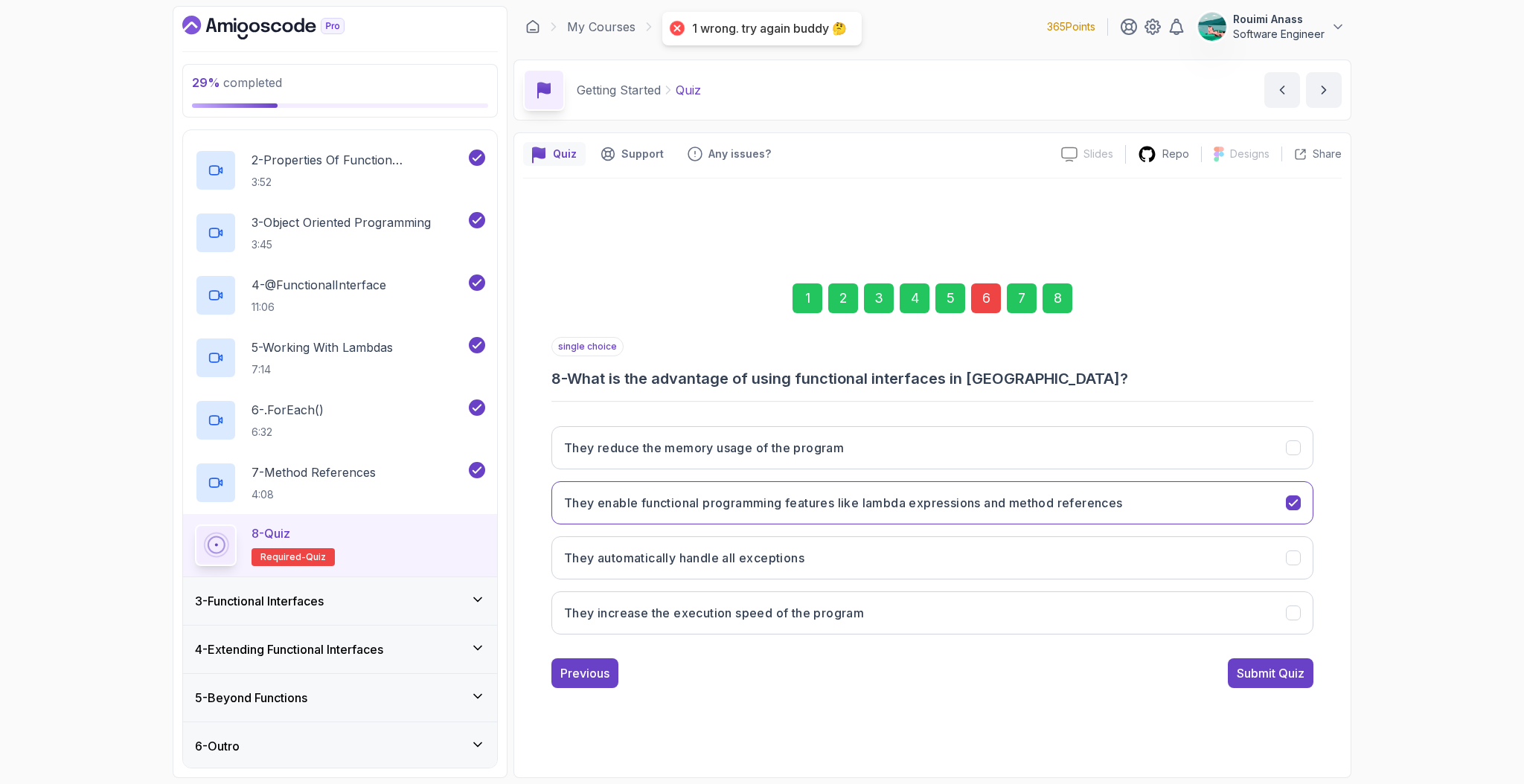
click at [990, 303] on div "6" at bounding box center [986, 298] width 30 height 30
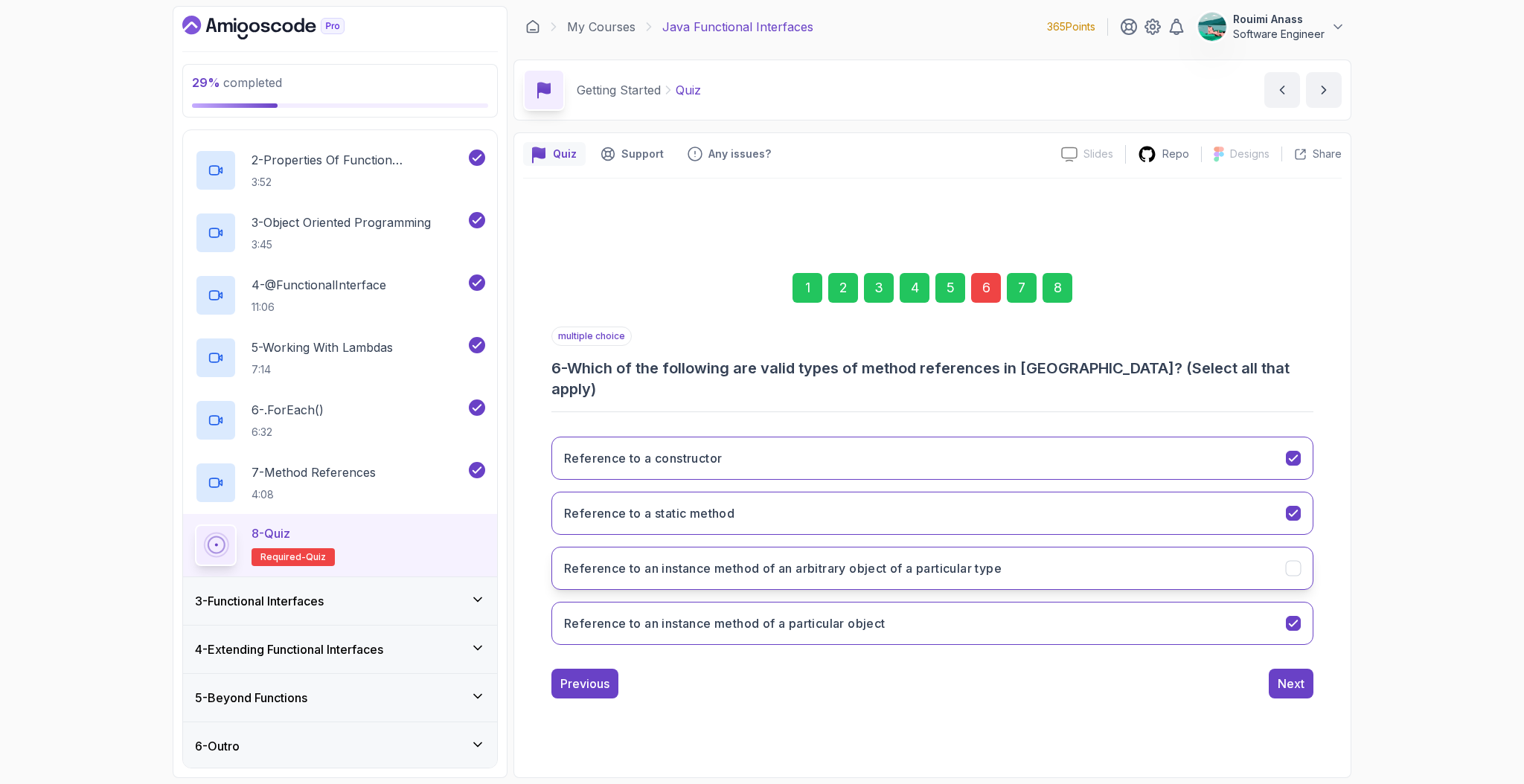
click at [655, 560] on h3 "Reference to an instance method of an arbitrary object of a particular type" at bounding box center [783, 568] width 438 height 18
click at [1285, 677] on div "Next" at bounding box center [1291, 684] width 26 height 18
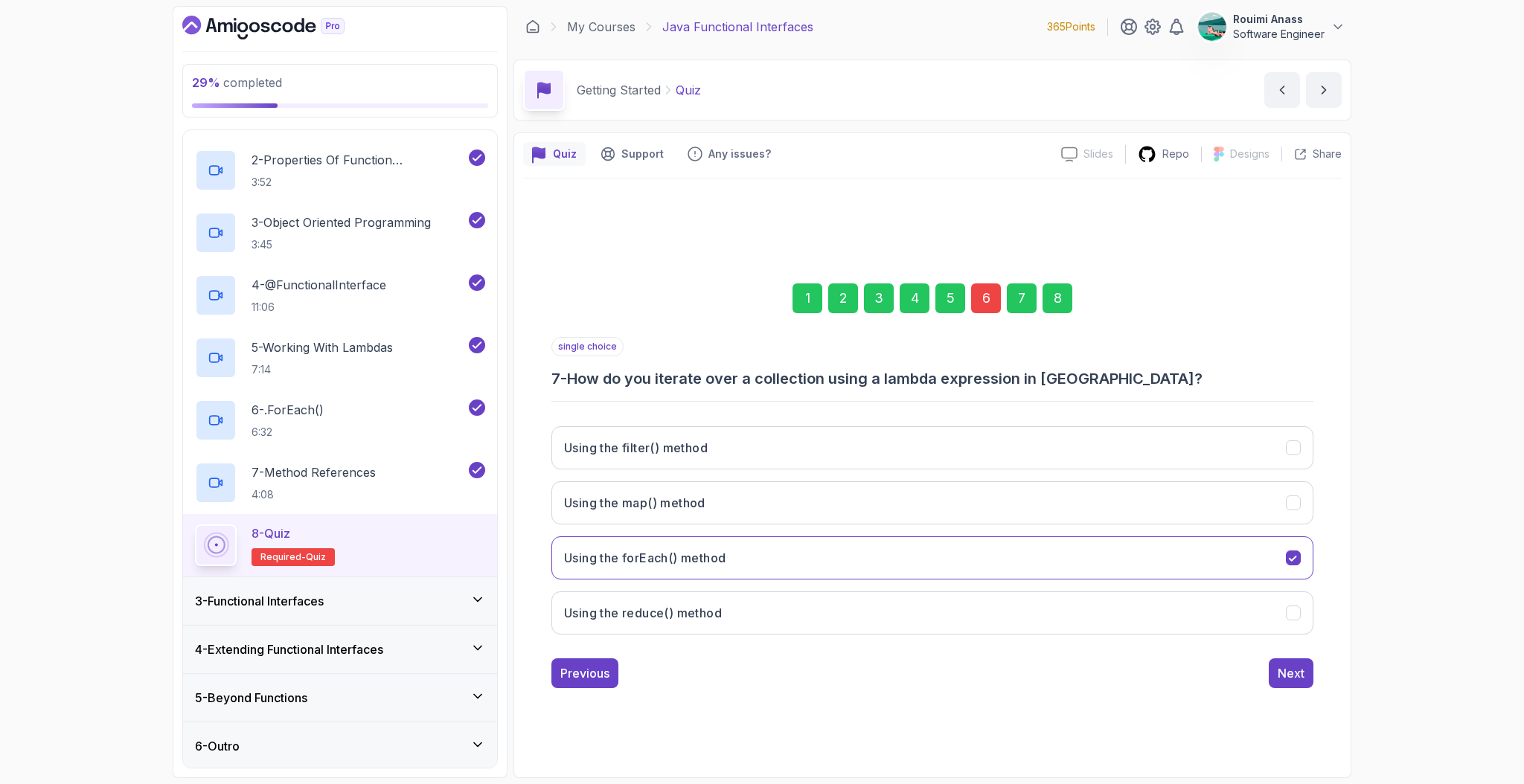
click at [1060, 309] on div "8" at bounding box center [1057, 298] width 30 height 30
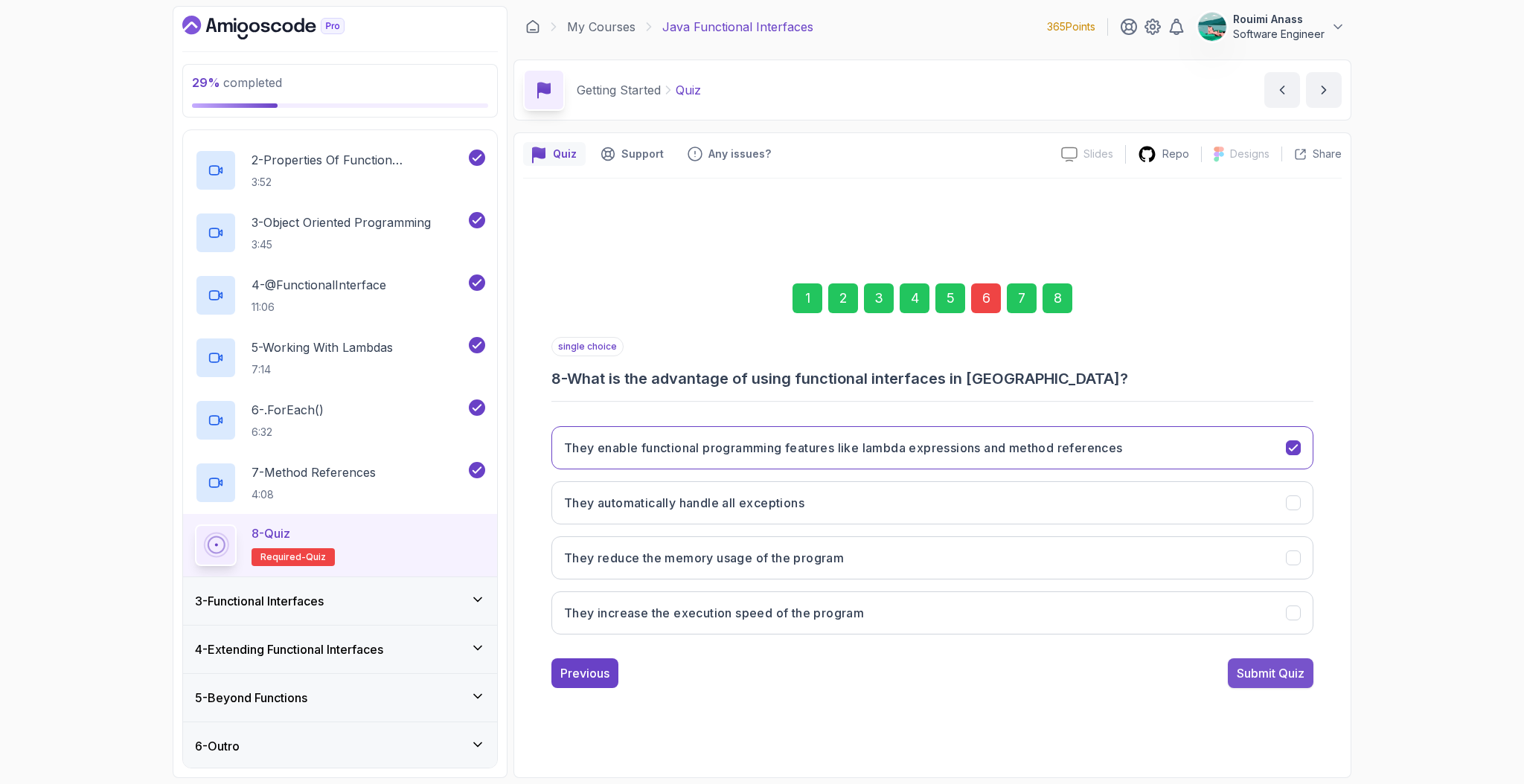
click at [1287, 665] on div "Submit Quiz" at bounding box center [1271, 673] width 67 height 18
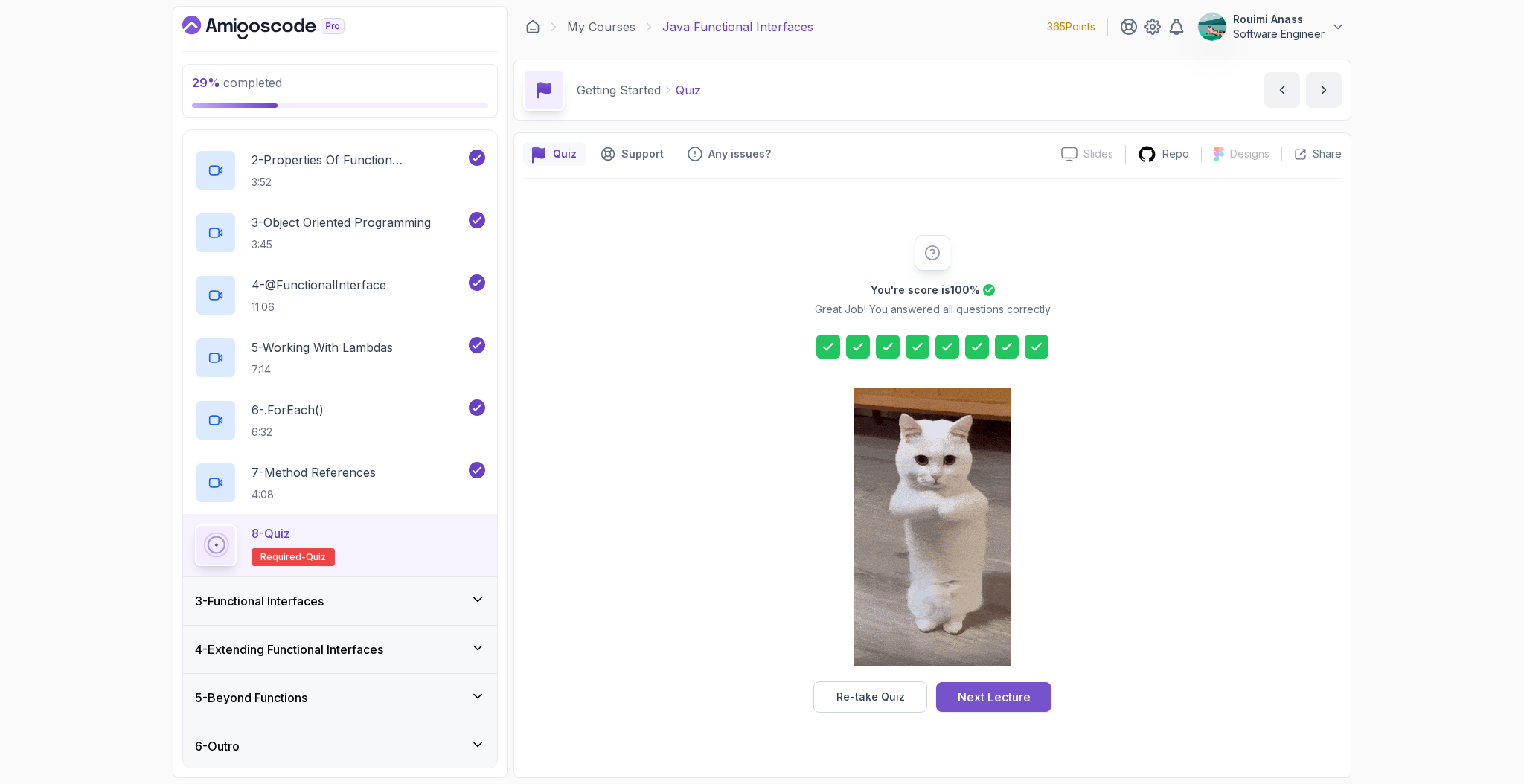
click at [965, 701] on div "Next Lecture" at bounding box center [994, 697] width 73 height 18
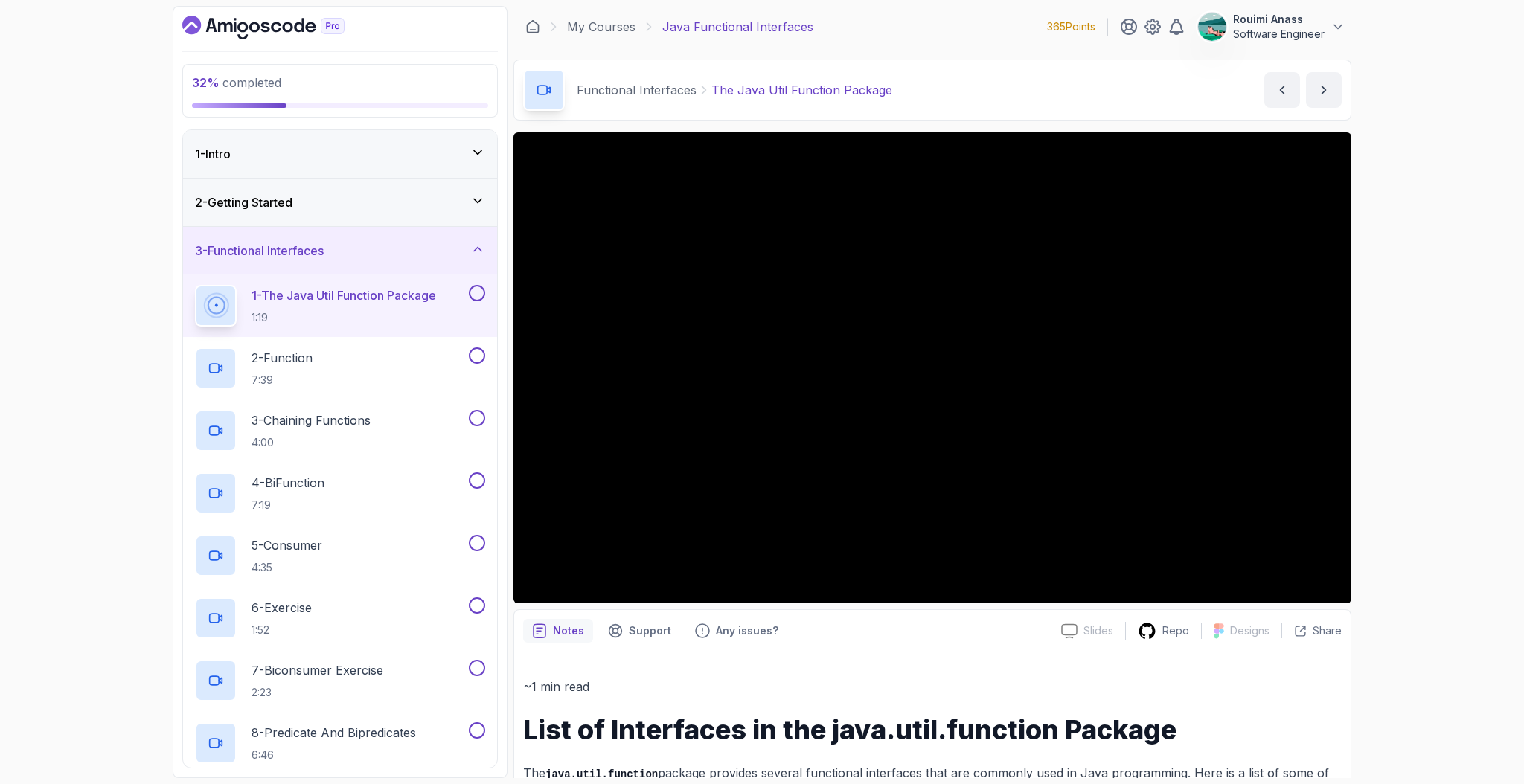
click at [64, 374] on div "32 % completed 1 - Intro 2 - Getting Started 3 - Functional Interfaces 1 - The …" at bounding box center [762, 392] width 1524 height 784
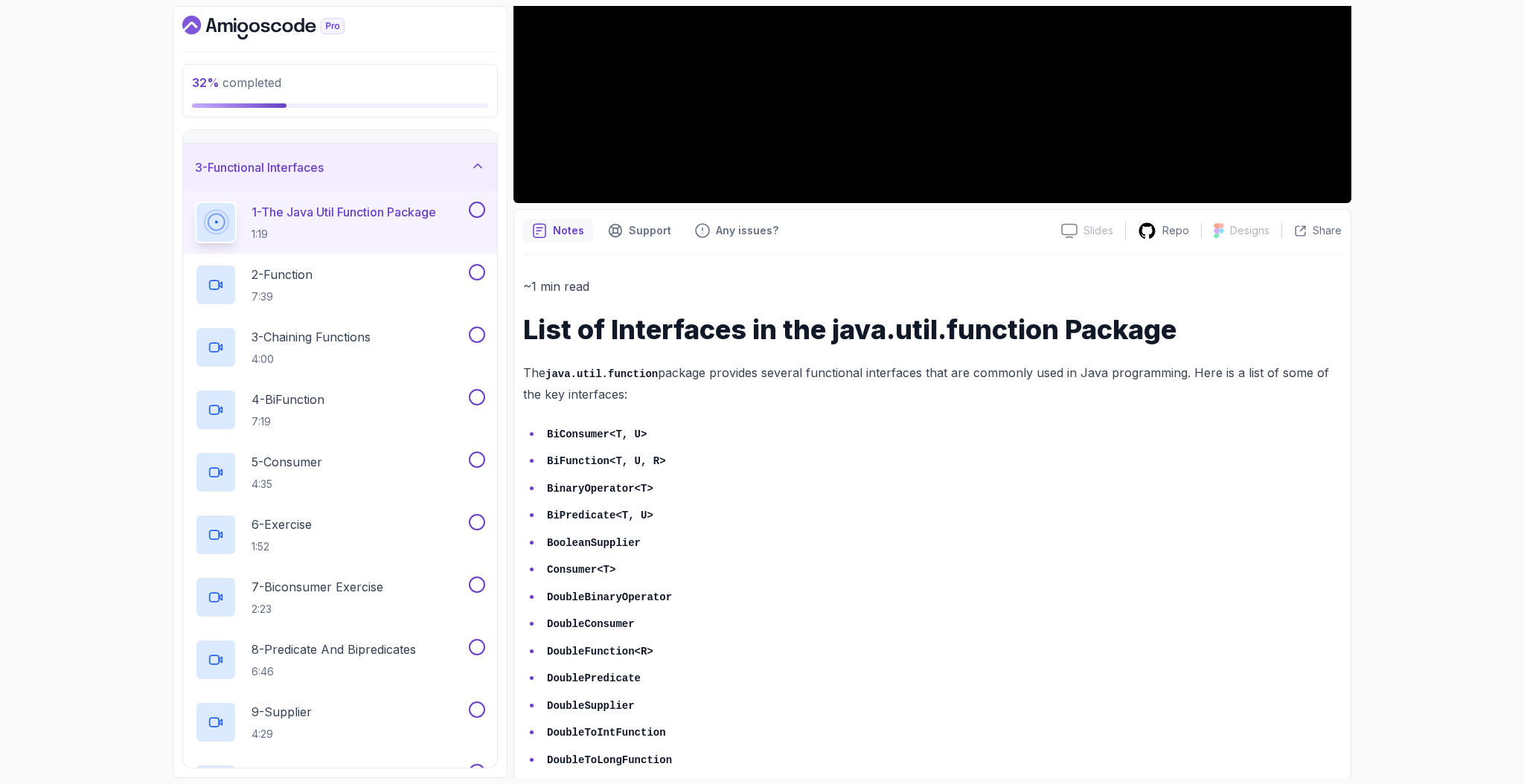
scroll to position [398, 0]
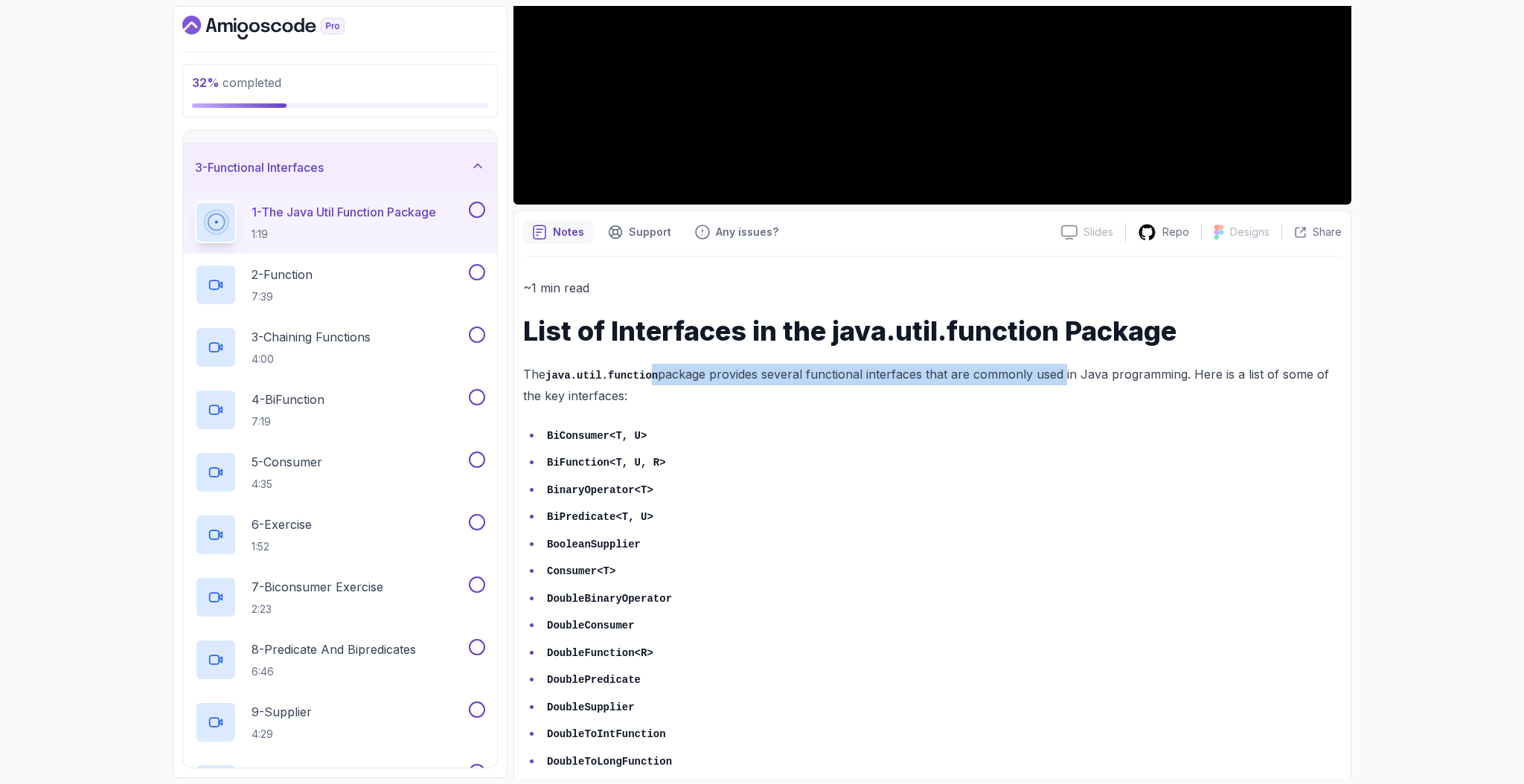
drag, startPoint x: 668, startPoint y: 378, endPoint x: 1066, endPoint y: 378, distance: 398.0
click at [1066, 378] on p "The java.util.function package provides several functional interfaces that are …" at bounding box center [932, 385] width 819 height 42
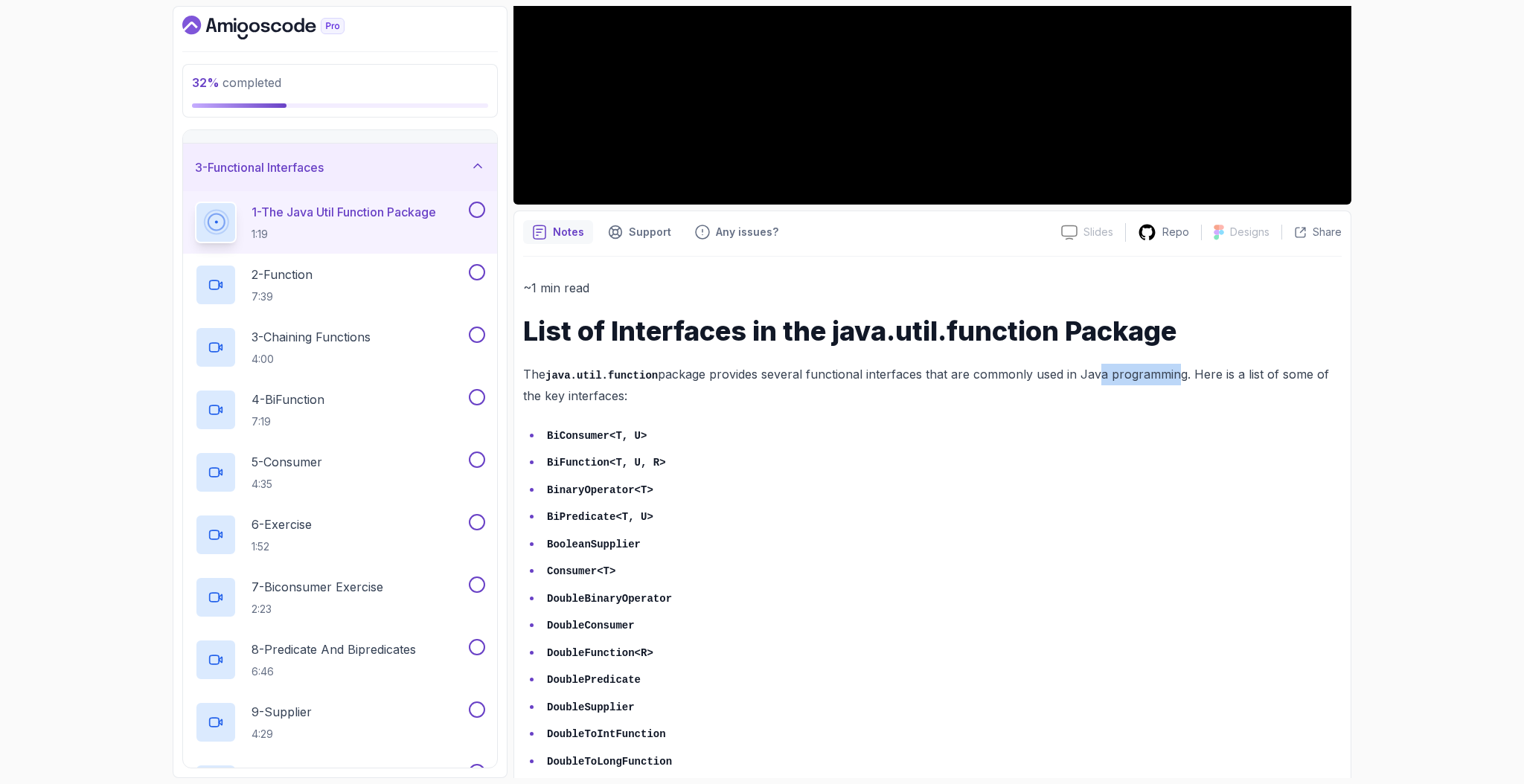
drag, startPoint x: 1165, startPoint y: 374, endPoint x: 1177, endPoint y: 374, distance: 12.0
click at [1177, 374] on p "The java.util.function package provides several functional interfaces that are …" at bounding box center [932, 385] width 819 height 42
drag, startPoint x: 1226, startPoint y: 372, endPoint x: 1240, endPoint y: 374, distance: 14.1
click at [1337, 374] on p "The java.util.function package provides several functional interfaces that are …" at bounding box center [932, 385] width 819 height 42
drag, startPoint x: 533, startPoint y: 397, endPoint x: 604, endPoint y: 397, distance: 71.0
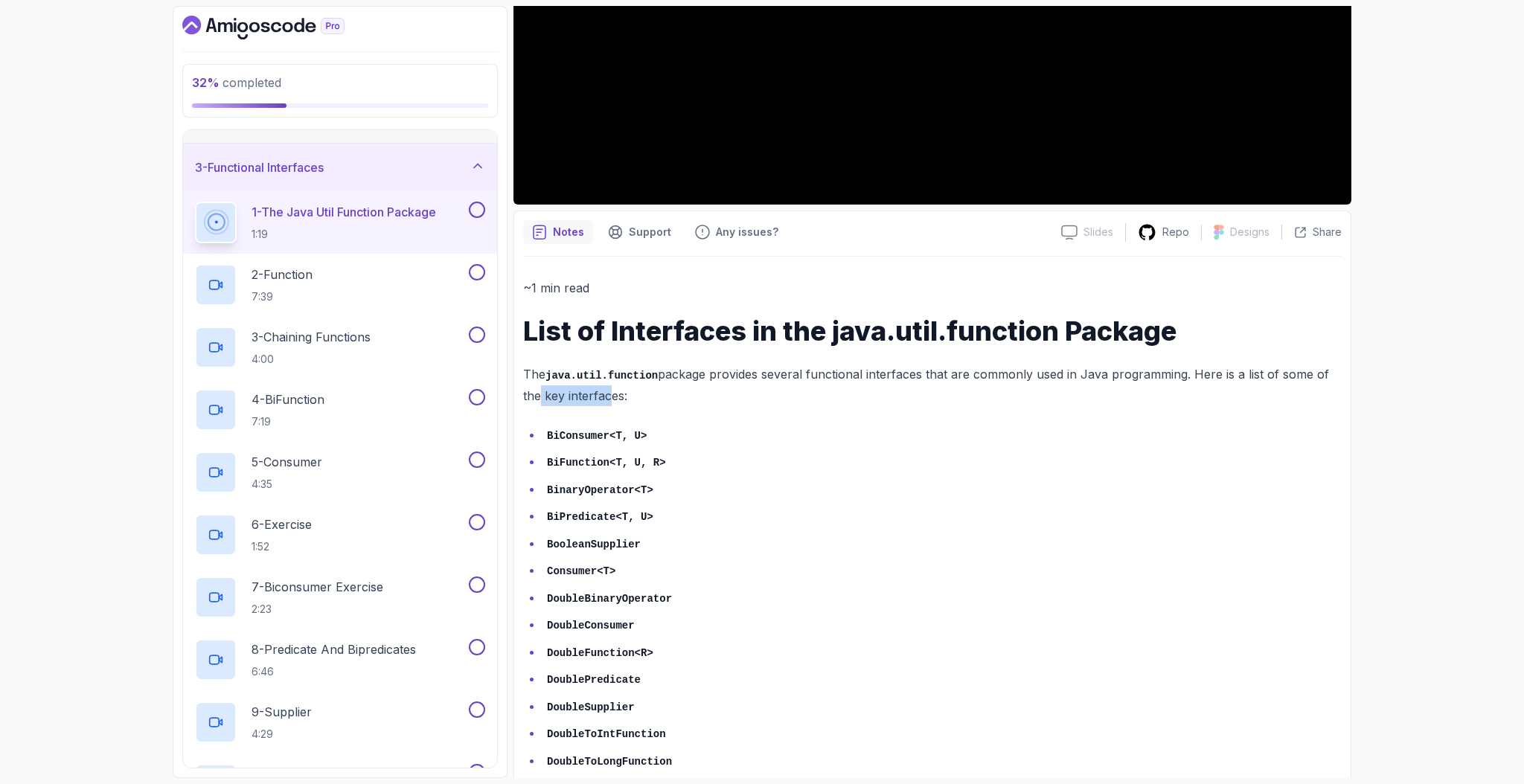
click at [604, 397] on p "The java.util.function package provides several functional interfaces that are …" at bounding box center [932, 385] width 819 height 42
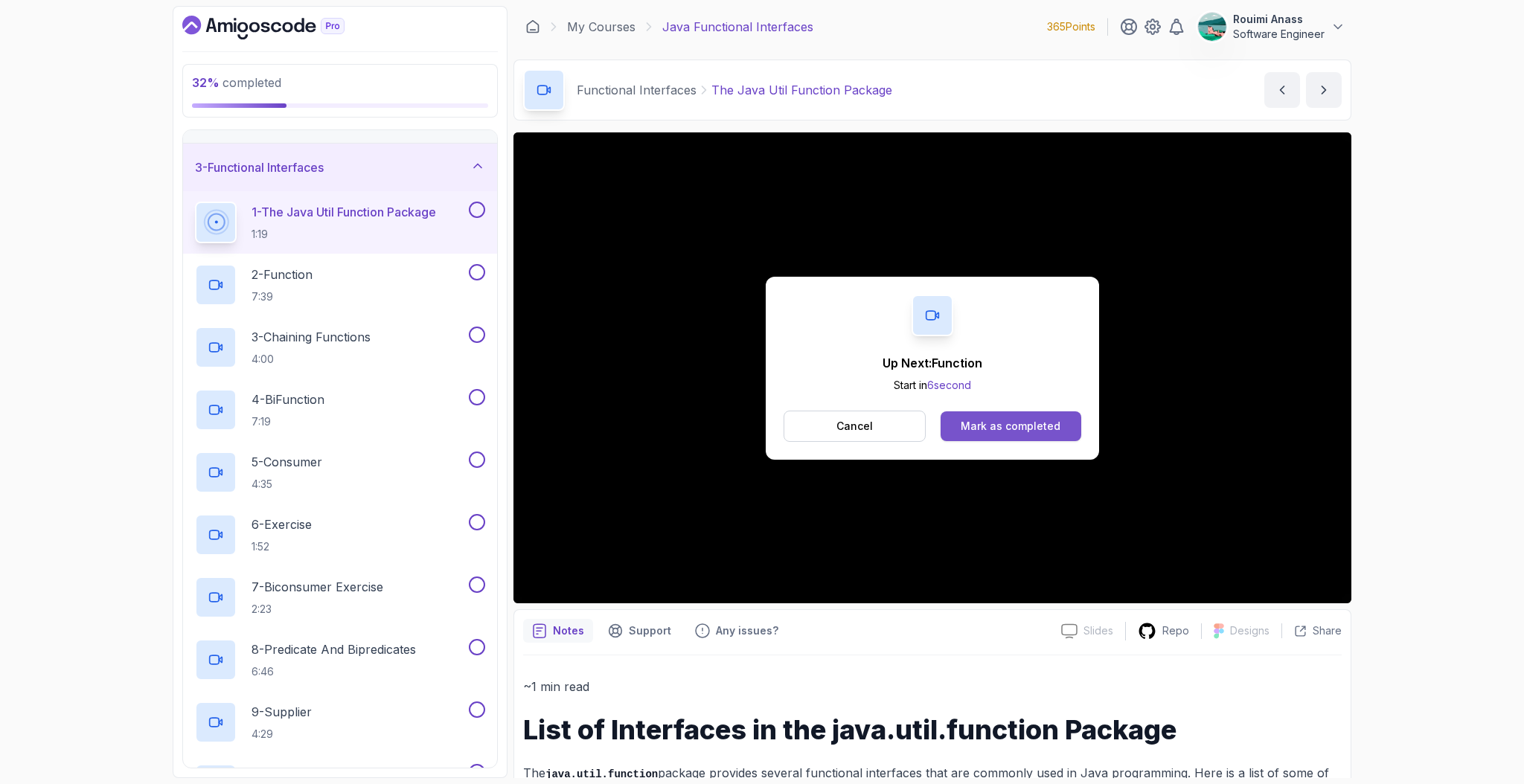
click at [1008, 418] on div "Mark as completed" at bounding box center [1011, 426] width 99 height 15
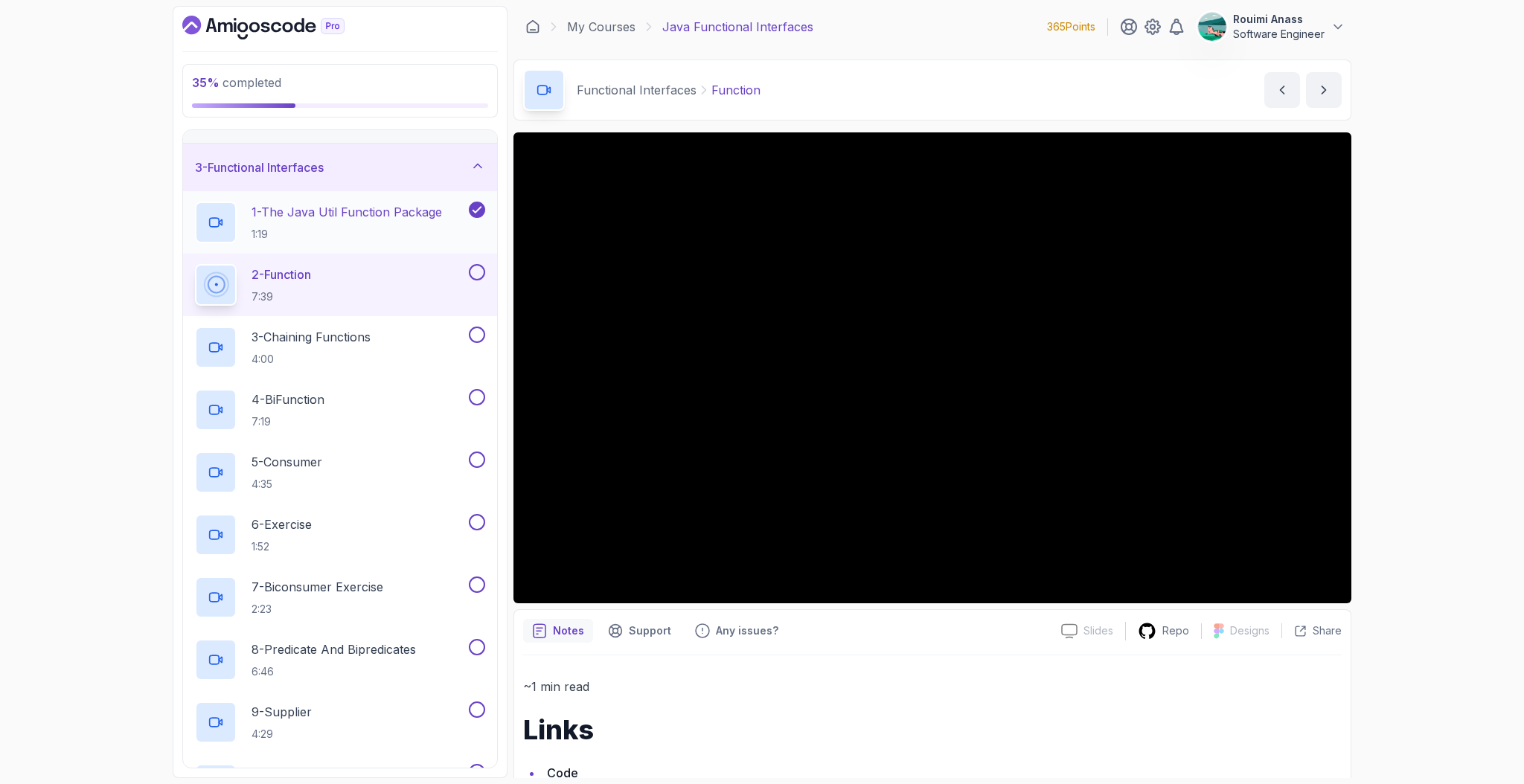
click at [315, 228] on p "1:19" at bounding box center [347, 234] width 191 height 15
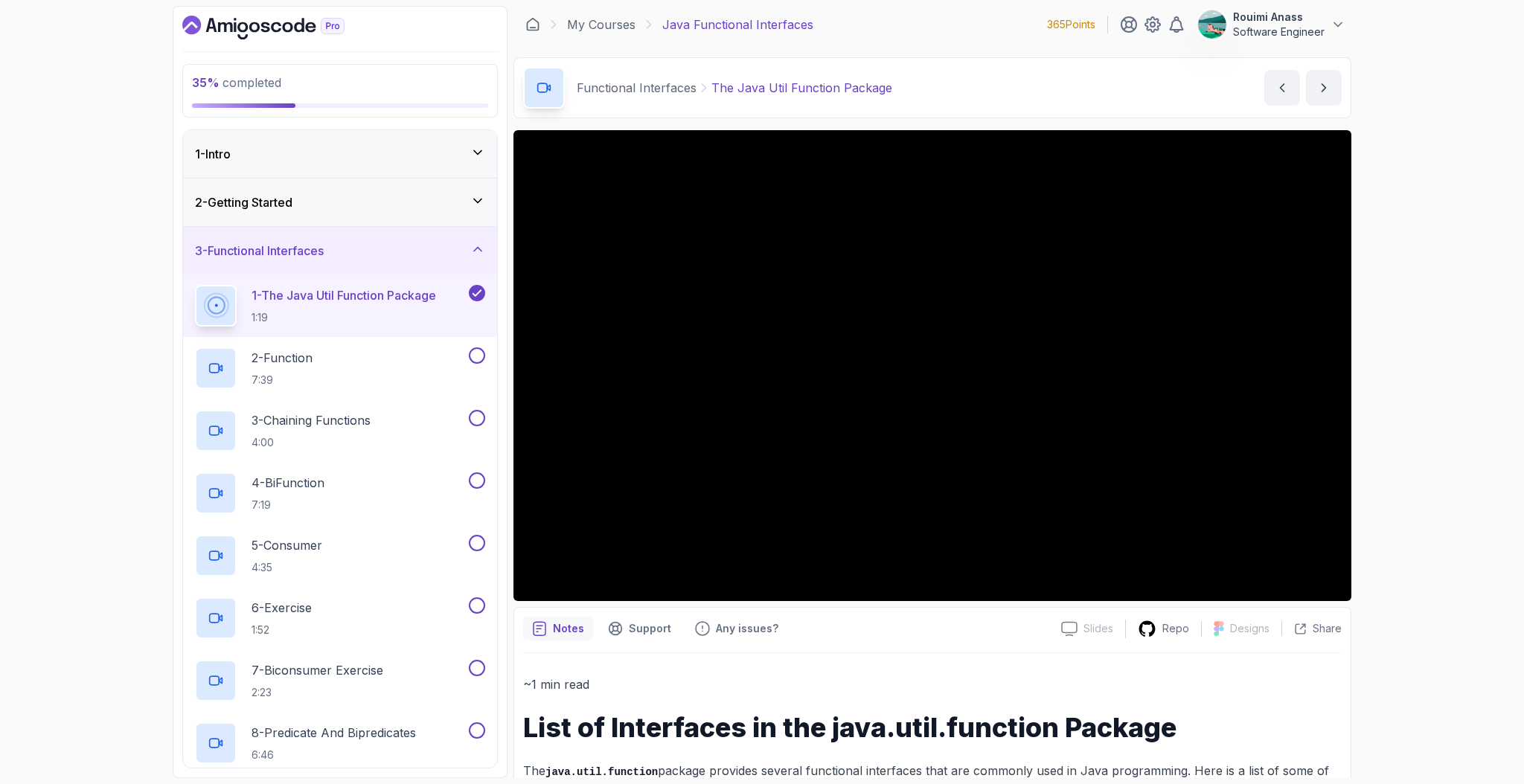
click at [293, 201] on h3 "2 - Getting Started" at bounding box center [244, 202] width 98 height 18
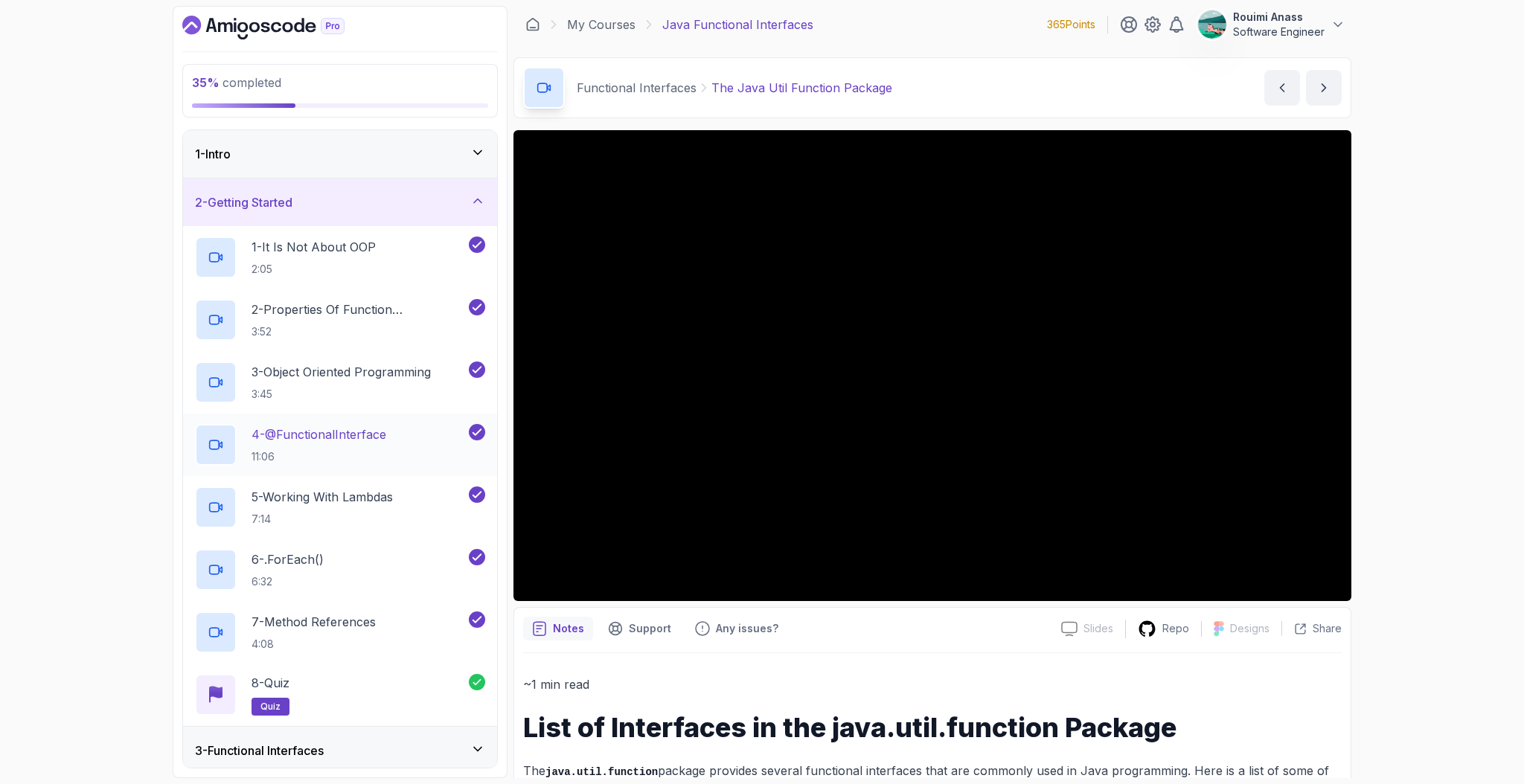
click at [323, 424] on div "4 - @FunctionalInterface 11:06" at bounding box center [330, 445] width 271 height 42
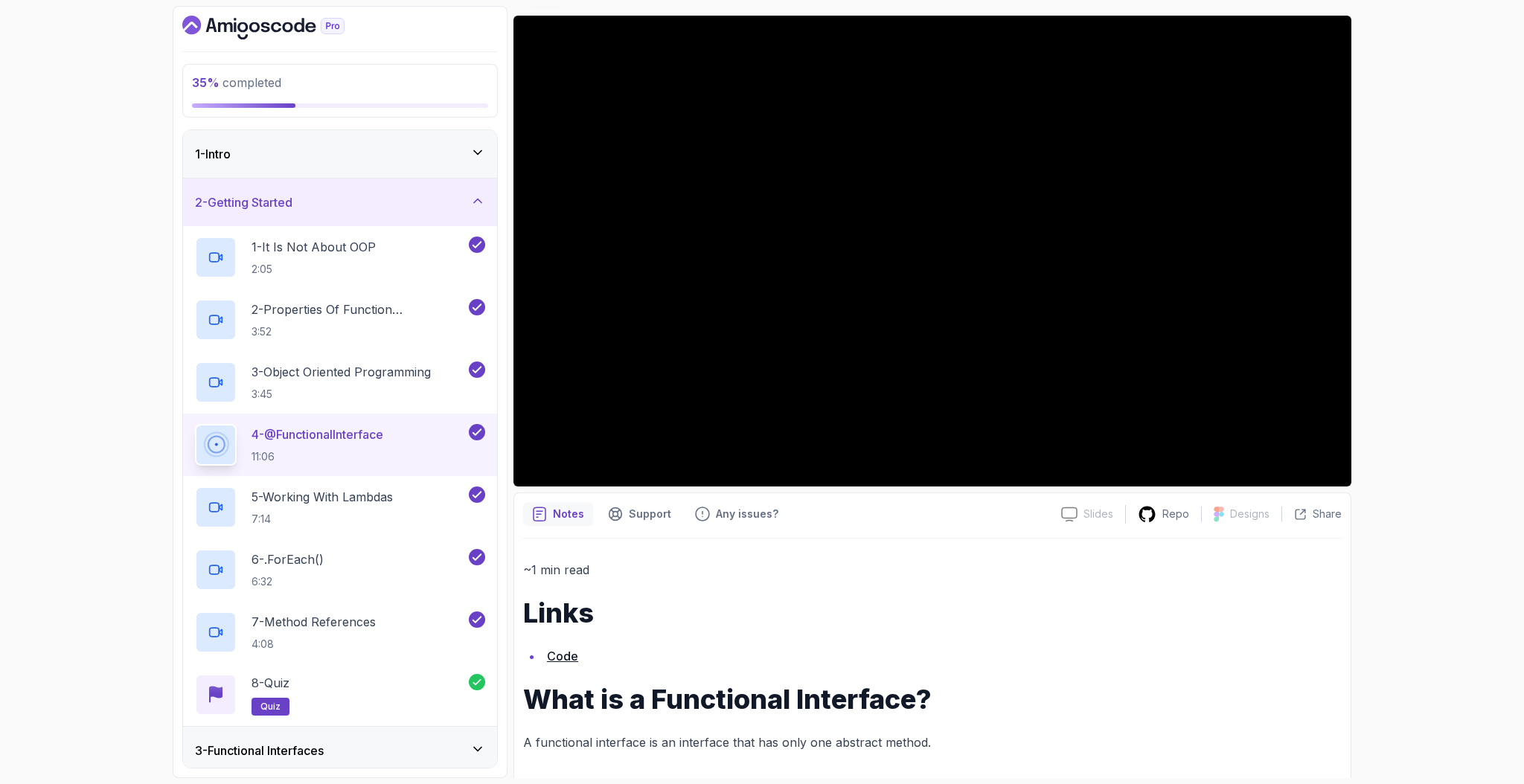
scroll to position [121, 0]
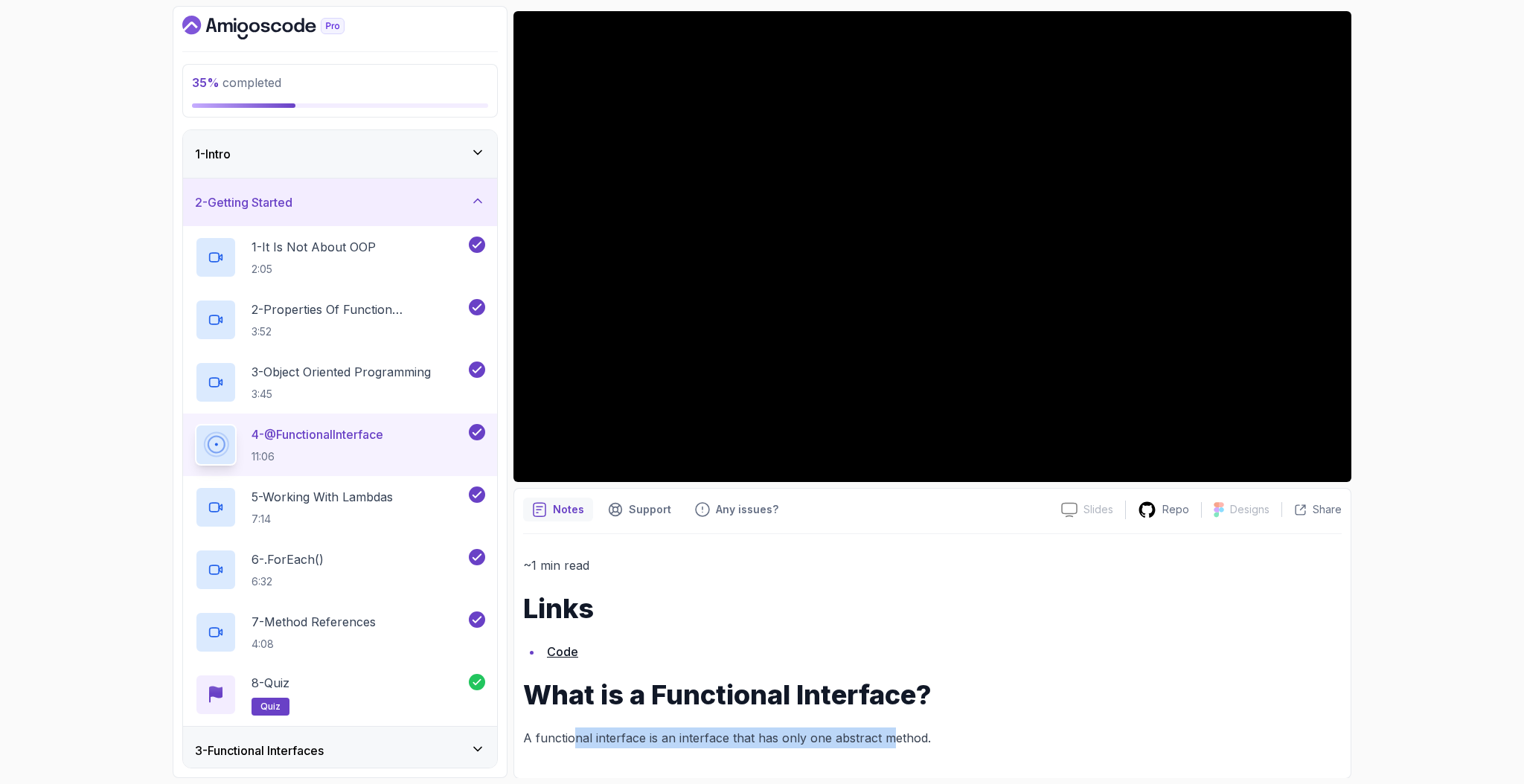
drag, startPoint x: 573, startPoint y: 735, endPoint x: 890, endPoint y: 738, distance: 317.0
click at [890, 738] on p "A functional interface is an interface that has only one abstract method." at bounding box center [932, 738] width 819 height 21
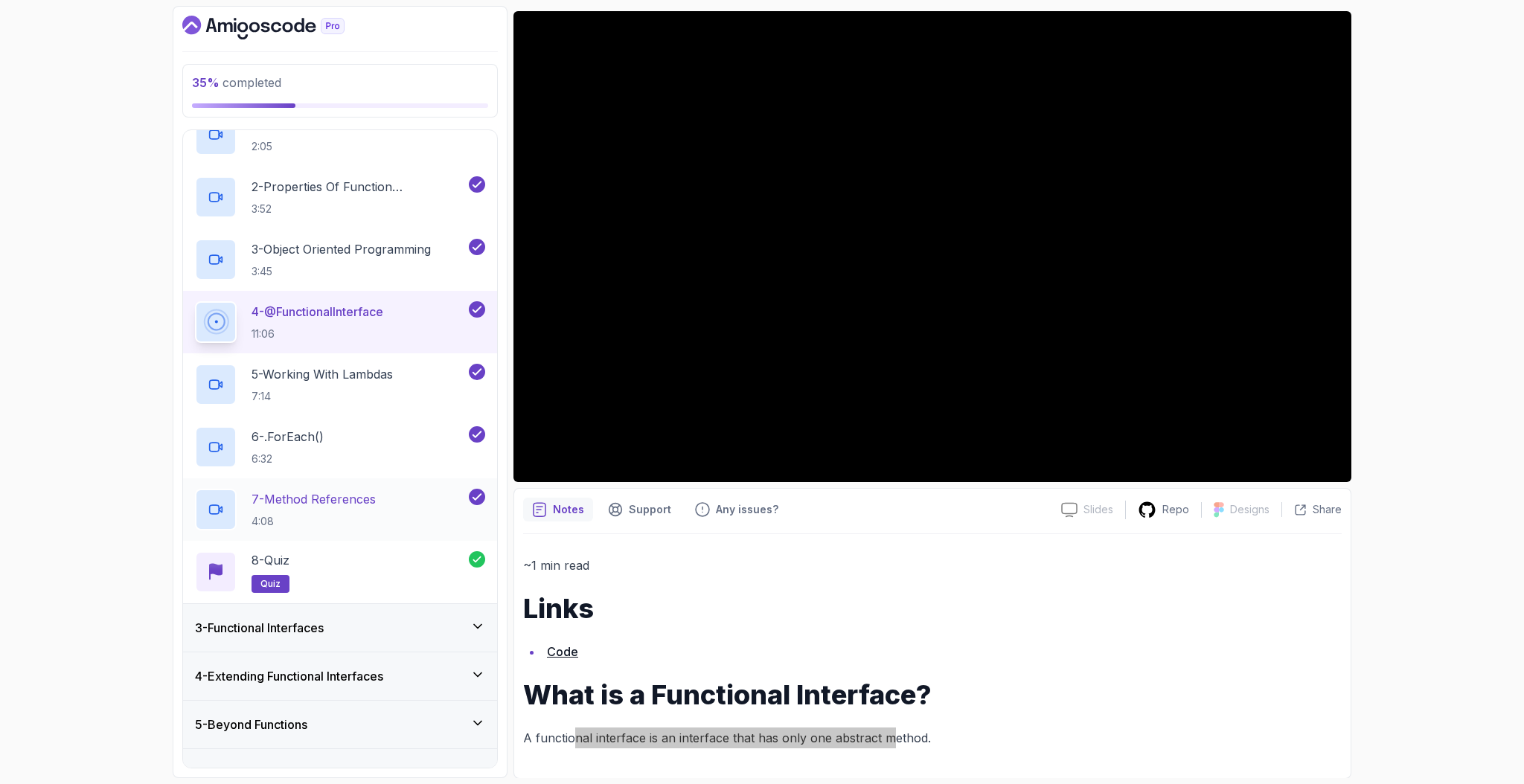
scroll to position [150, 0]
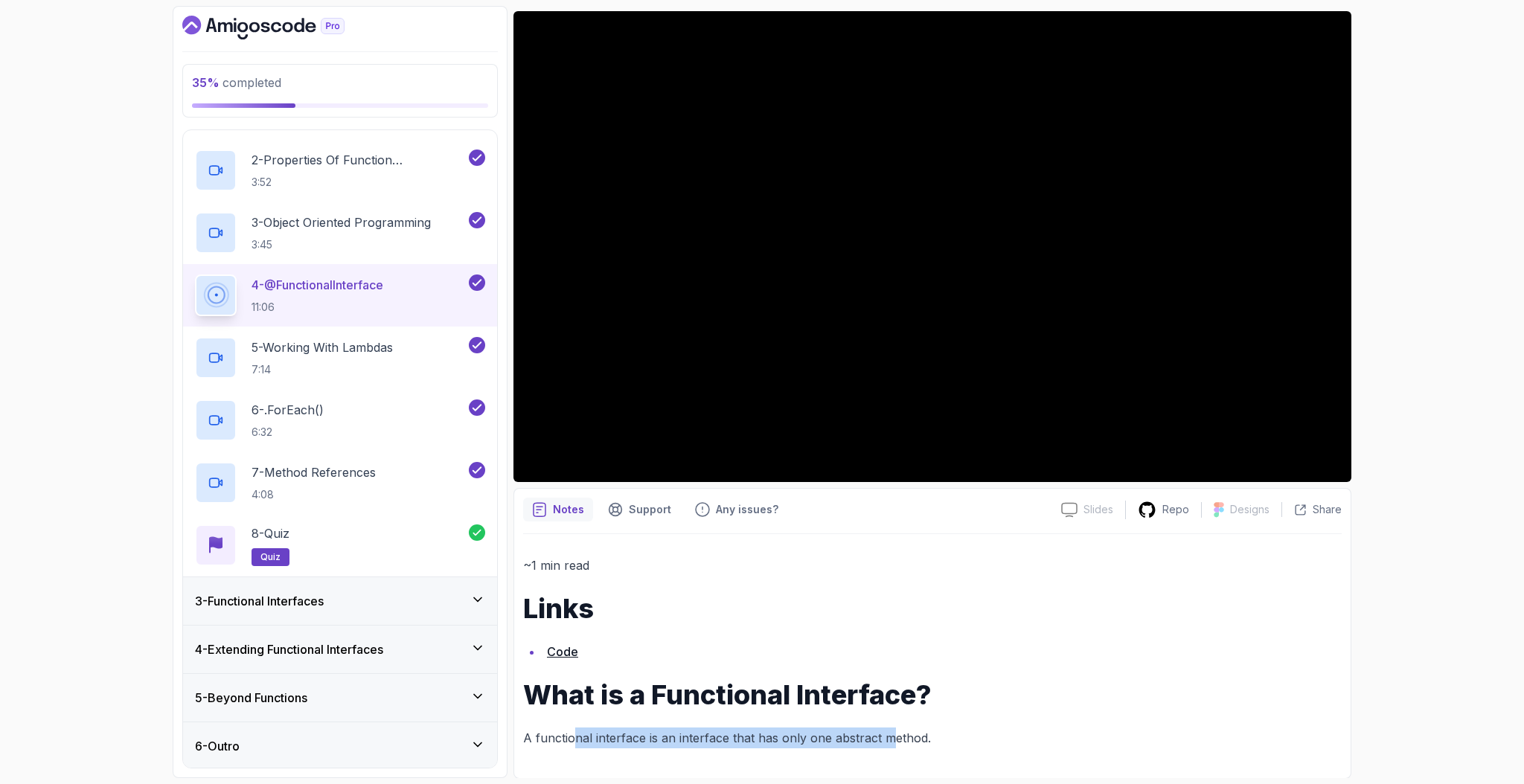
click at [358, 592] on div "3 - Functional Interfaces" at bounding box center [340, 601] width 290 height 18
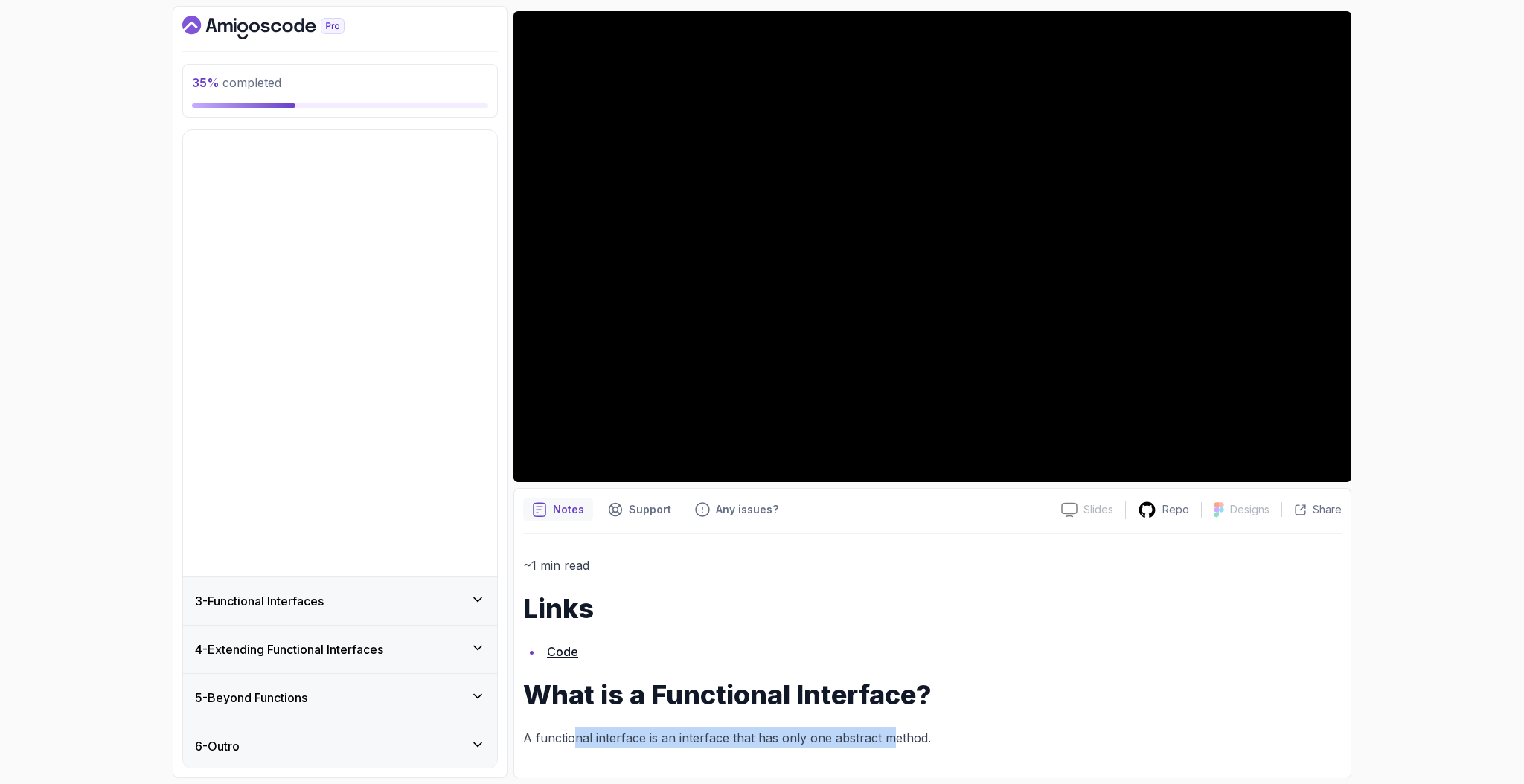
scroll to position [0, 0]
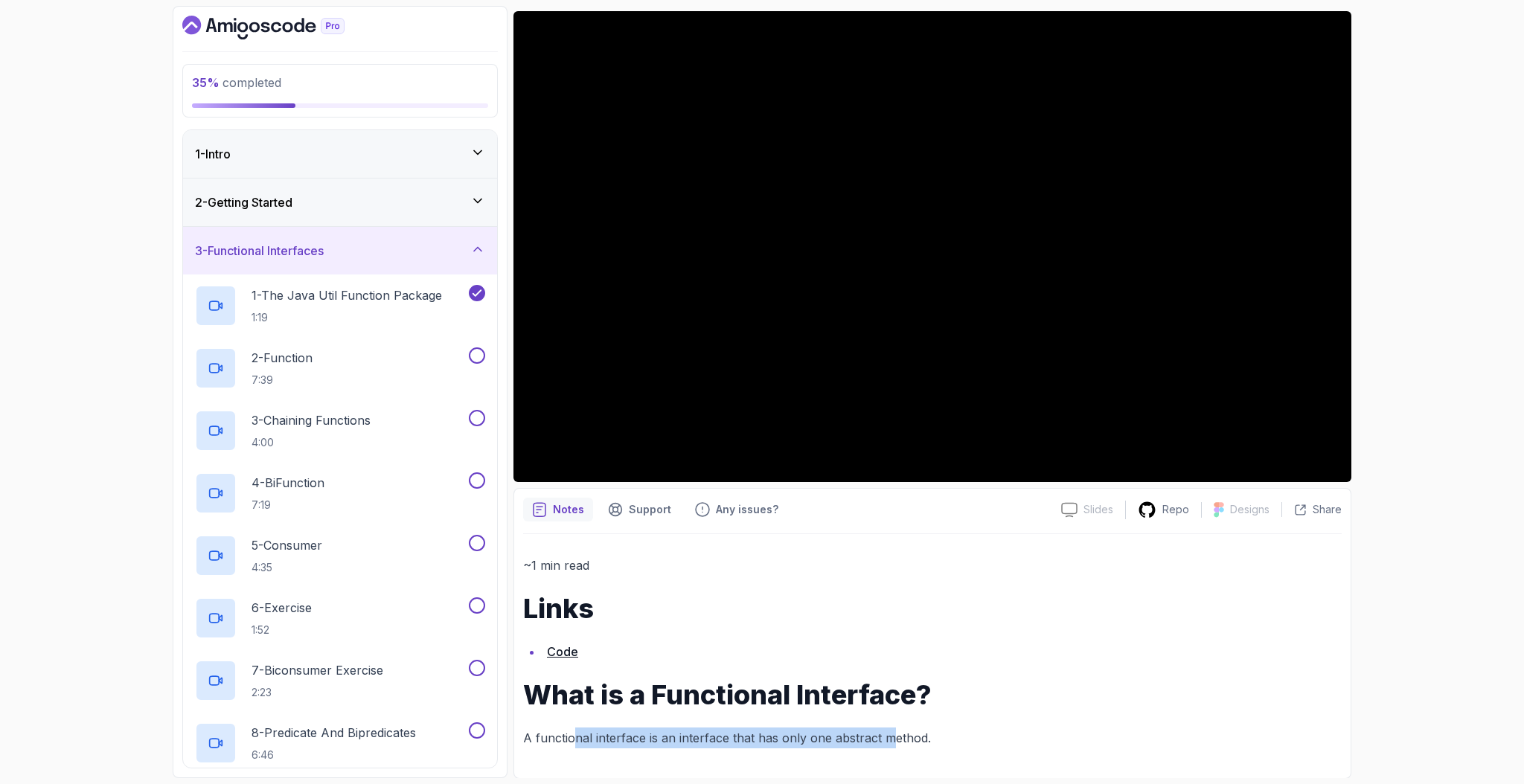
click at [597, 739] on p "A functional interface is an interface that has only one abstract method." at bounding box center [932, 738] width 819 height 21
drag, startPoint x: 659, startPoint y: 738, endPoint x: 910, endPoint y: 738, distance: 251.0
click at [910, 738] on p "A functional interface is an interface that has only one abstract method." at bounding box center [932, 738] width 819 height 21
click at [939, 733] on p "A functional interface is an interface that has only one abstract method." at bounding box center [932, 738] width 819 height 21
click at [346, 197] on div "2 - Getting Started" at bounding box center [340, 202] width 290 height 18
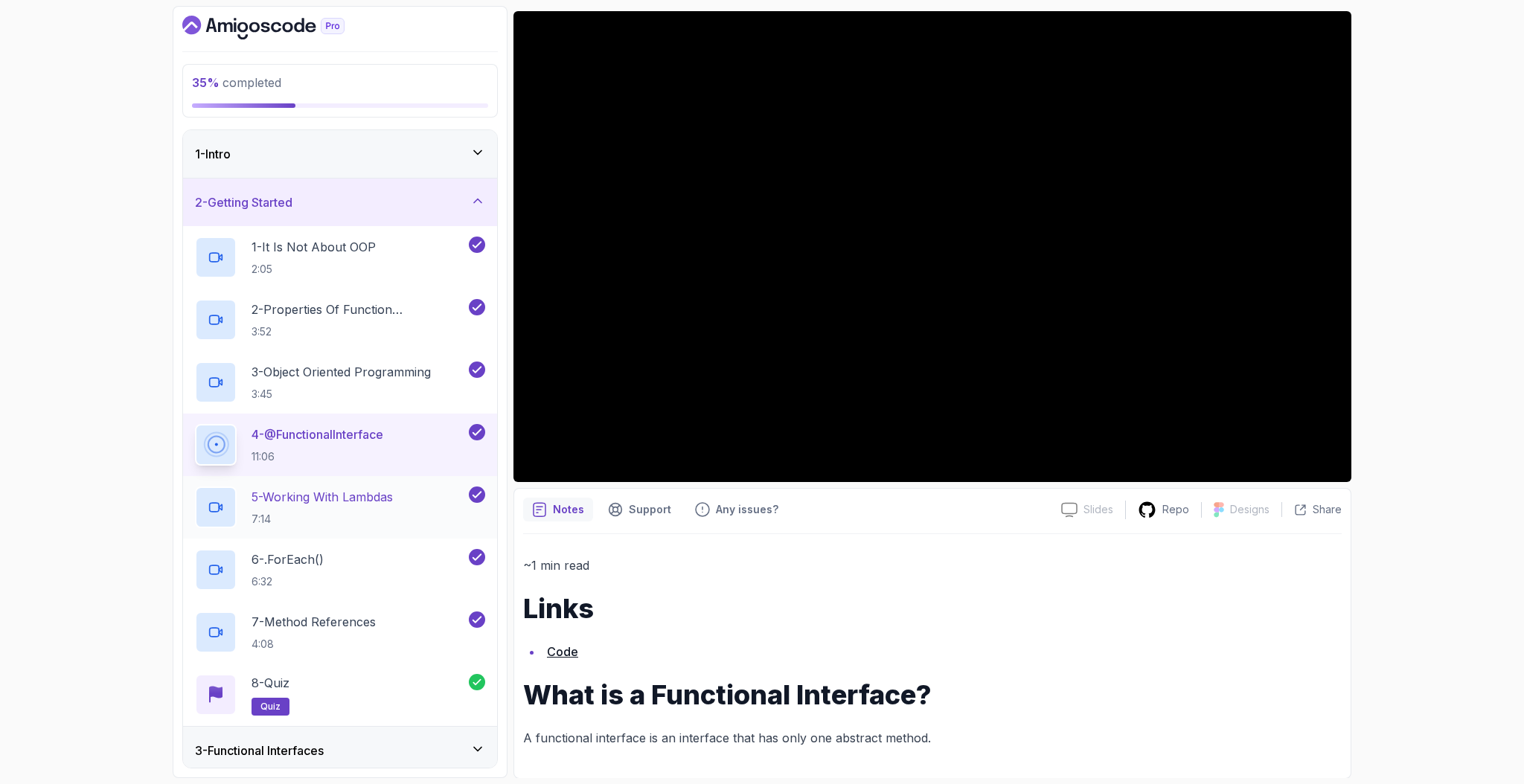
click at [347, 482] on div "5 - Working With Lambdas 7:14" at bounding box center [340, 507] width 314 height 63
click at [404, 491] on div "5 - Working With Lambdas 7:14" at bounding box center [330, 507] width 271 height 42
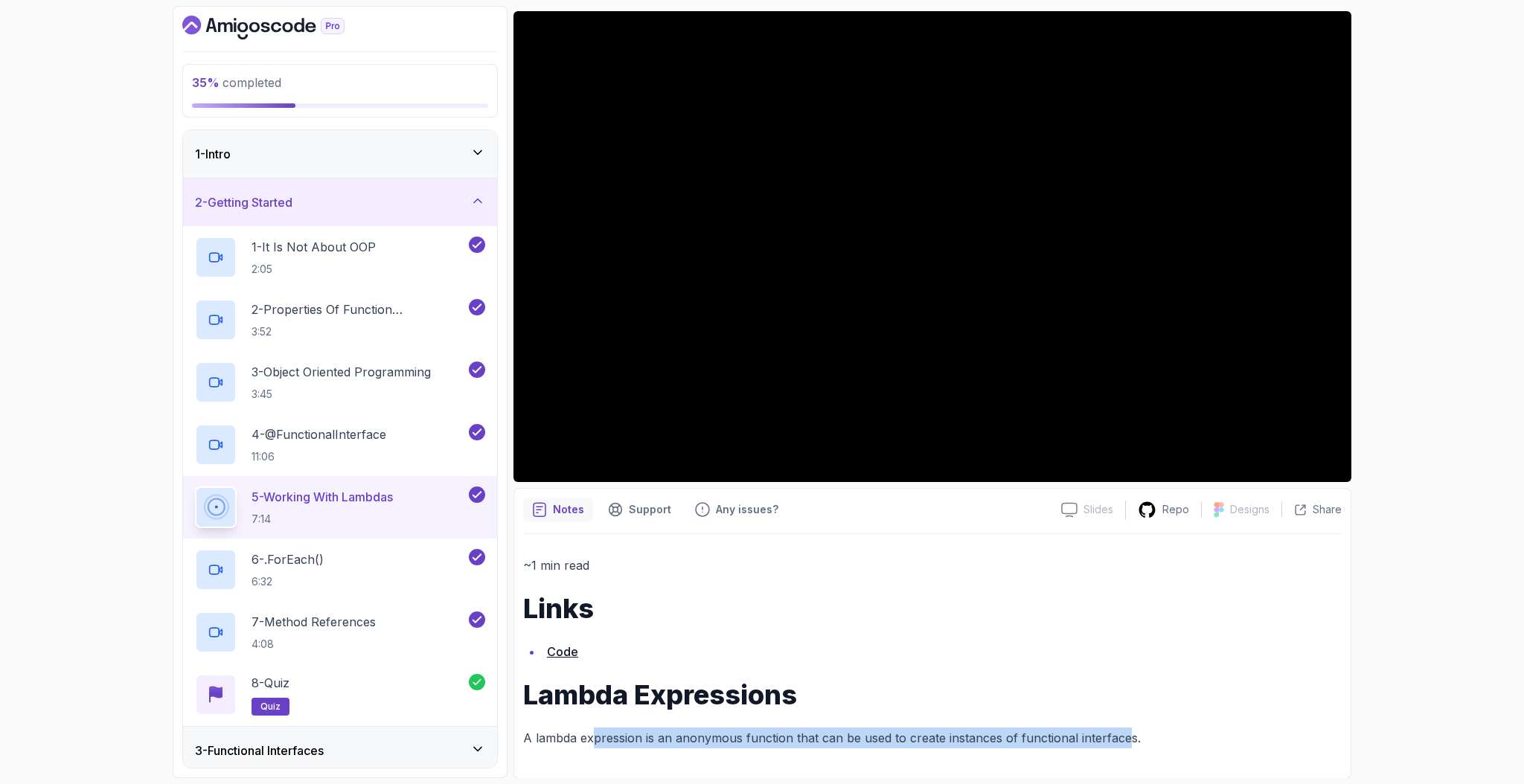
drag, startPoint x: 632, startPoint y: 744, endPoint x: 1125, endPoint y: 738, distance: 493.0
click at [1125, 738] on p "A lambda expression is an anonymous function that can be used to create instanc…" at bounding box center [932, 738] width 819 height 21
click at [485, 193] on icon at bounding box center [477, 200] width 15 height 15
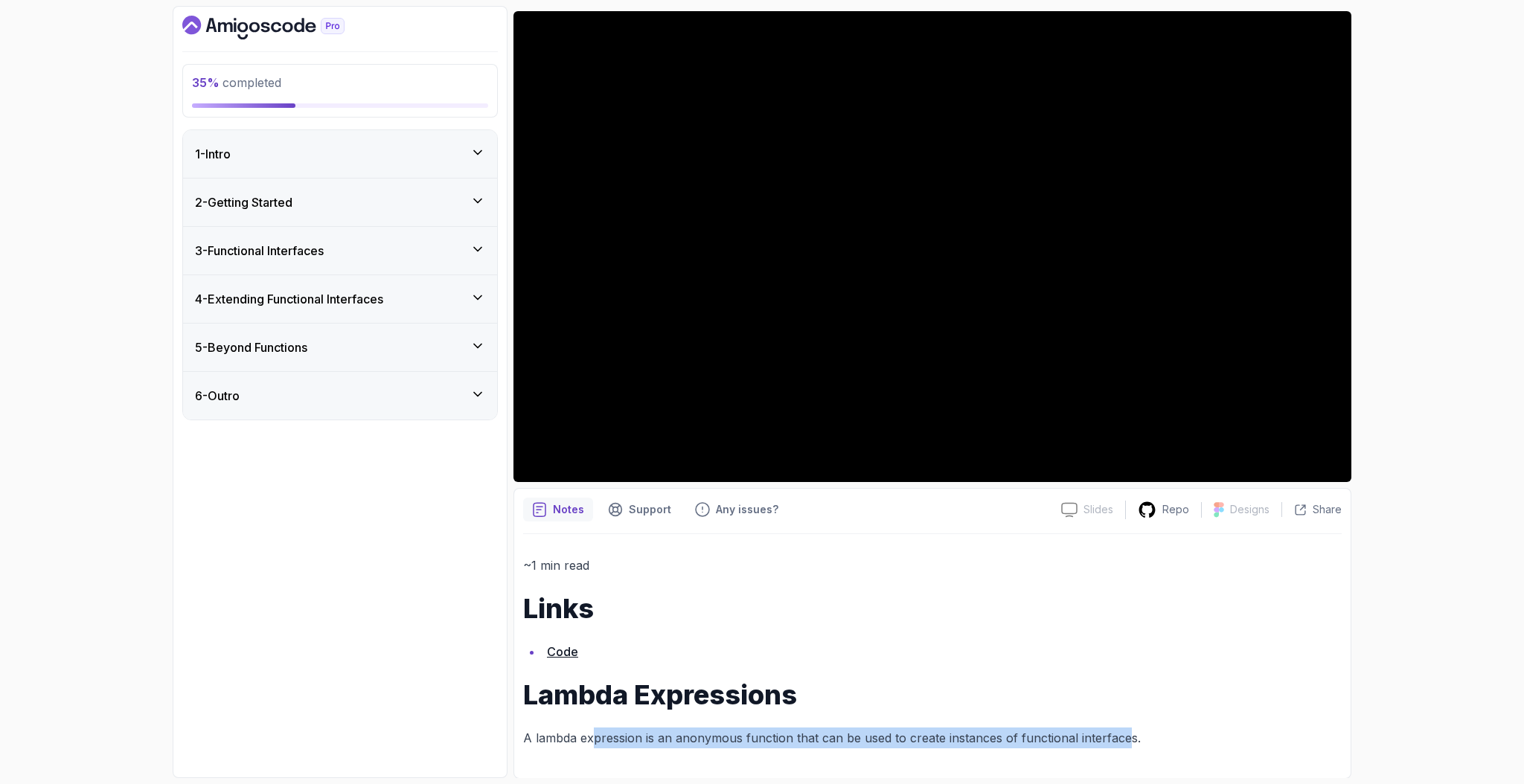
click at [377, 255] on div "3 - Functional Interfaces" at bounding box center [340, 251] width 290 height 18
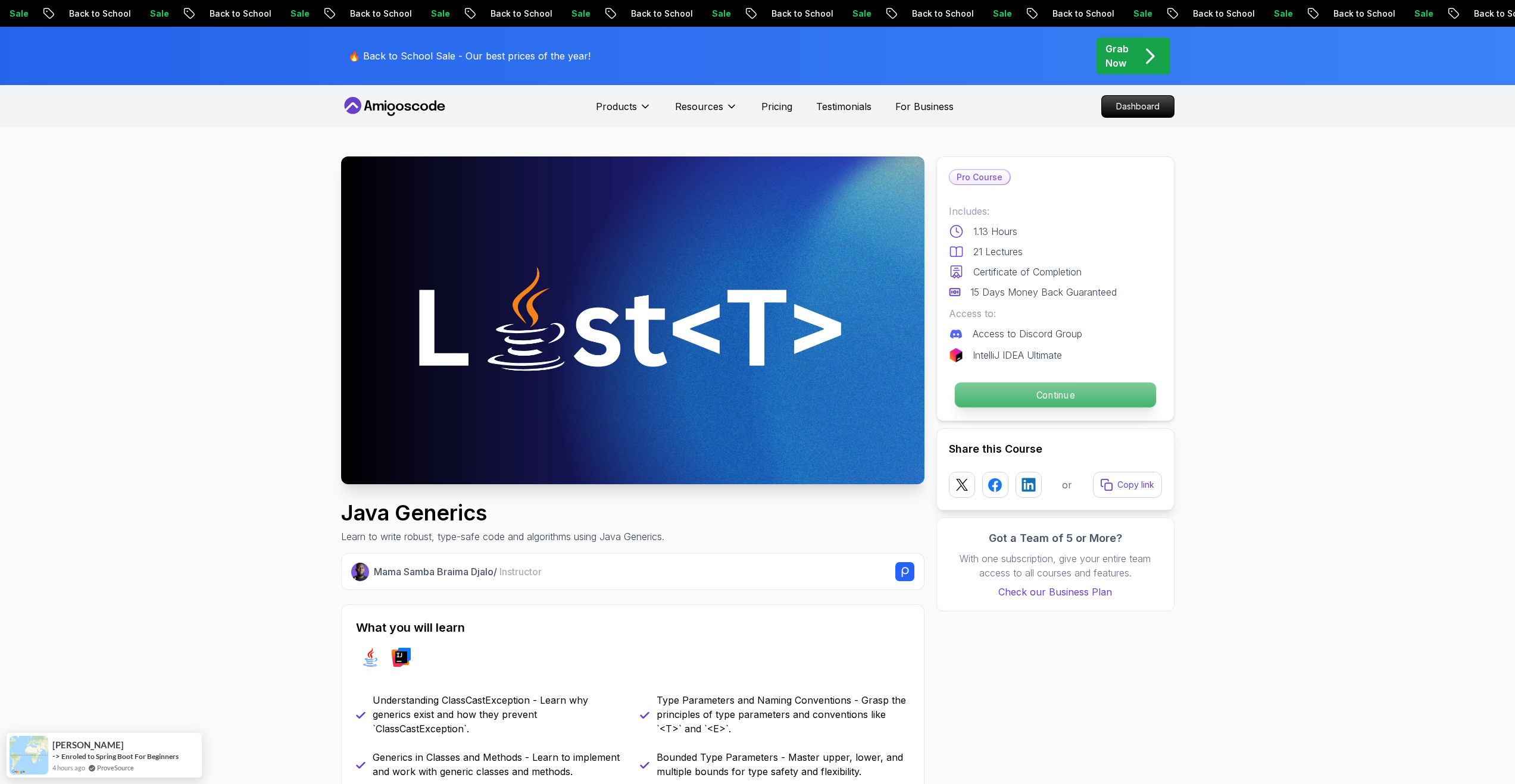
click at [1071, 385] on p "Continue" at bounding box center [1054, 395] width 201 height 25
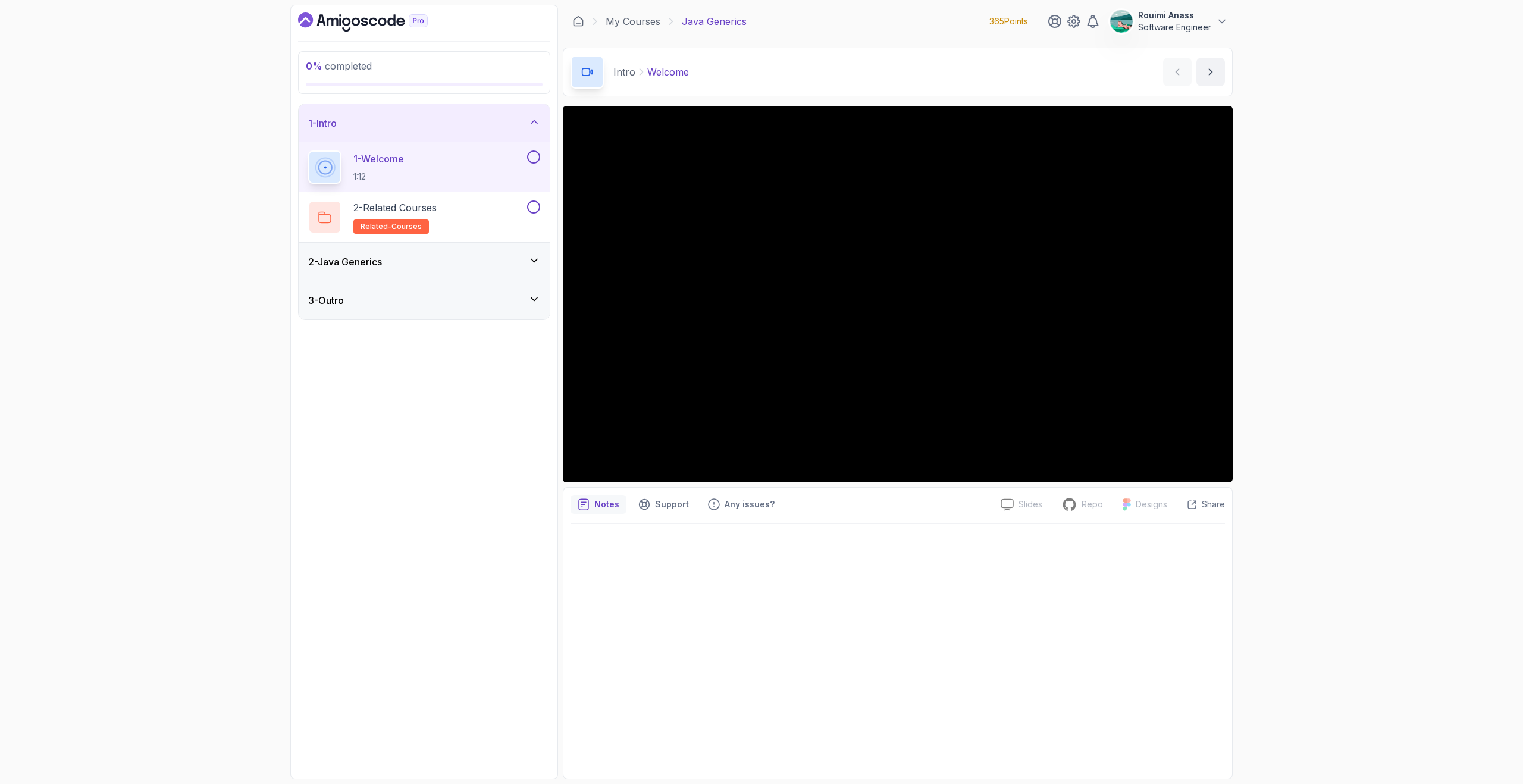
click at [421, 268] on div "2 - Java Generics" at bounding box center [425, 262] width 232 height 14
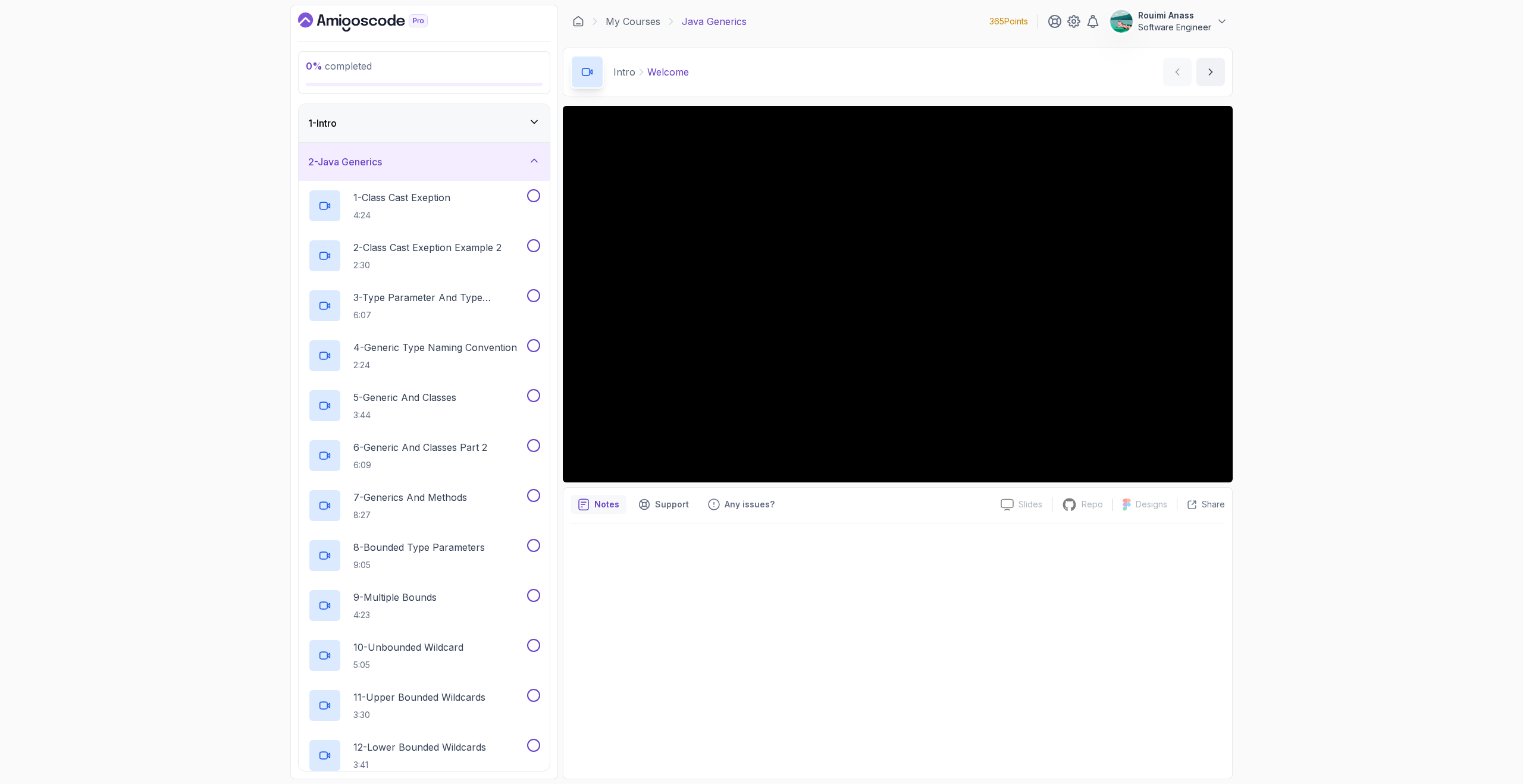
click at [444, 162] on div "2 - Java Generics" at bounding box center [425, 162] width 232 height 14
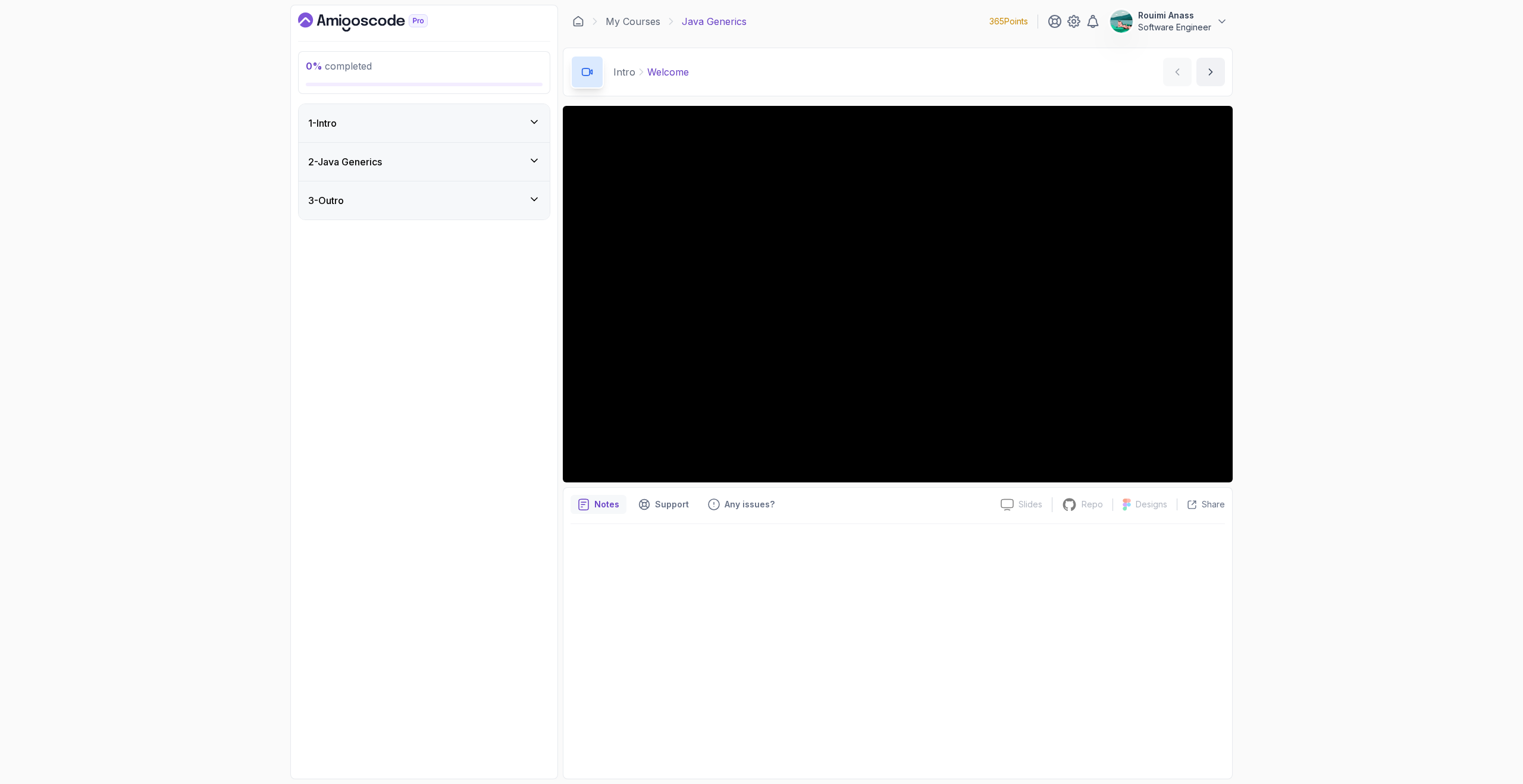
click at [475, 132] on div "1 - Intro" at bounding box center [425, 122] width 251 height 38
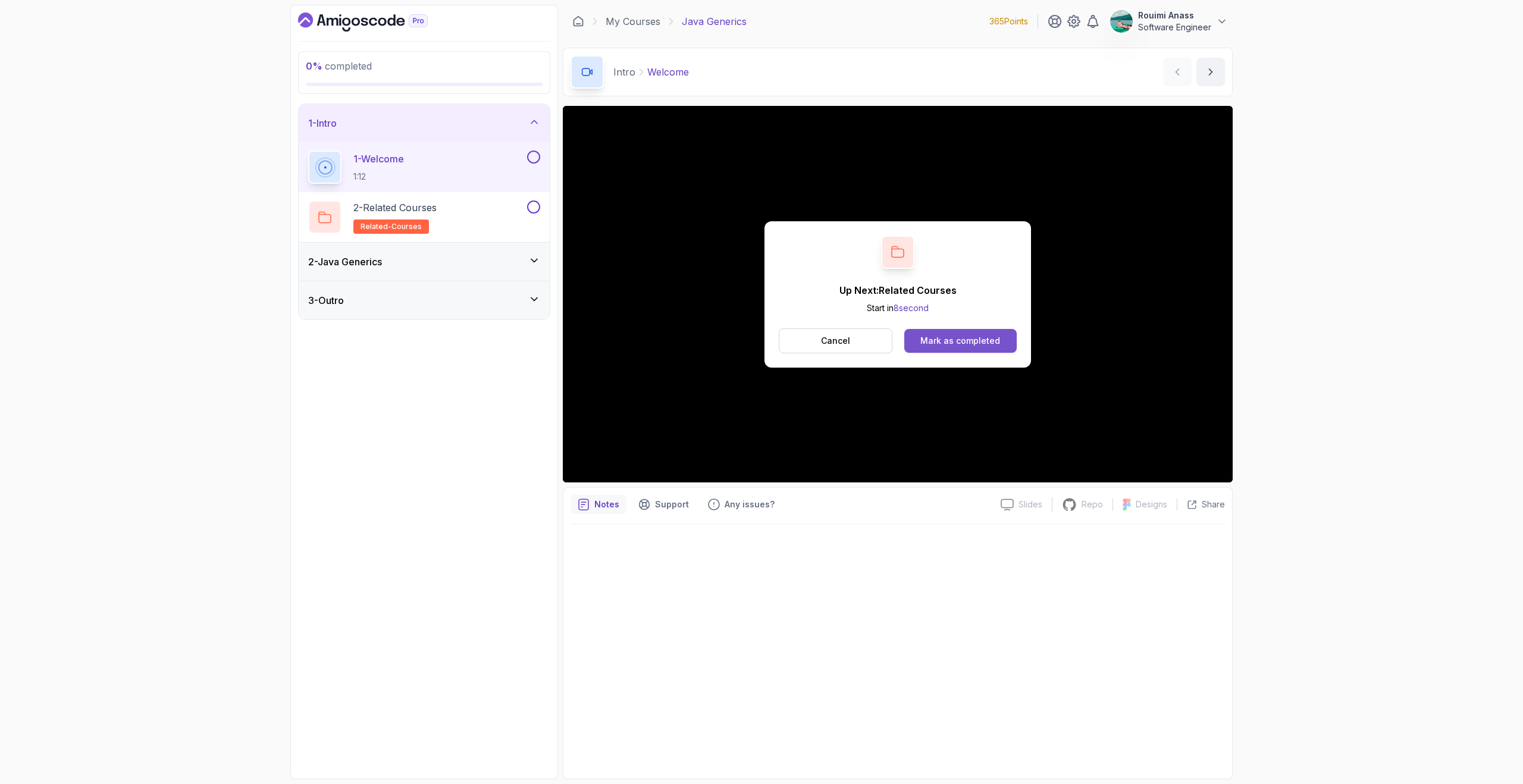
click at [1003, 331] on button "Mark as completed" at bounding box center [960, 340] width 112 height 24
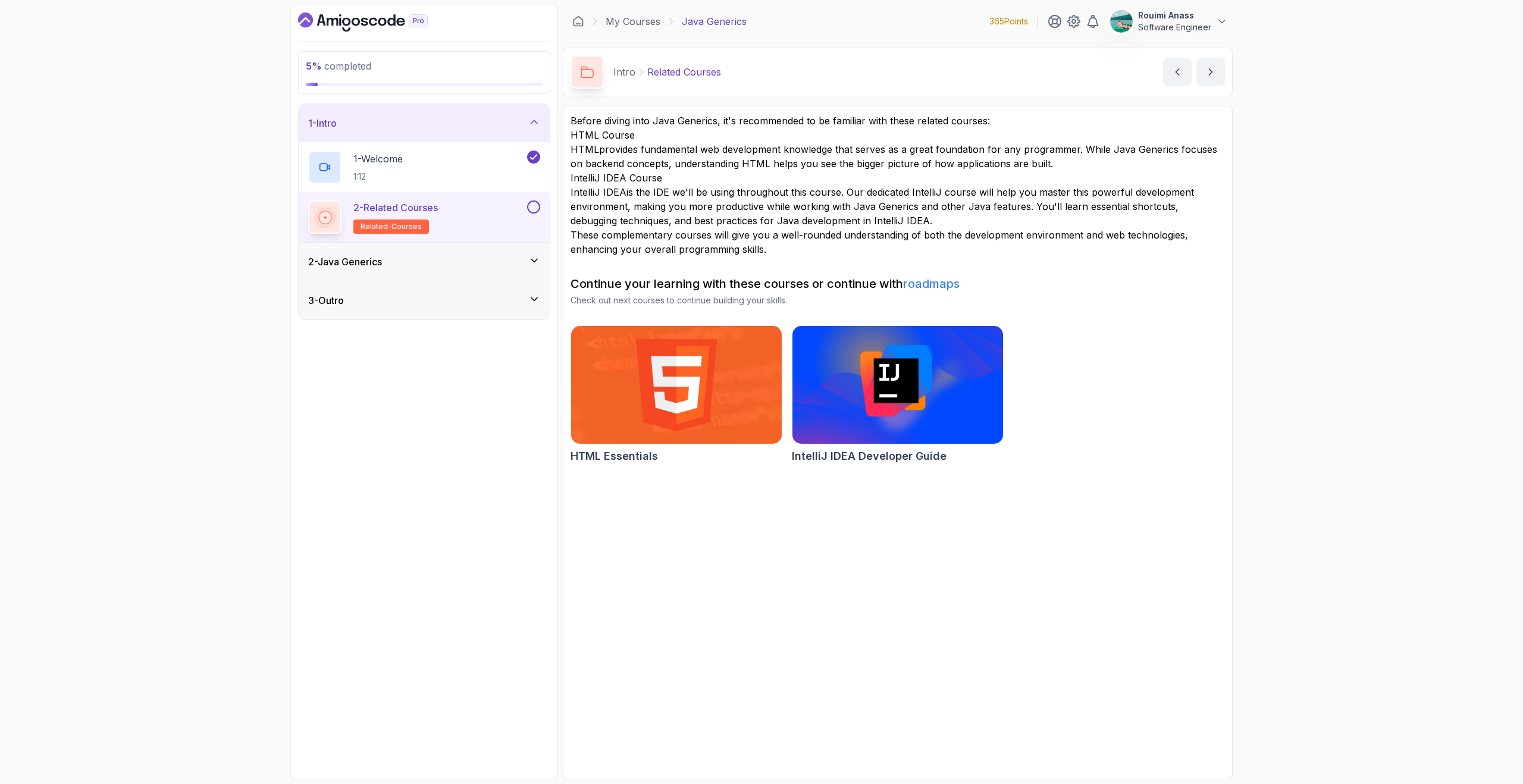
click at [539, 210] on button at bounding box center [534, 207] width 13 height 13
click at [532, 255] on icon at bounding box center [534, 260] width 12 height 12
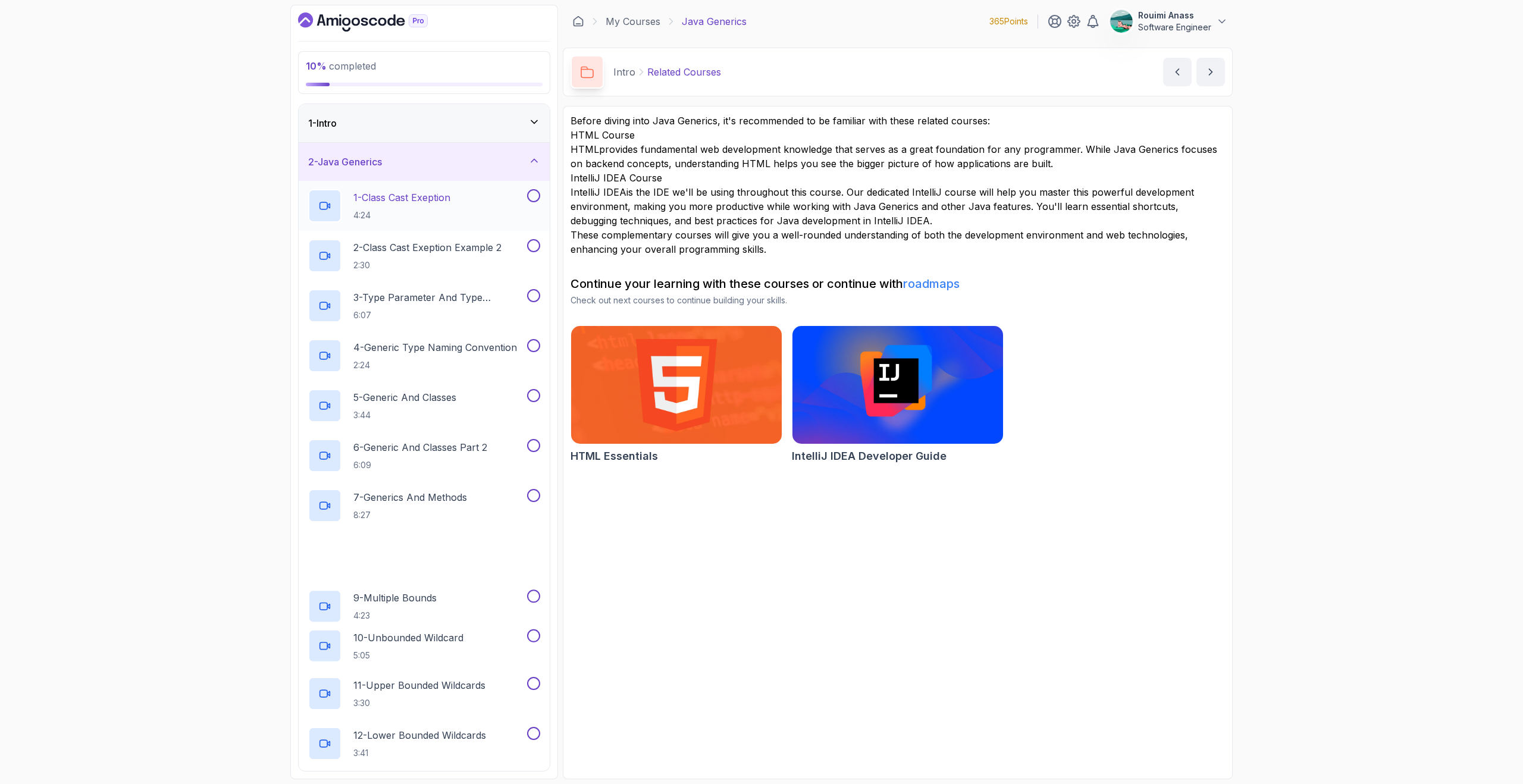
click at [413, 192] on p "1 - Class Cast Exeption" at bounding box center [401, 197] width 97 height 14
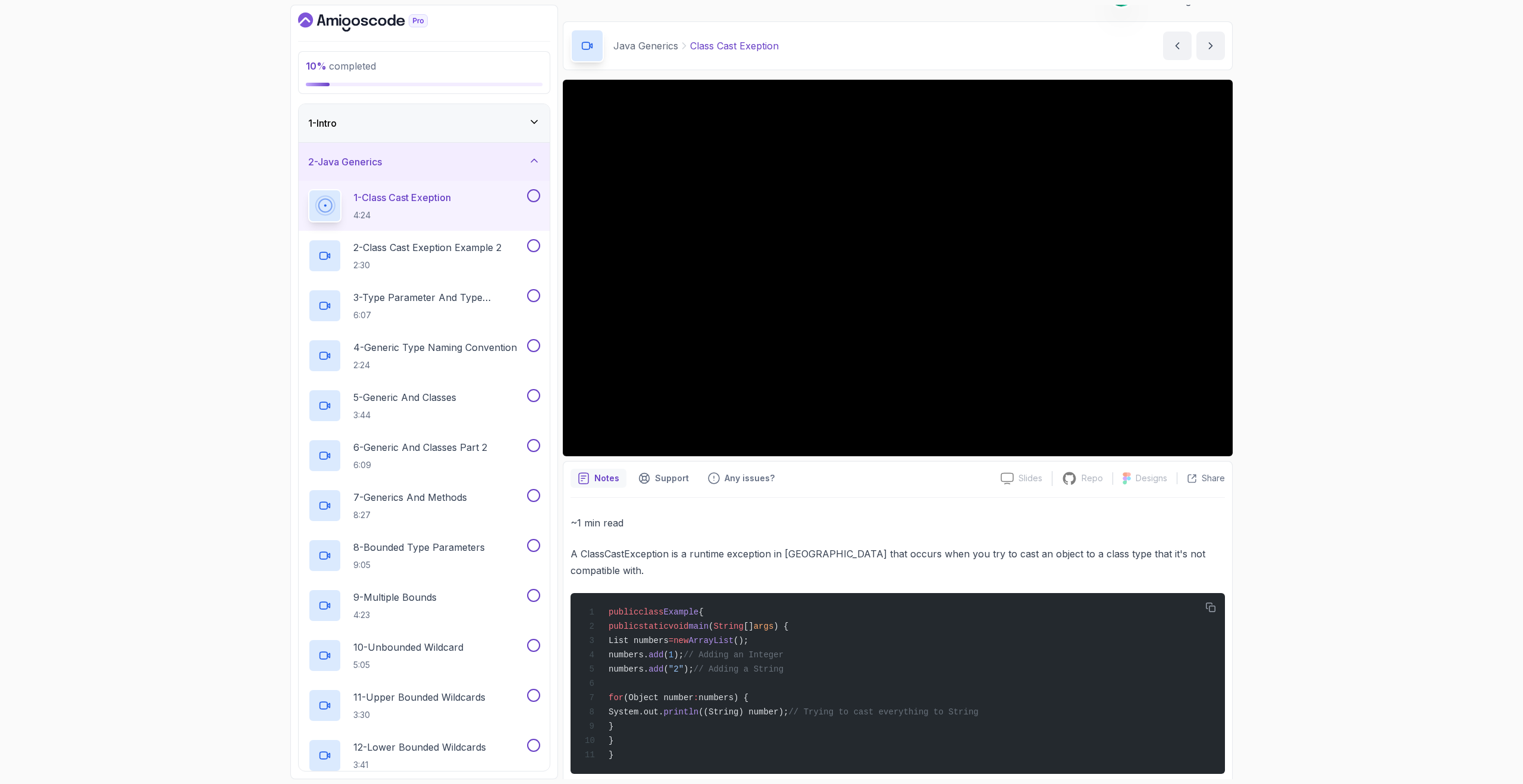
scroll to position [29, 0]
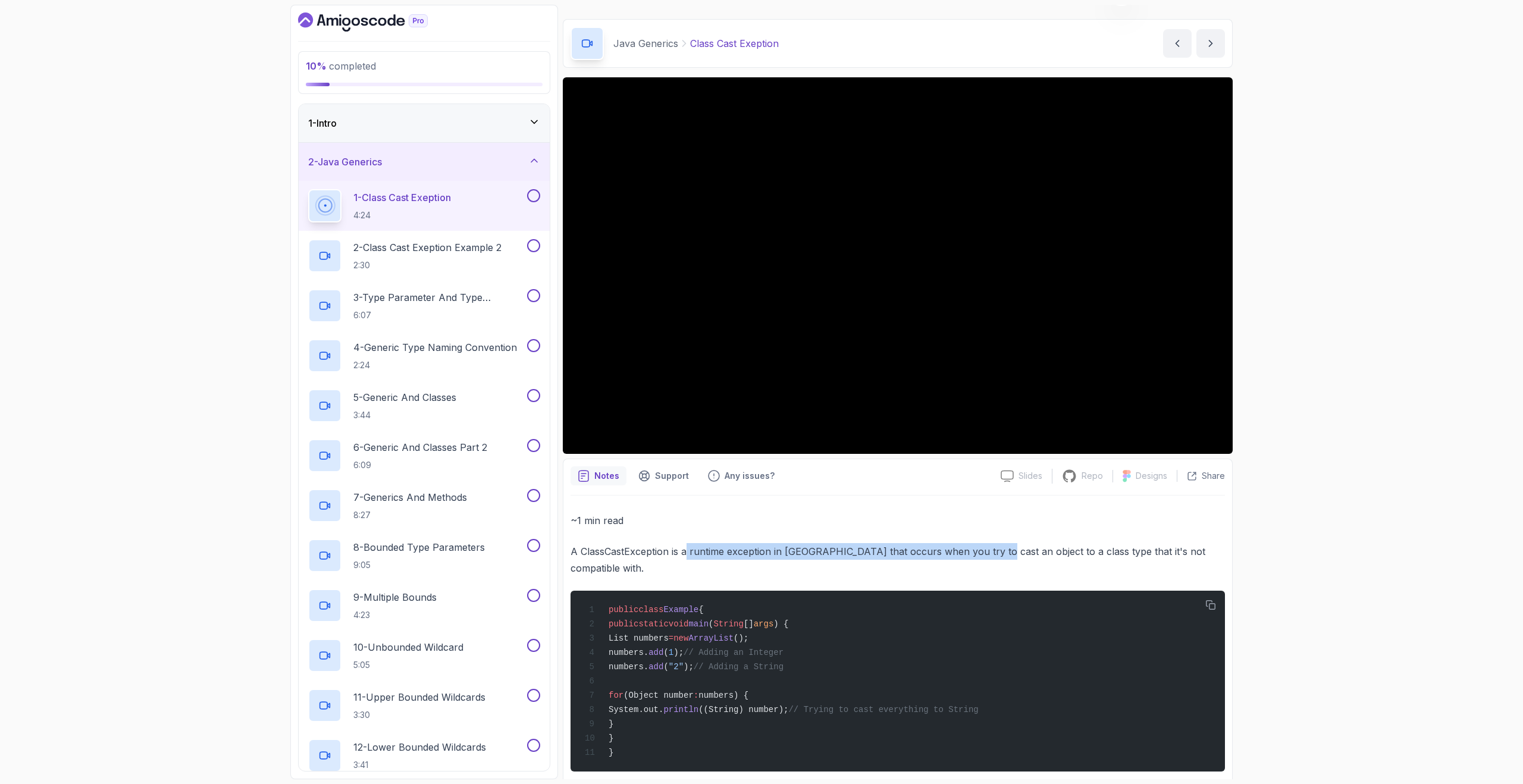
drag, startPoint x: 688, startPoint y: 556, endPoint x: 988, endPoint y: 551, distance: 300.0
click at [988, 551] on p "A ClassCastException is a runtime exception in Java that occurs when you try to…" at bounding box center [898, 560] width 655 height 33
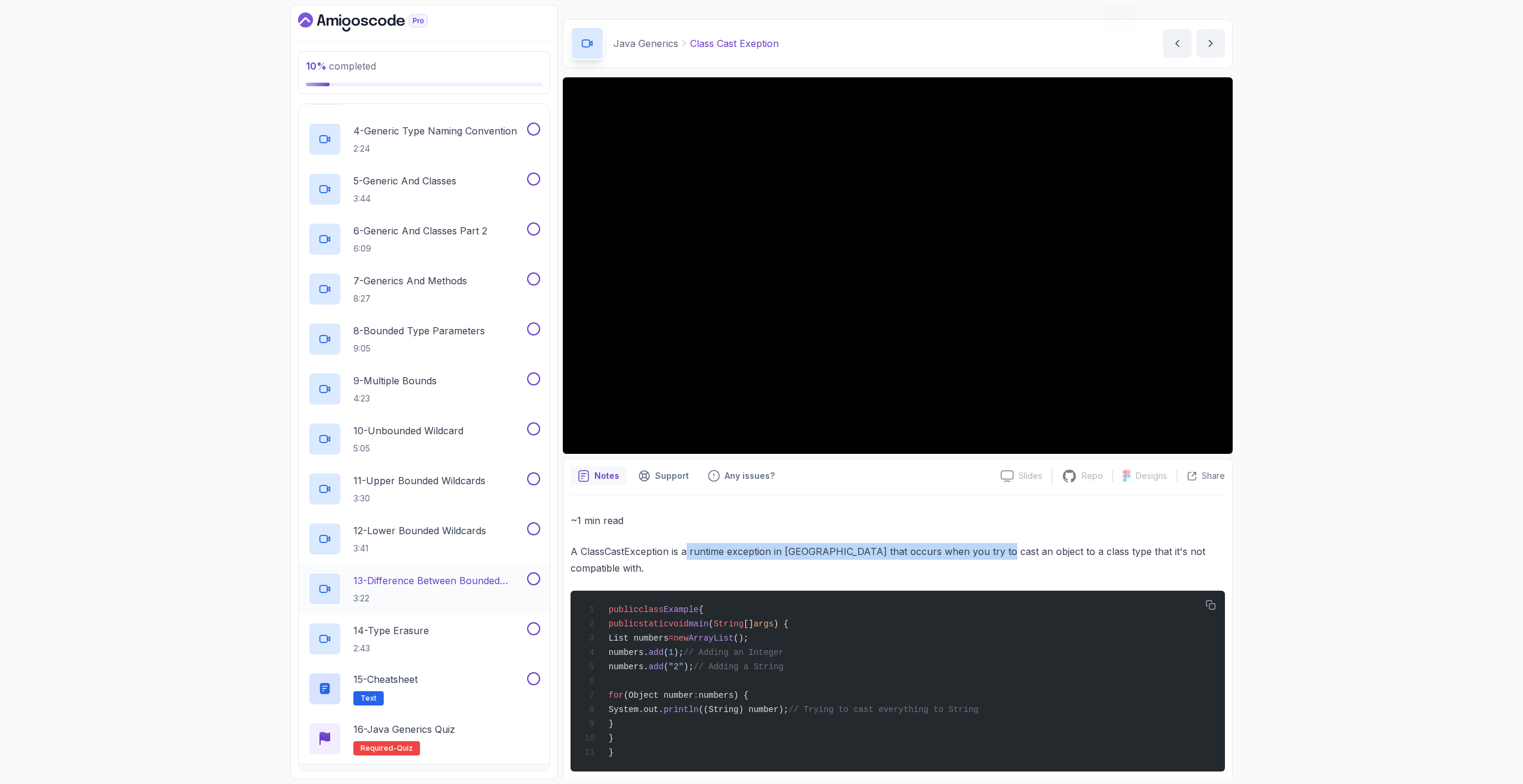
scroll to position [242, 0]
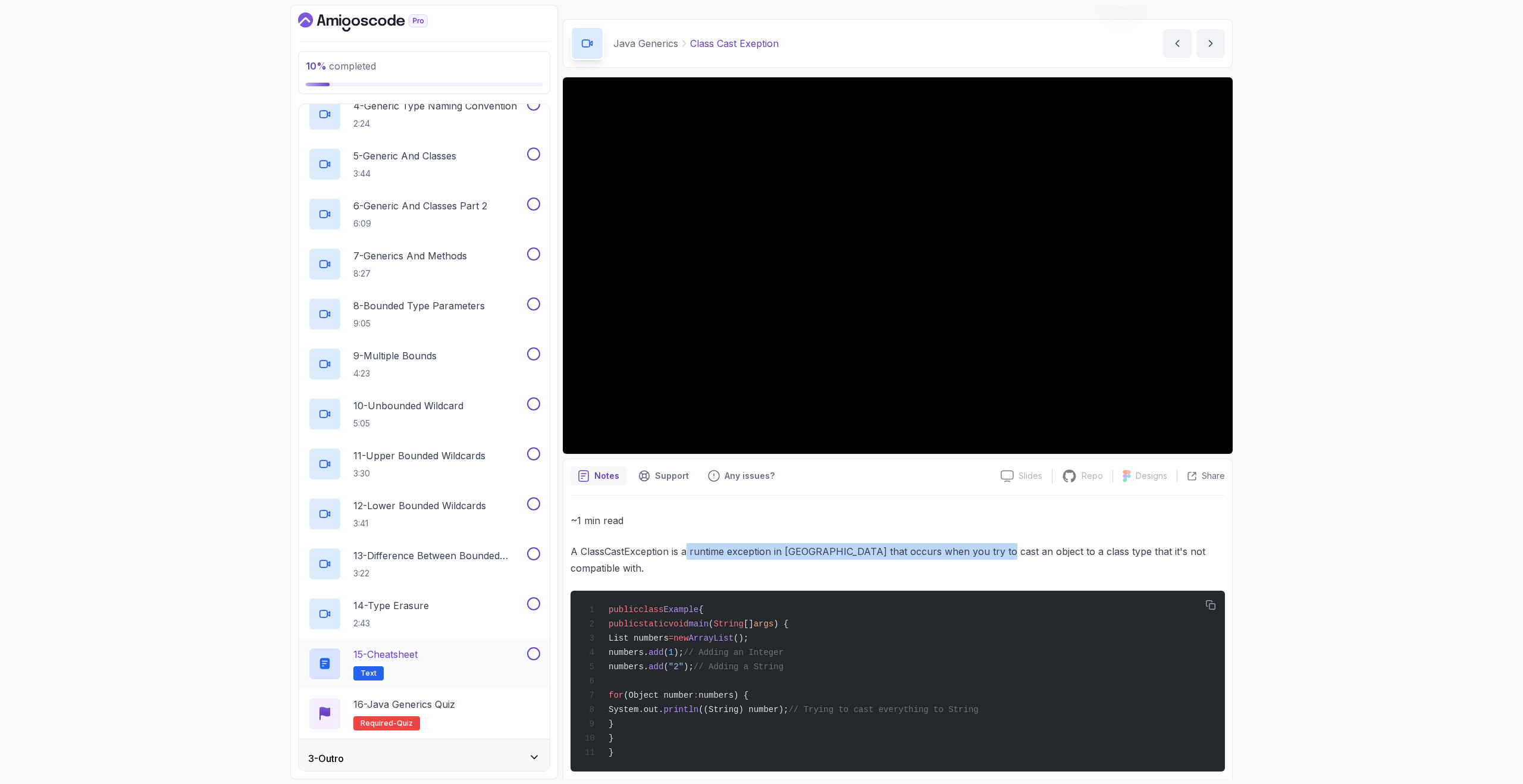
click at [447, 663] on div "15 - Cheatsheet Text" at bounding box center [417, 664] width 217 height 33
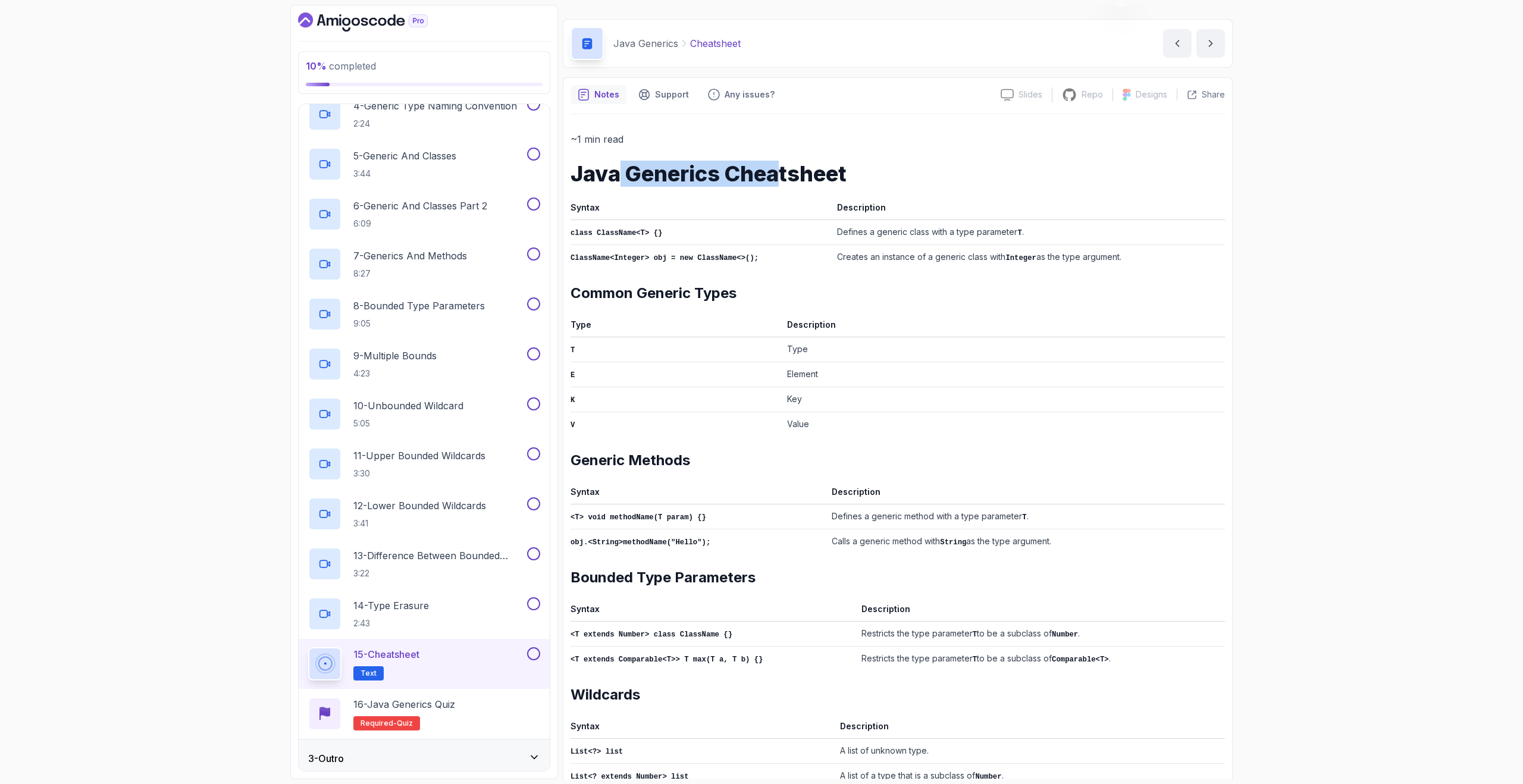
drag, startPoint x: 619, startPoint y: 183, endPoint x: 775, endPoint y: 179, distance: 156.1
click at [776, 176] on h1 "Java Generics Cheatsheet" at bounding box center [898, 173] width 655 height 24
drag, startPoint x: 571, startPoint y: 232, endPoint x: 682, endPoint y: 232, distance: 111.0
click at [680, 232] on td "class ClassName<T> {}" at bounding box center [702, 231] width 262 height 25
drag, startPoint x: 872, startPoint y: 233, endPoint x: 1007, endPoint y: 231, distance: 135.0
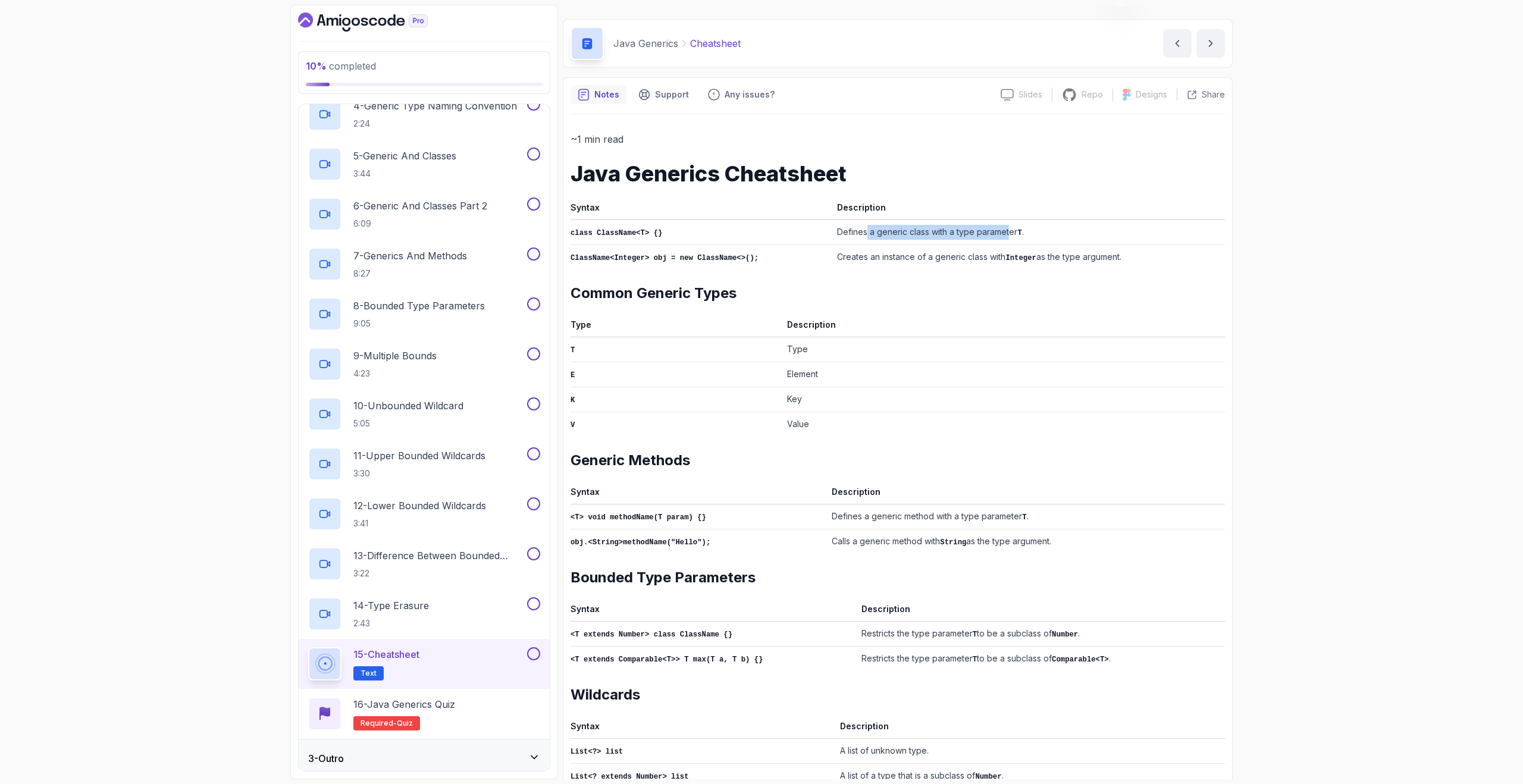
click at [1007, 231] on td "Defines a generic class with a type parameter T ." at bounding box center [1029, 231] width 392 height 25
drag, startPoint x: 576, startPoint y: 260, endPoint x: 638, endPoint y: 260, distance: 62.0
click at [635, 260] on code "ClassName<Integer> obj = new ClassName<>();" at bounding box center [664, 258] width 188 height 8
drag, startPoint x: 702, startPoint y: 258, endPoint x: 780, endPoint y: 256, distance: 78.0
click at [754, 257] on code "ClassName<Integer> obj = new ClassName<>();" at bounding box center [664, 258] width 188 height 8
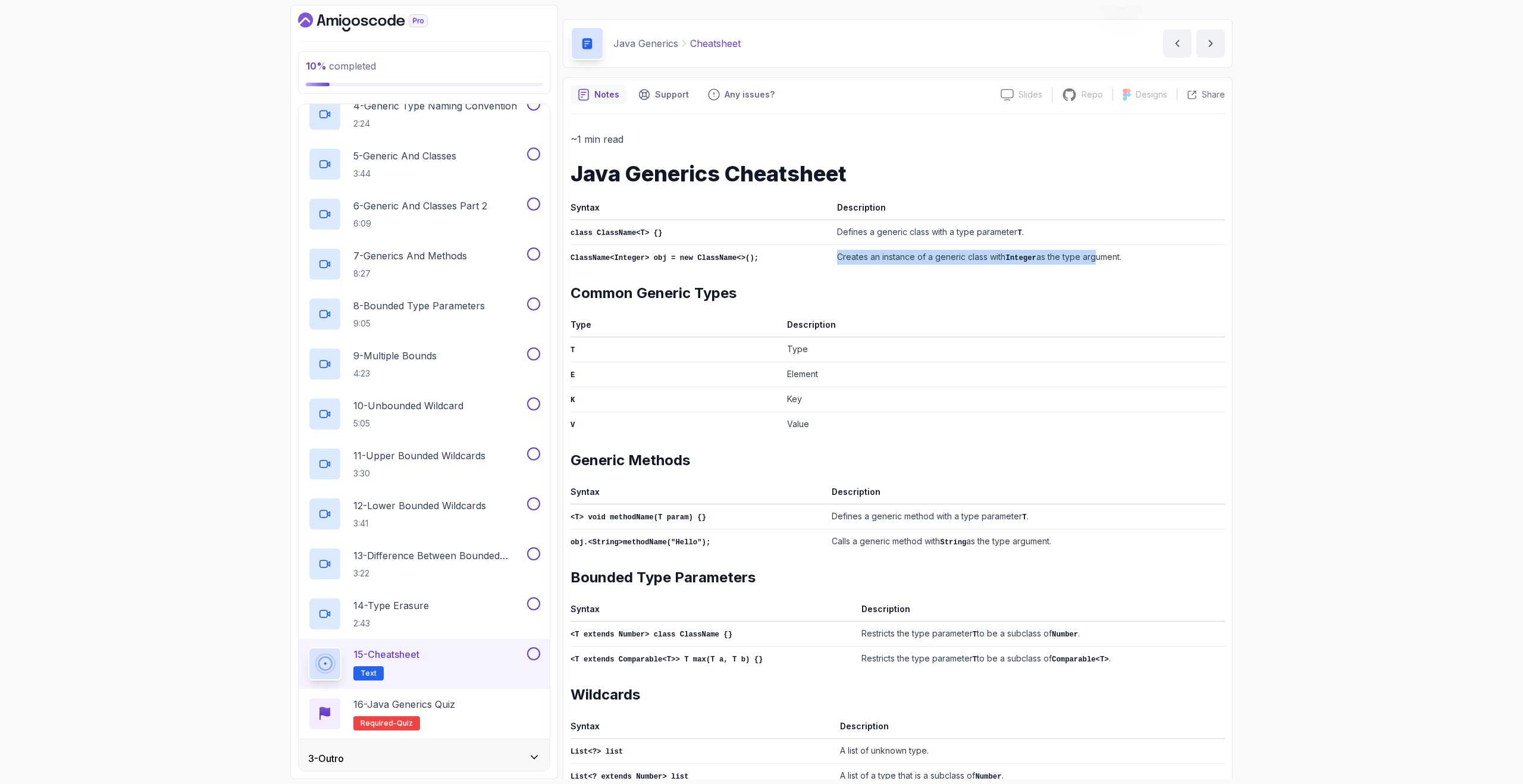
drag, startPoint x: 837, startPoint y: 256, endPoint x: 1093, endPoint y: 254, distance: 256.0
click at [1093, 254] on td "Creates an instance of a generic class with Integer as the type argument." at bounding box center [1029, 256] width 392 height 25
drag, startPoint x: 702, startPoint y: 292, endPoint x: 761, endPoint y: 292, distance: 59.0
click at [761, 292] on h2 "Common Generic Types" at bounding box center [898, 294] width 655 height 19
drag, startPoint x: 589, startPoint y: 463, endPoint x: 640, endPoint y: 462, distance: 51.0
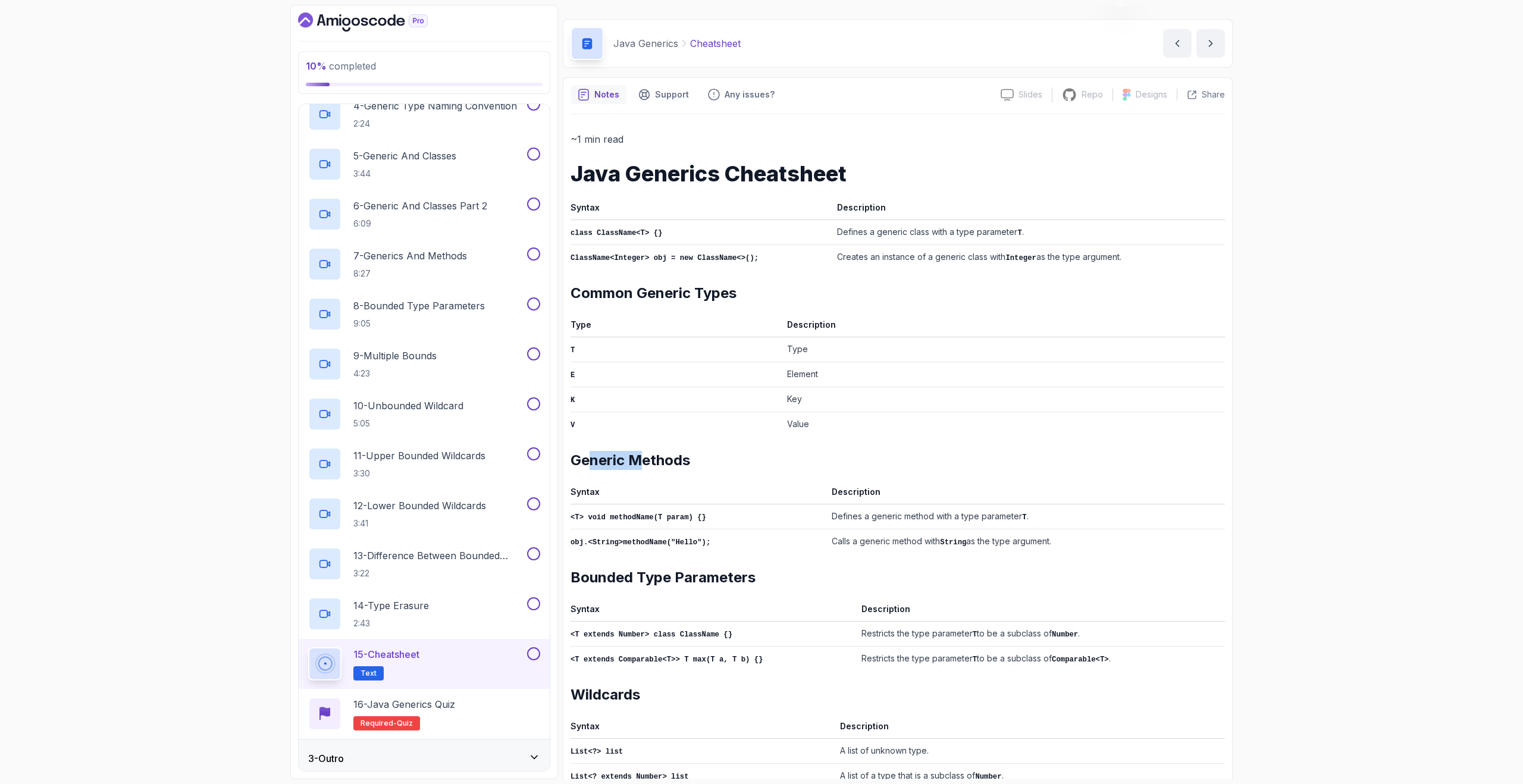
click at [640, 462] on h2 "Generic Methods" at bounding box center [898, 460] width 655 height 19
drag, startPoint x: 587, startPoint y: 516, endPoint x: 662, endPoint y: 516, distance: 75.0
click at [662, 516] on code "<T> void methodName(T param) {}" at bounding box center [639, 517] width 136 height 8
drag, startPoint x: 886, startPoint y: 516, endPoint x: 1013, endPoint y: 506, distance: 127.4
click at [1013, 506] on td "Defines a generic method with a type parameter T ." at bounding box center [1026, 516] width 398 height 25
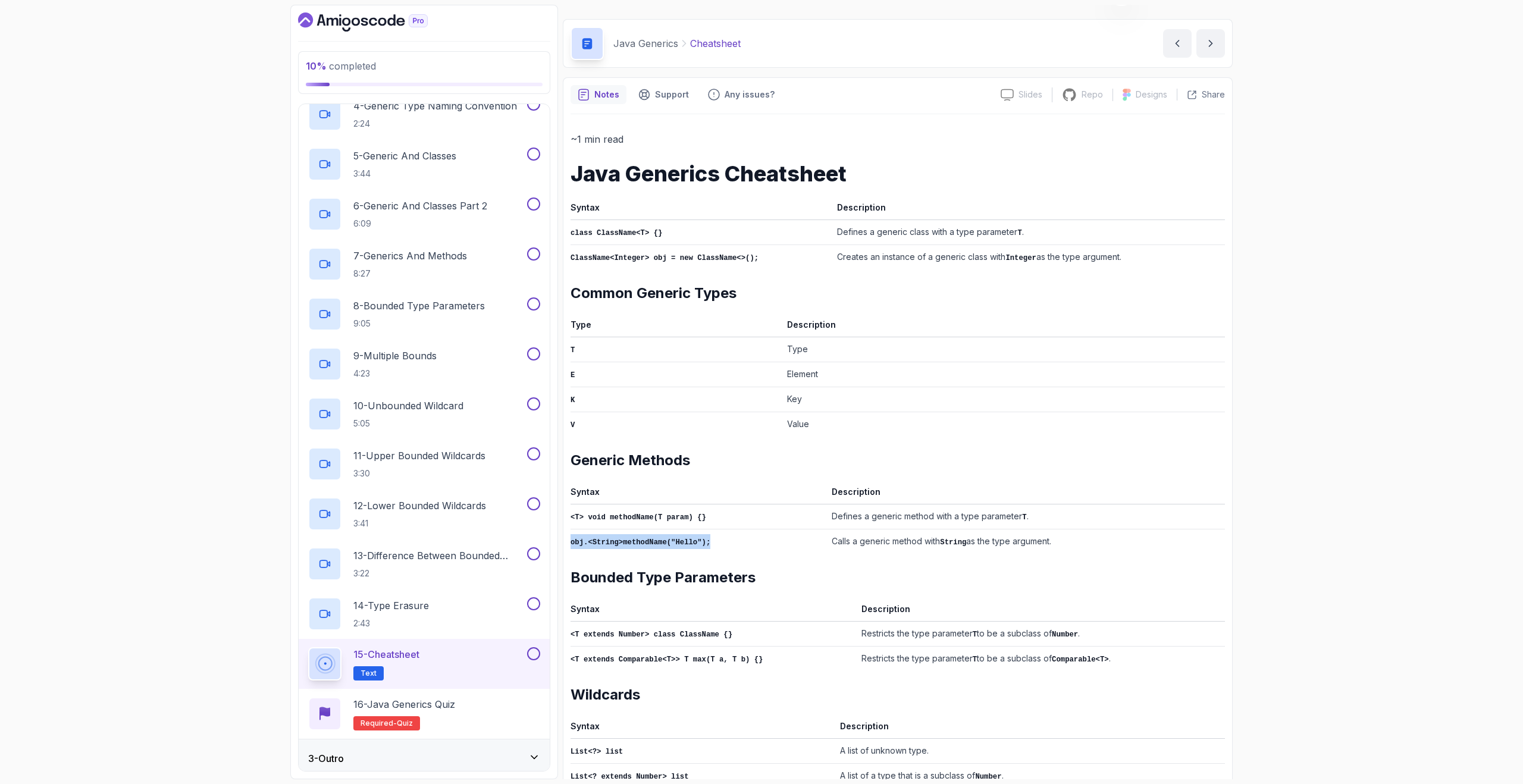
drag, startPoint x: 571, startPoint y: 537, endPoint x: 768, endPoint y: 536, distance: 197.0
click at [742, 537] on td "obj.<String>methodName("Hello");" at bounding box center [699, 541] width 257 height 25
drag, startPoint x: 954, startPoint y: 534, endPoint x: 1092, endPoint y: 534, distance: 138.0
click at [1091, 534] on td "Calls a generic method with String as the type argument." at bounding box center [1026, 541] width 398 height 25
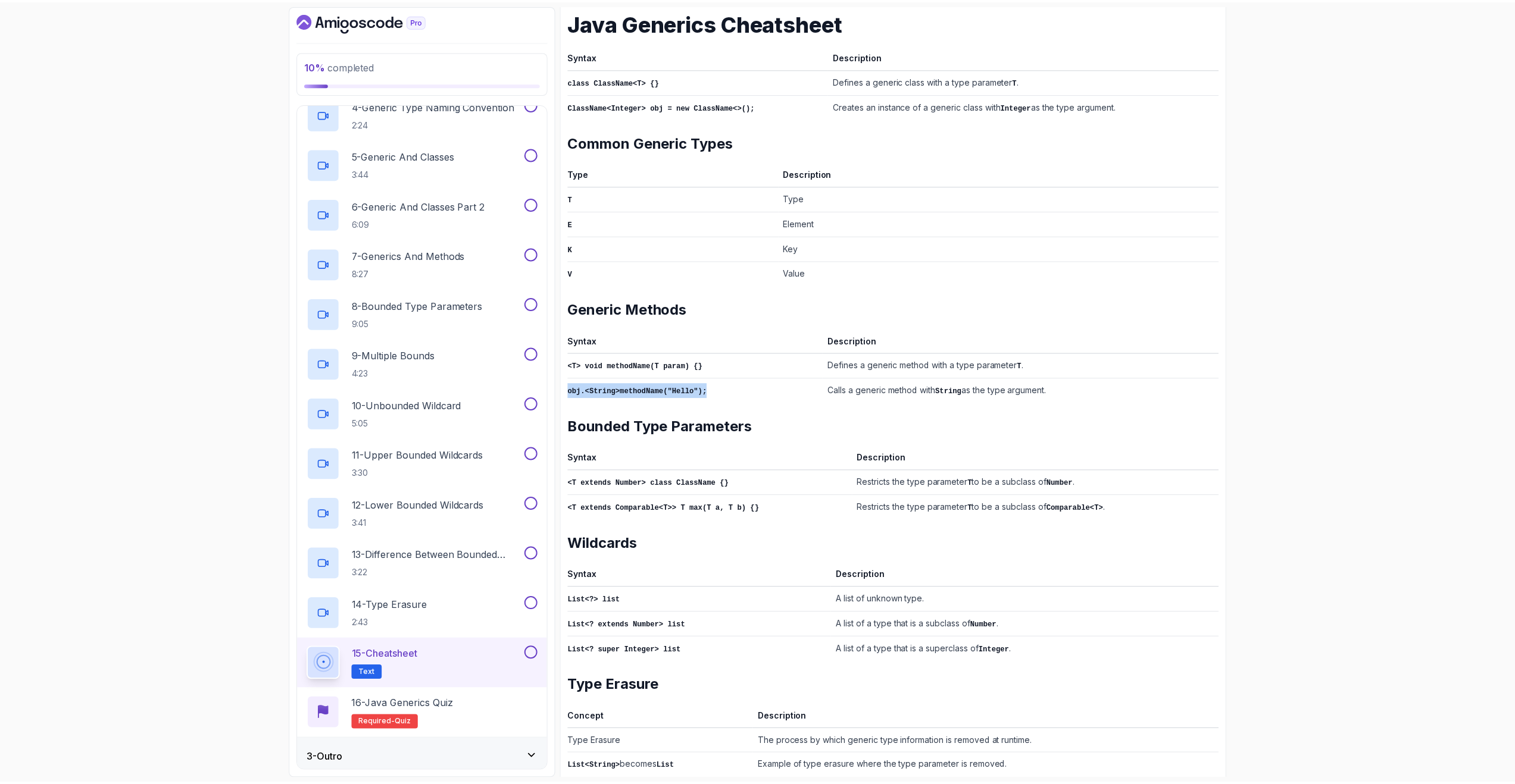
scroll to position [195, 0]
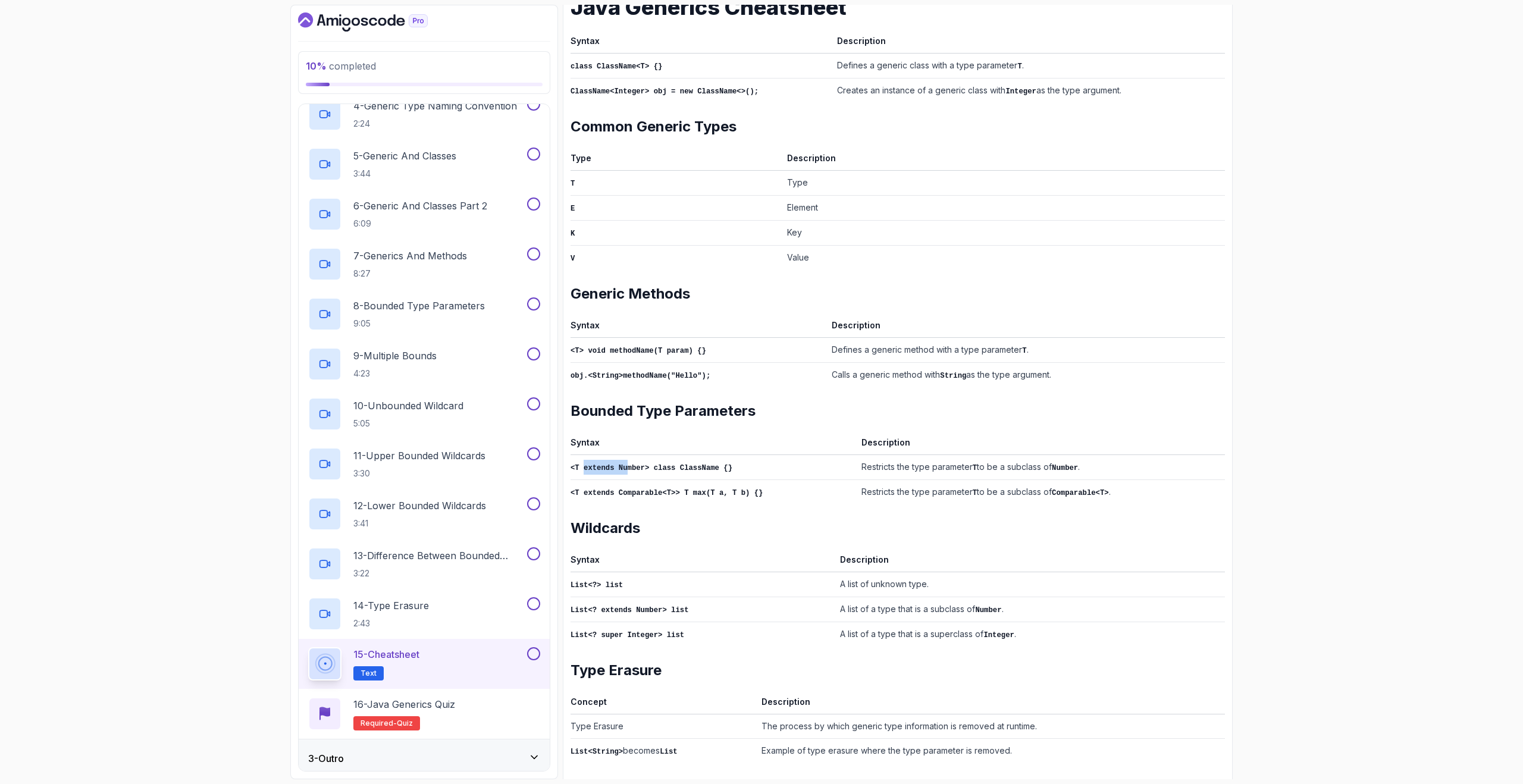
drag, startPoint x: 585, startPoint y: 465, endPoint x: 629, endPoint y: 463, distance: 44.0
click at [628, 464] on code "<T extends Number> class ClassName {}" at bounding box center [652, 468] width 162 height 8
drag, startPoint x: 605, startPoint y: 664, endPoint x: 655, endPoint y: 662, distance: 50.0
click at [654, 662] on h2 "Type Erasure" at bounding box center [898, 671] width 655 height 19
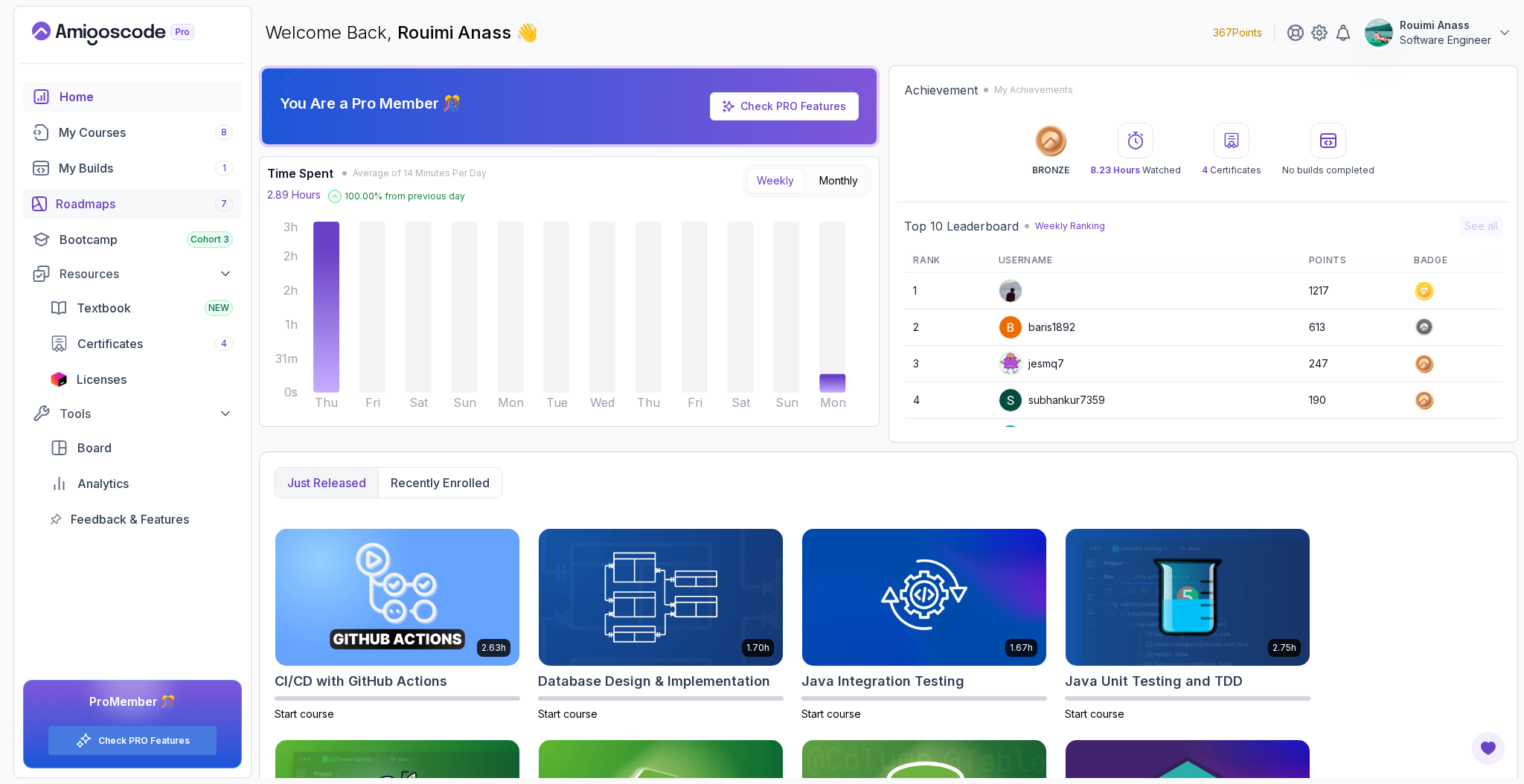
click at [124, 201] on div "Roadmaps 7" at bounding box center [144, 204] width 177 height 18
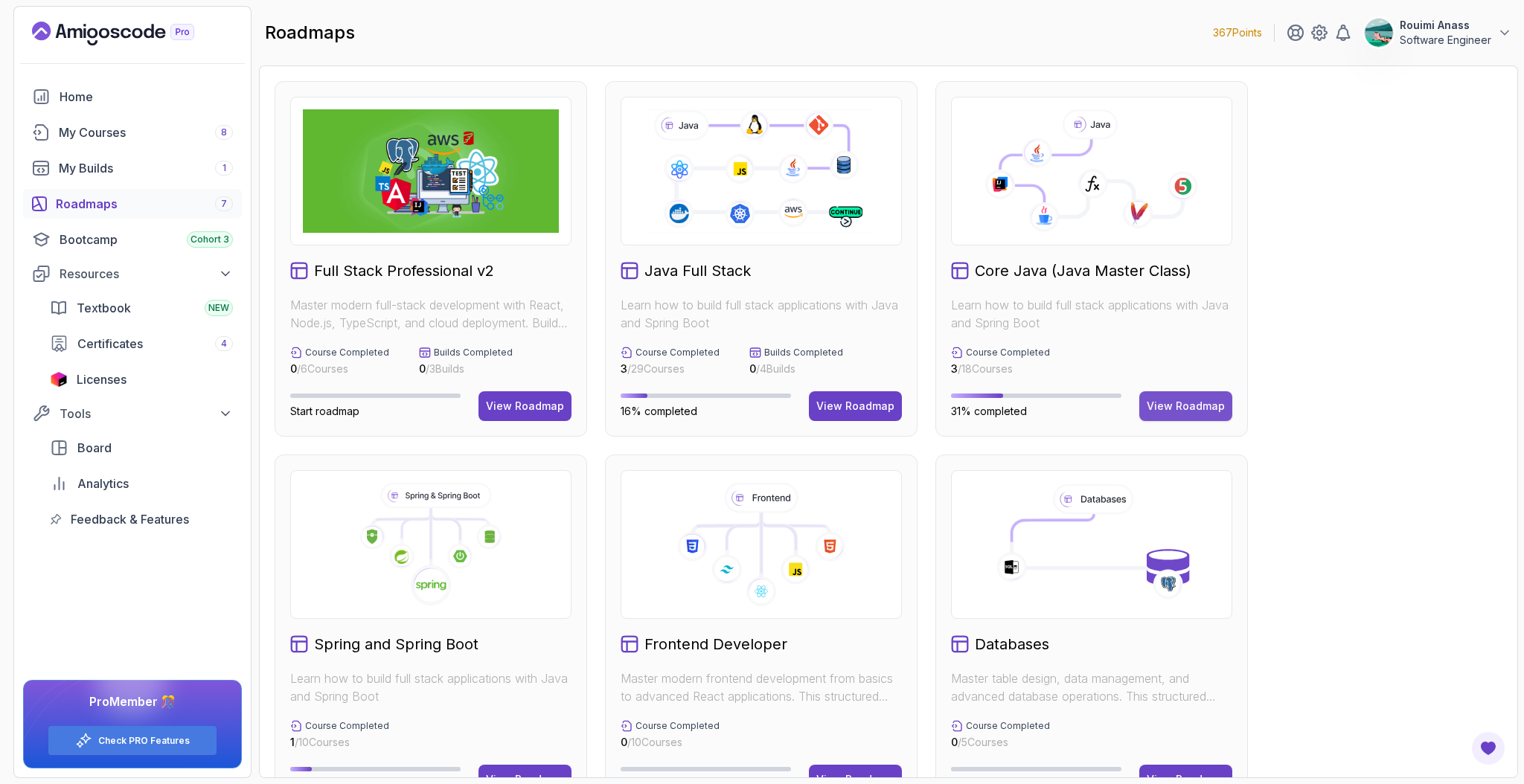
click at [1150, 399] on div "View Roadmap" at bounding box center [1186, 406] width 78 height 15
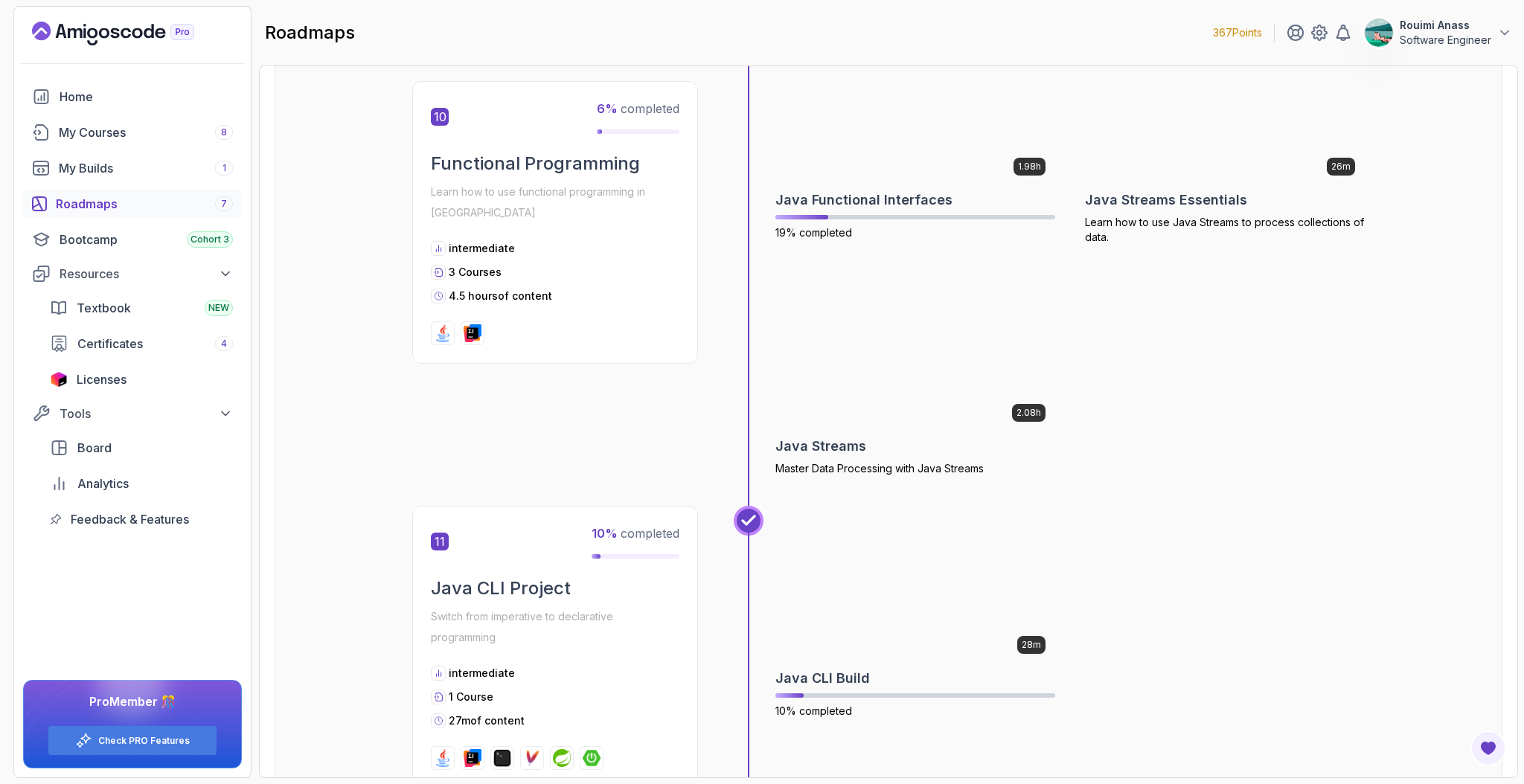
scroll to position [3117, 0]
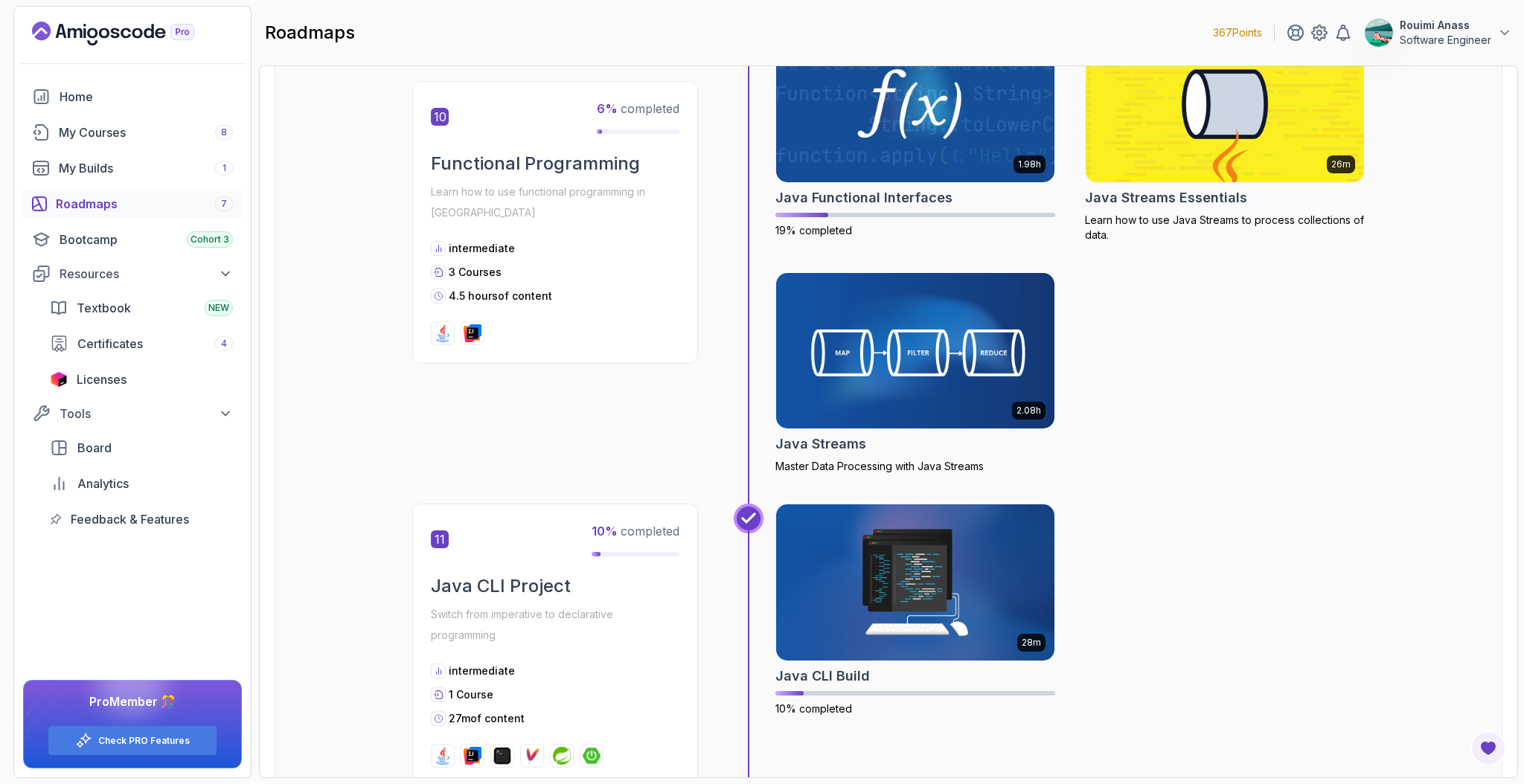
click at [1202, 503] on div "28m Java CLI Build 10% completed" at bounding box center [1070, 645] width 590 height 283
click at [1315, 350] on div "1.98h Java Functional Interfaces 19% completed 26m Java Streams Essentials Lear…" at bounding box center [1070, 250] width 590 height 449
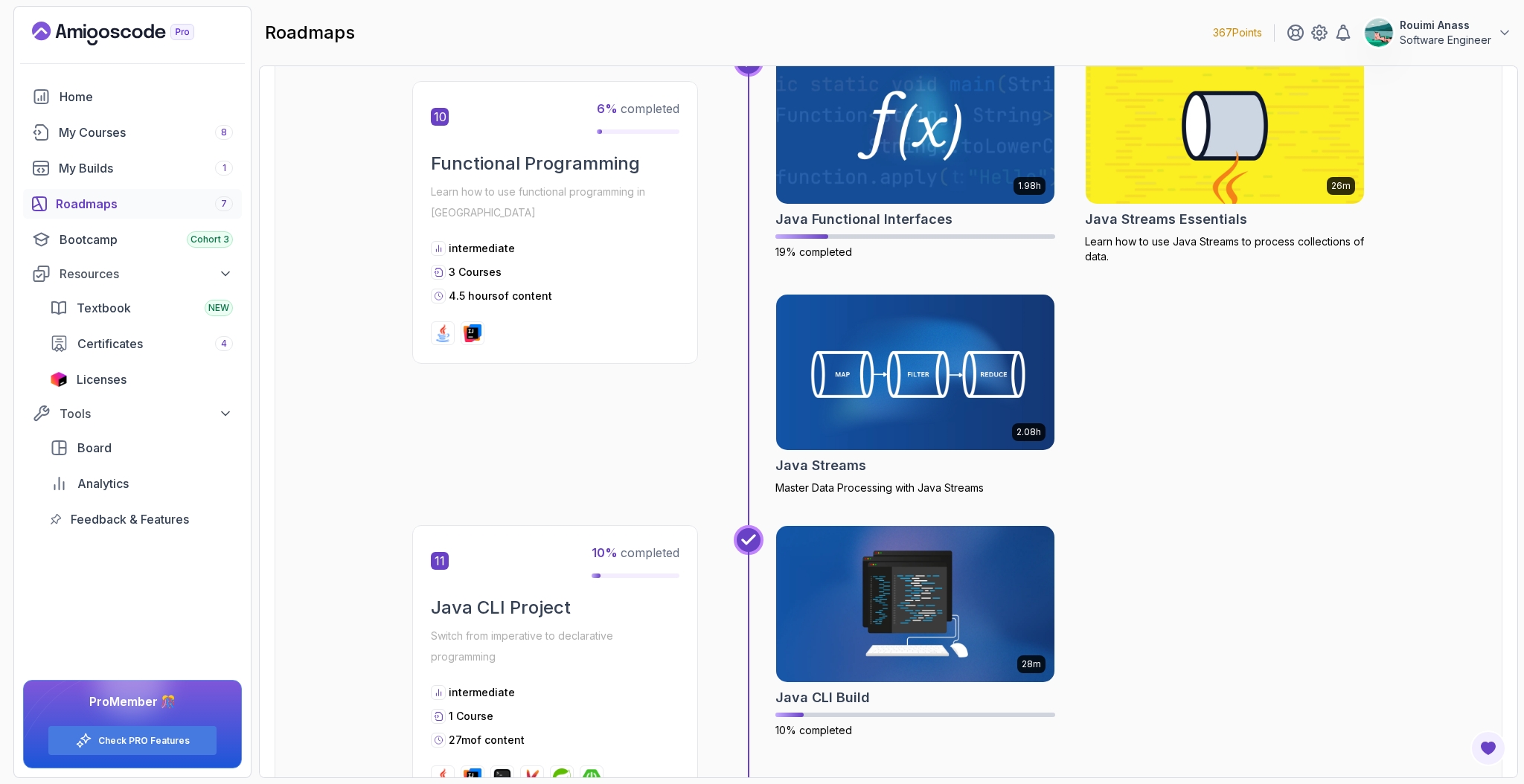
scroll to position [2962, 0]
